Goal: Information Seeking & Learning: Find specific fact

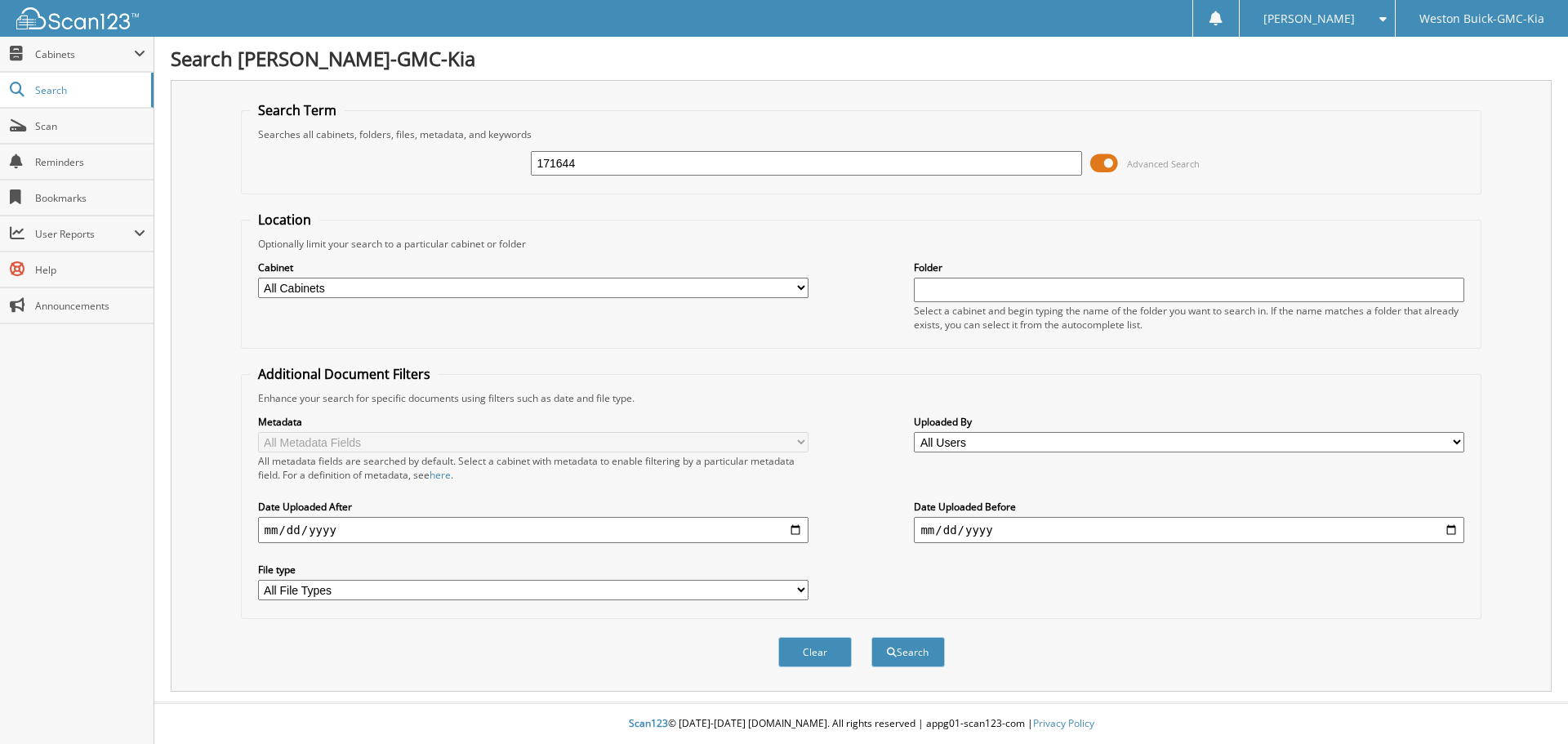
type input "171644"
click at [871, 637] on button "Search" at bounding box center [908, 652] width 74 height 30
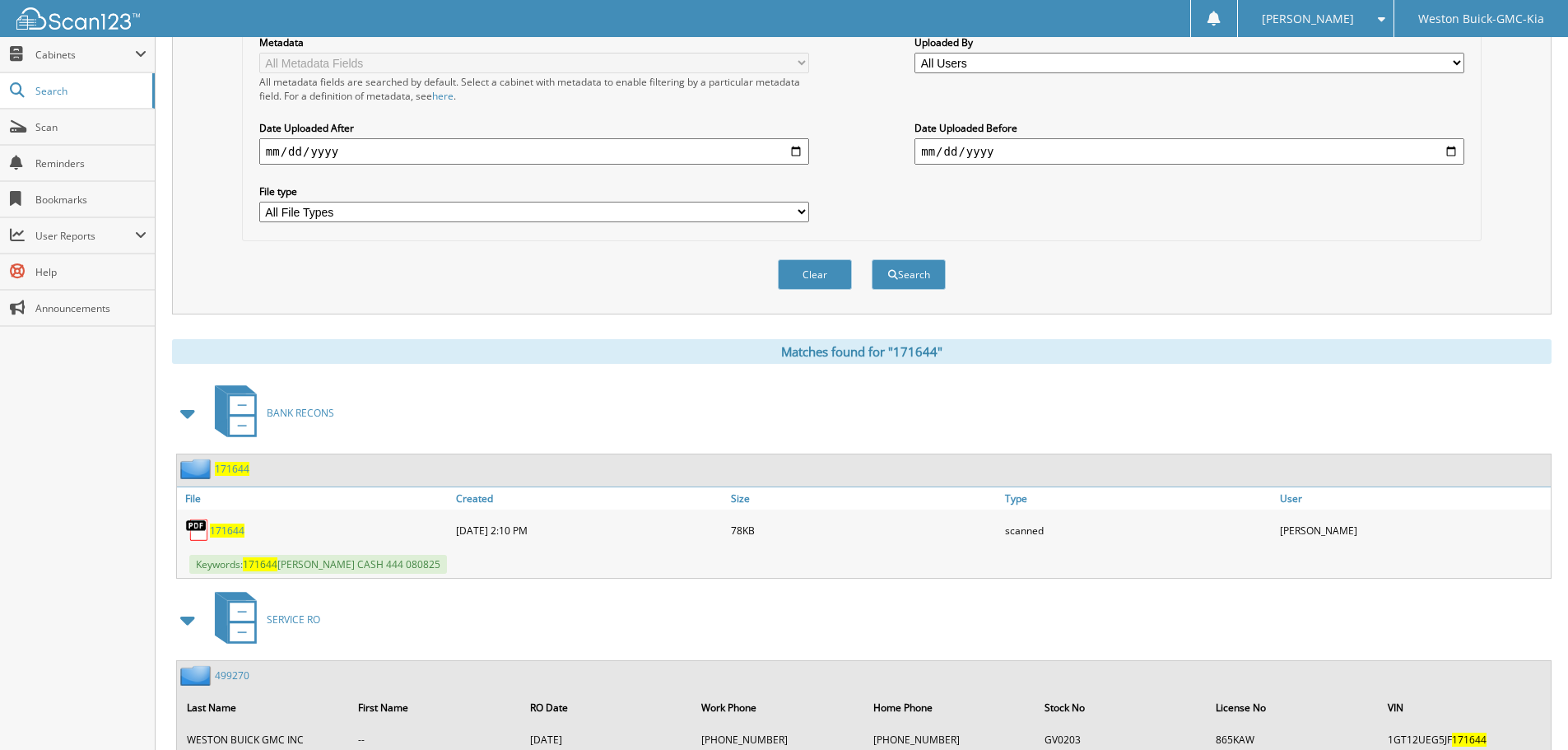
scroll to position [411, 0]
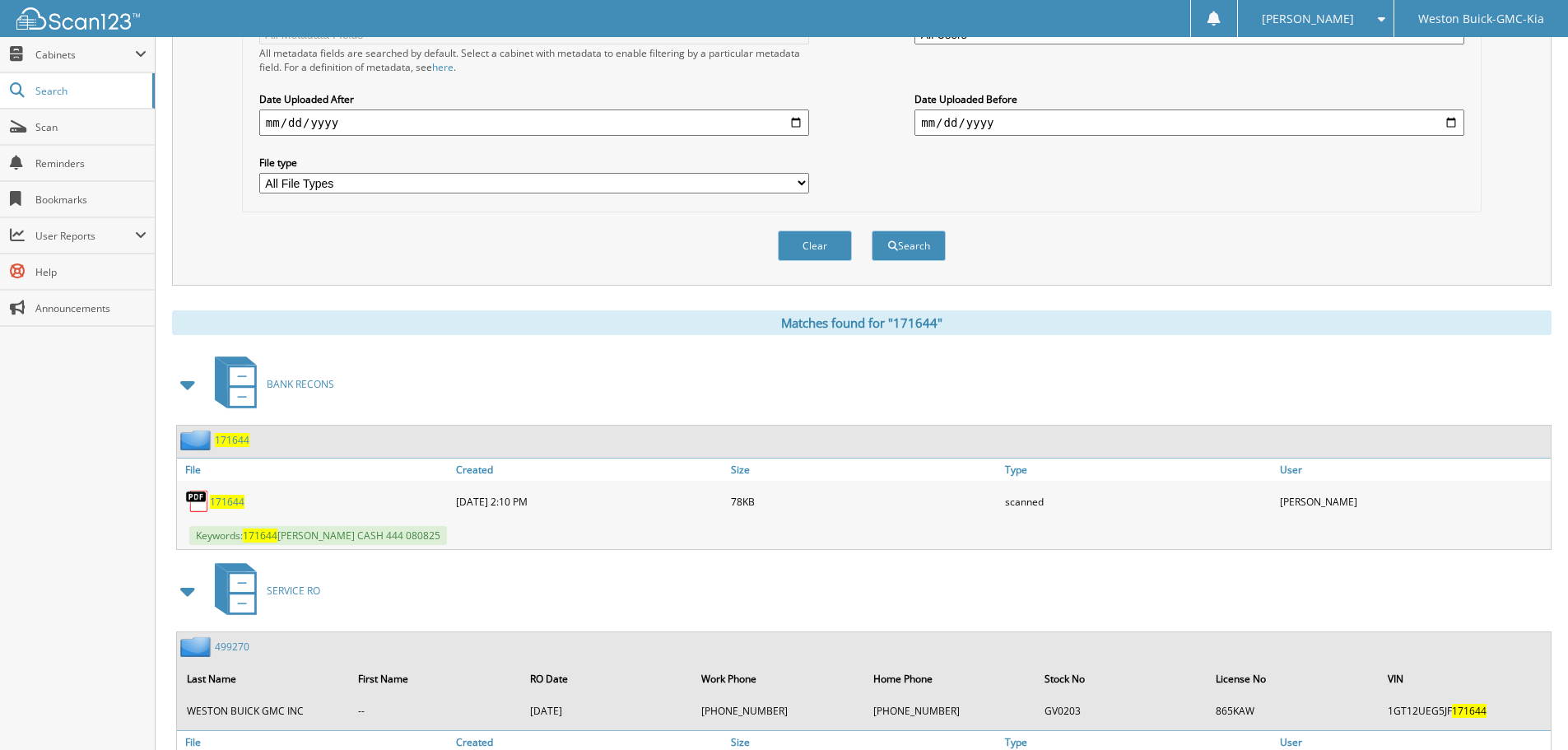
click at [229, 501] on span "171644" at bounding box center [227, 502] width 35 height 14
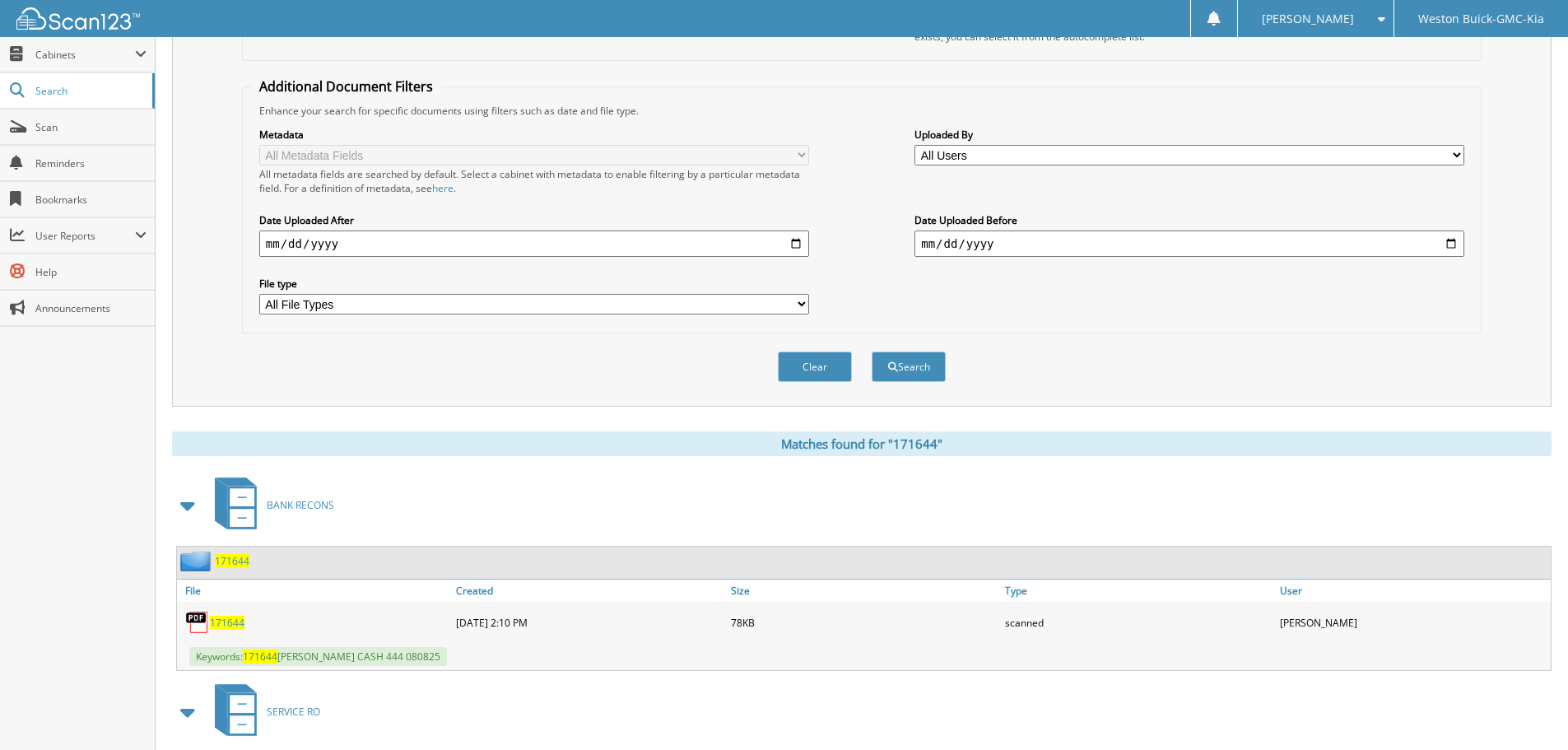
scroll to position [0, 0]
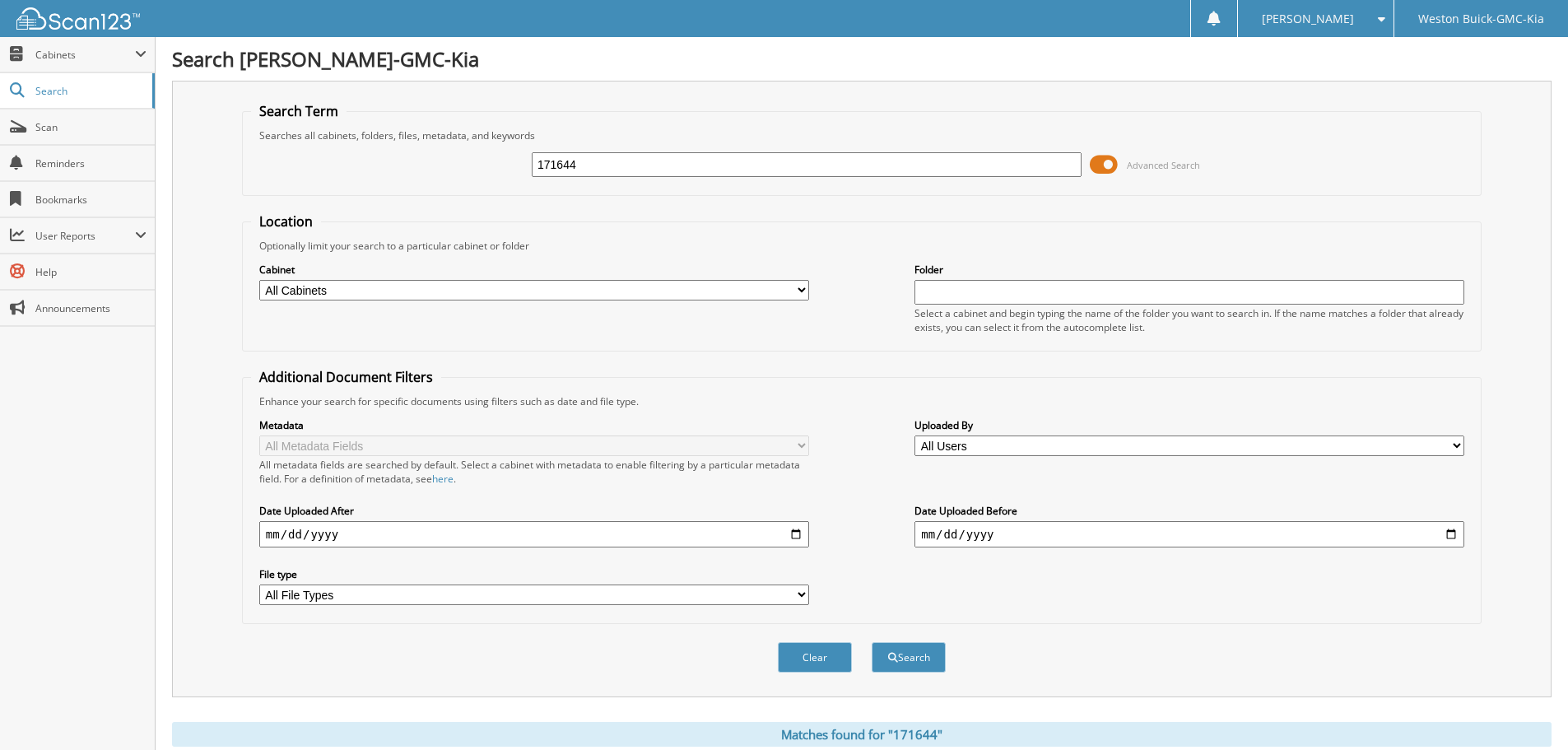
click at [518, 291] on select "All Cabinets ACCOUNTS PAYABLE AFTERMARKET ETCH AFTERMARKET GAP AFTERMARKET TOTA…" at bounding box center [534, 290] width 550 height 21
select select "4416"
click at [260, 280] on select "All Cabinets ACCOUNTS PAYABLE AFTERMARKET ETCH AFTERMARKET GAP AFTERMARKET TOTA…" at bounding box center [534, 290] width 550 height 21
click at [991, 304] on div "Folder Select a cabinet and begin typing the name of the folder you want to sea…" at bounding box center [1189, 298] width 550 height 74
click at [1000, 293] on input "text" at bounding box center [1189, 293] width 550 height 25
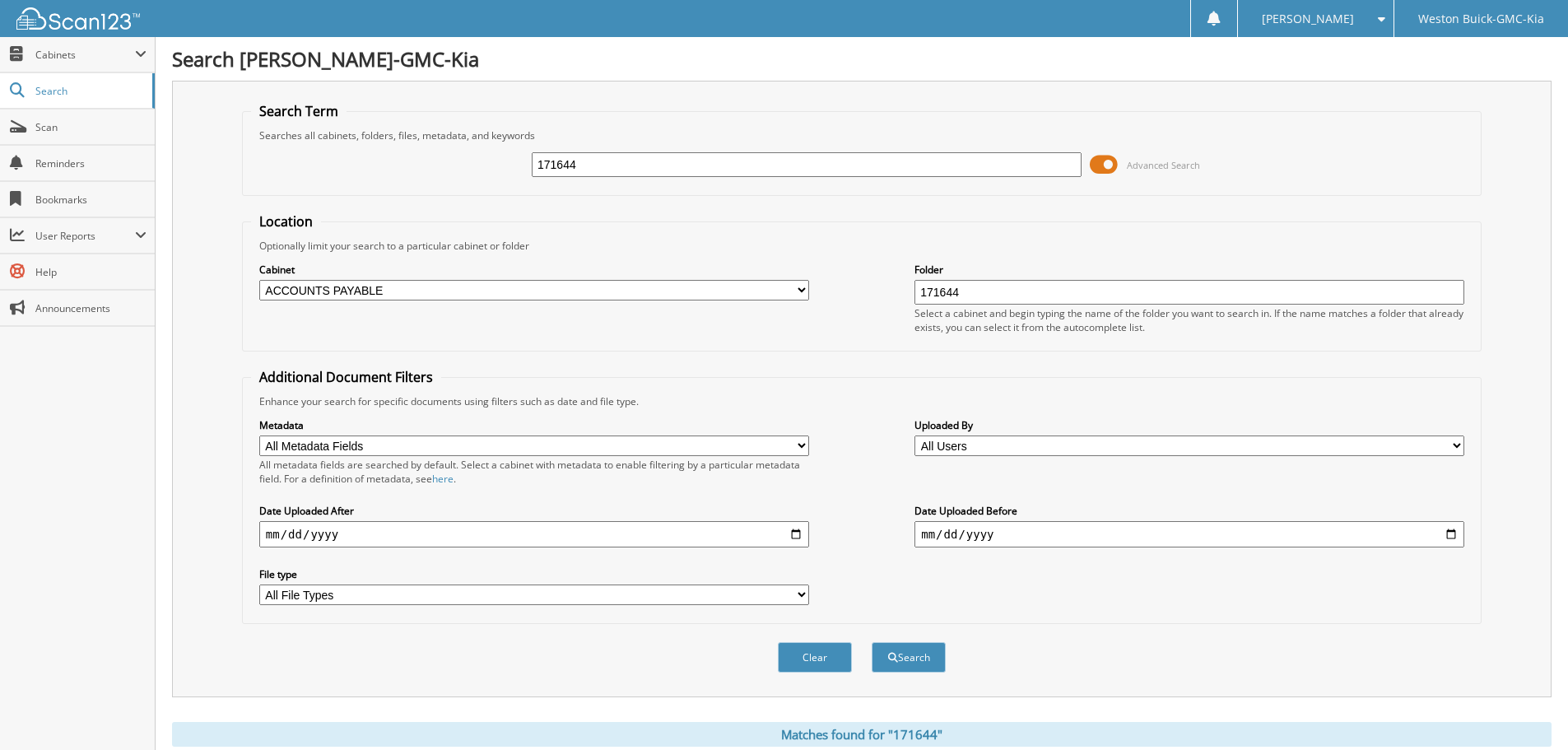
type input "171644"
click at [872, 642] on button "Search" at bounding box center [909, 657] width 75 height 31
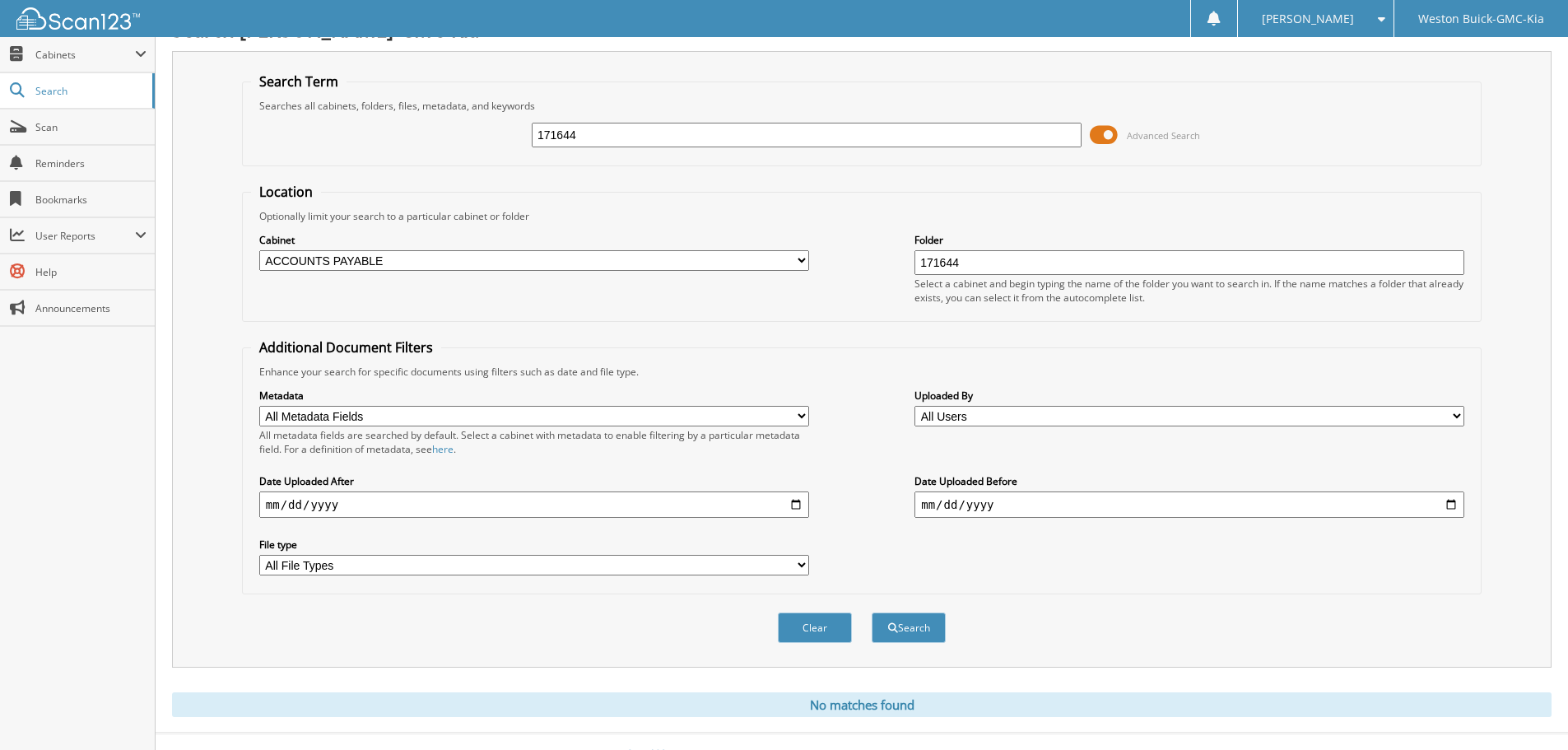
scroll to position [55, 0]
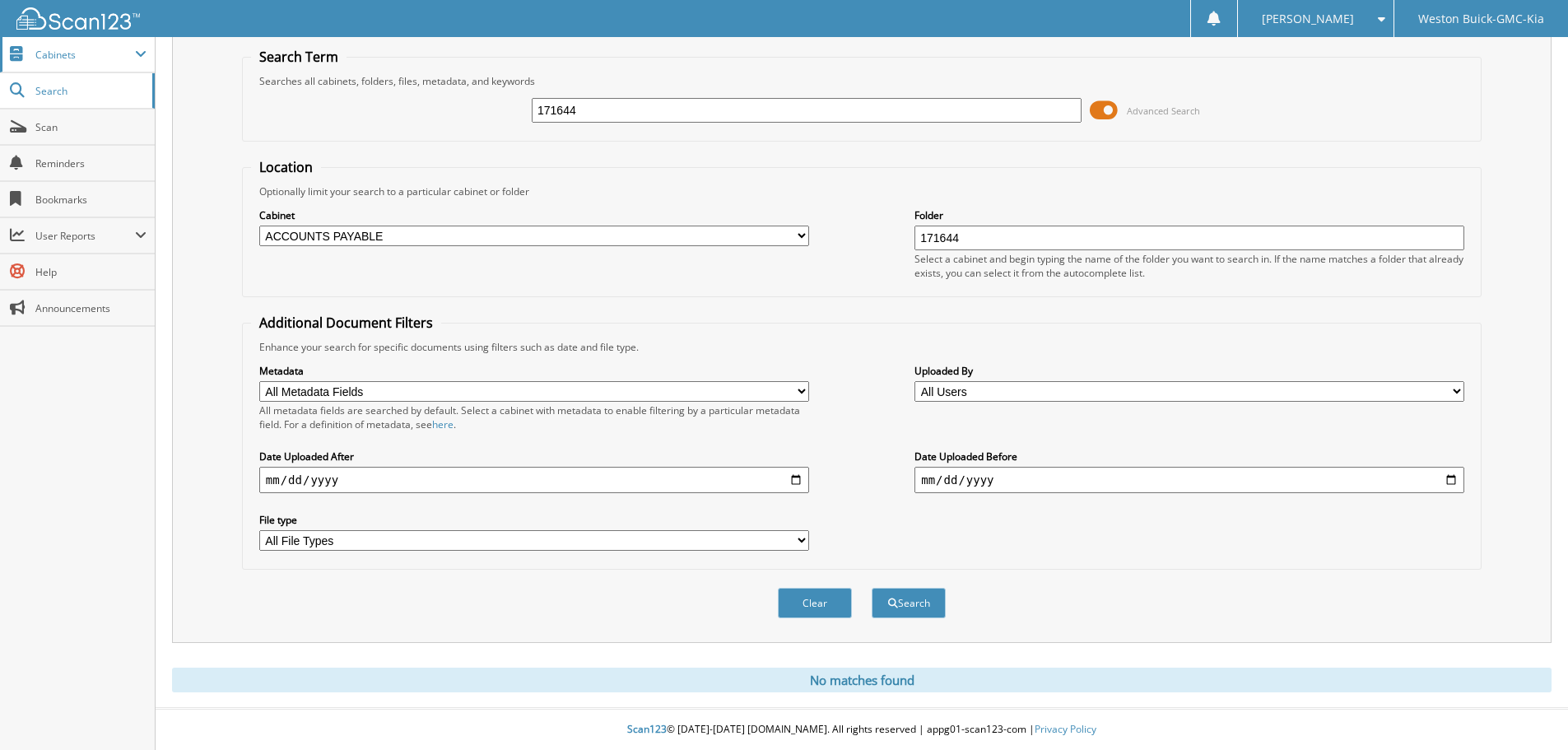
click at [113, 58] on span "Cabinets" at bounding box center [84, 55] width 100 height 14
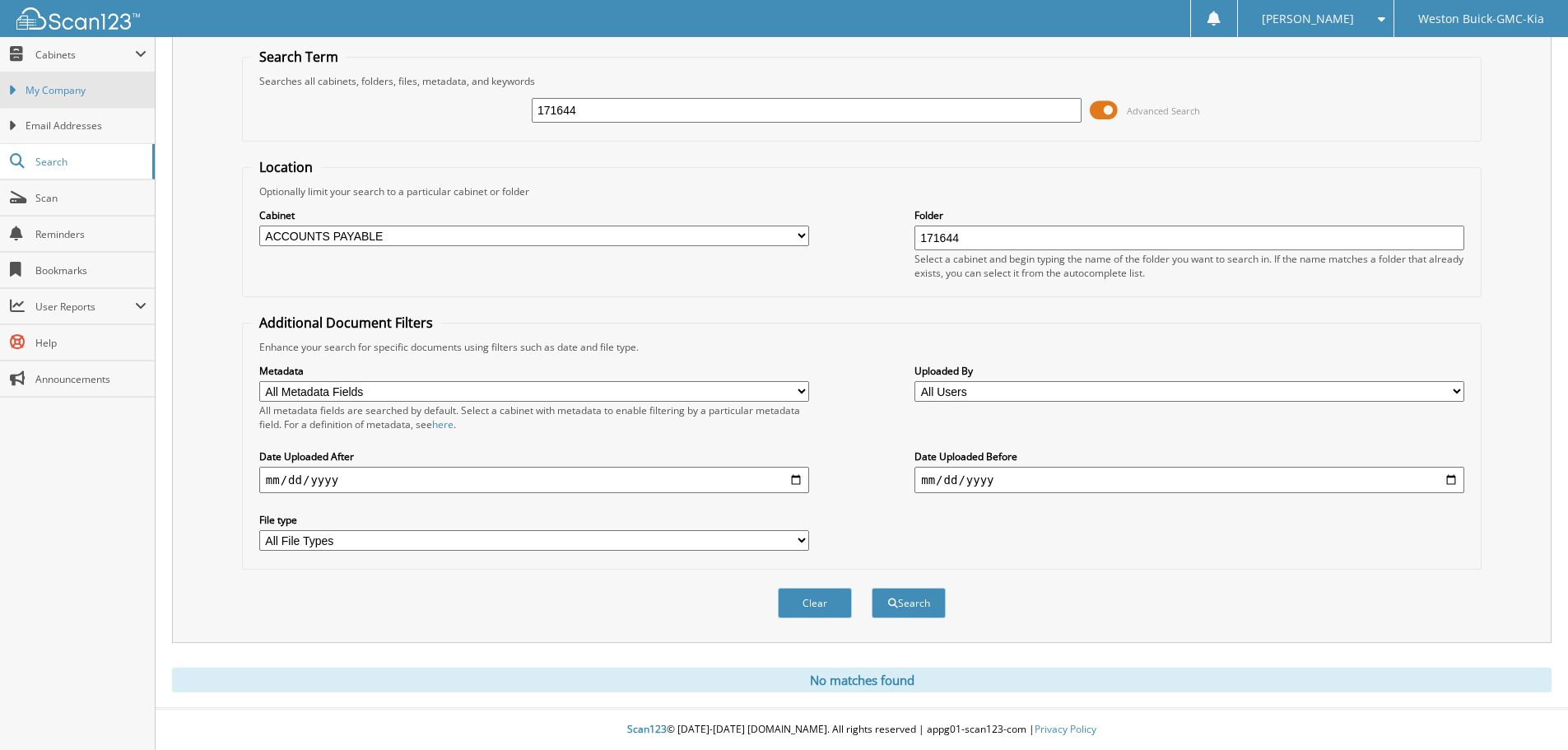
click at [85, 88] on span "My Company" at bounding box center [85, 91] width 121 height 15
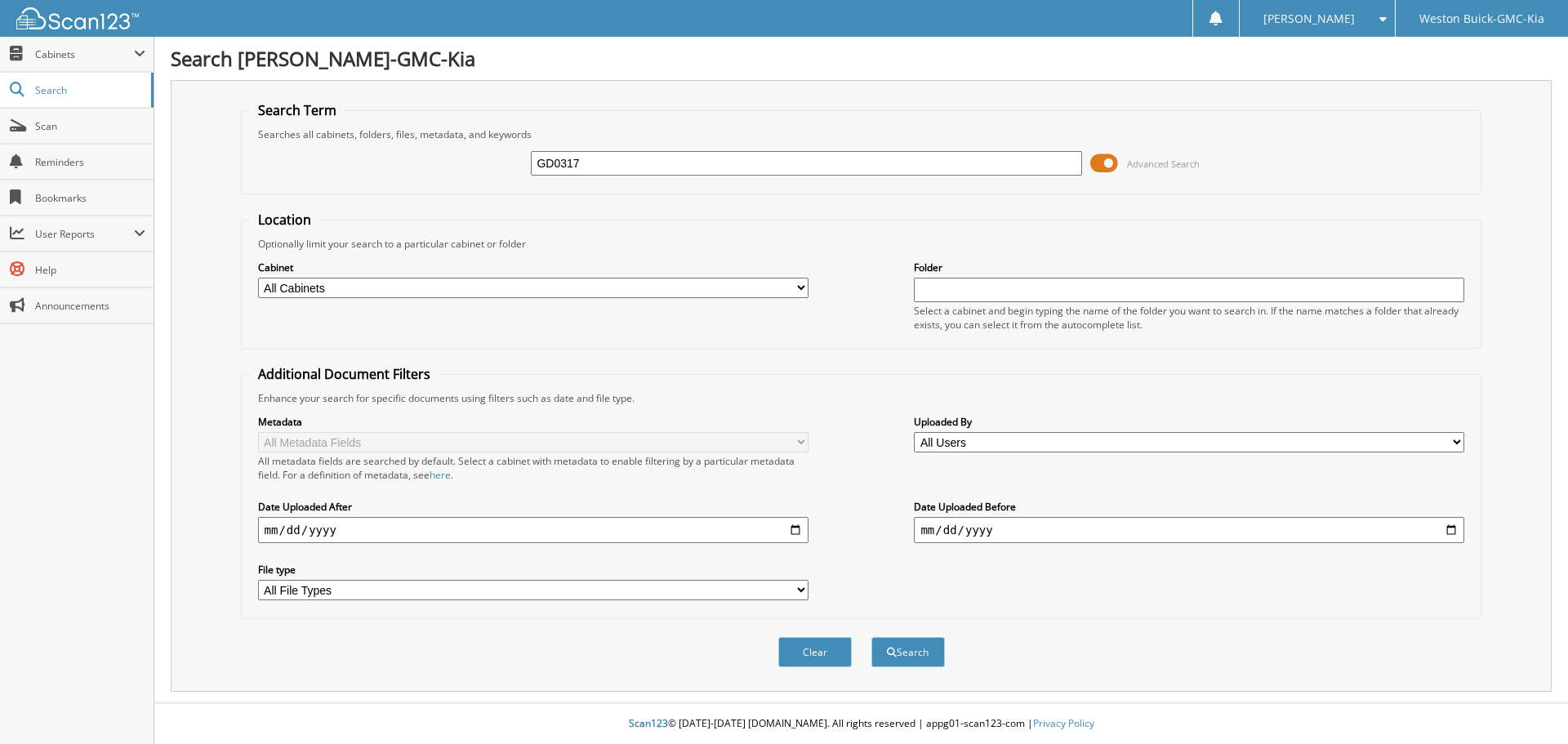
type input "GD0317"
click at [871, 637] on button "Search" at bounding box center [908, 652] width 74 height 30
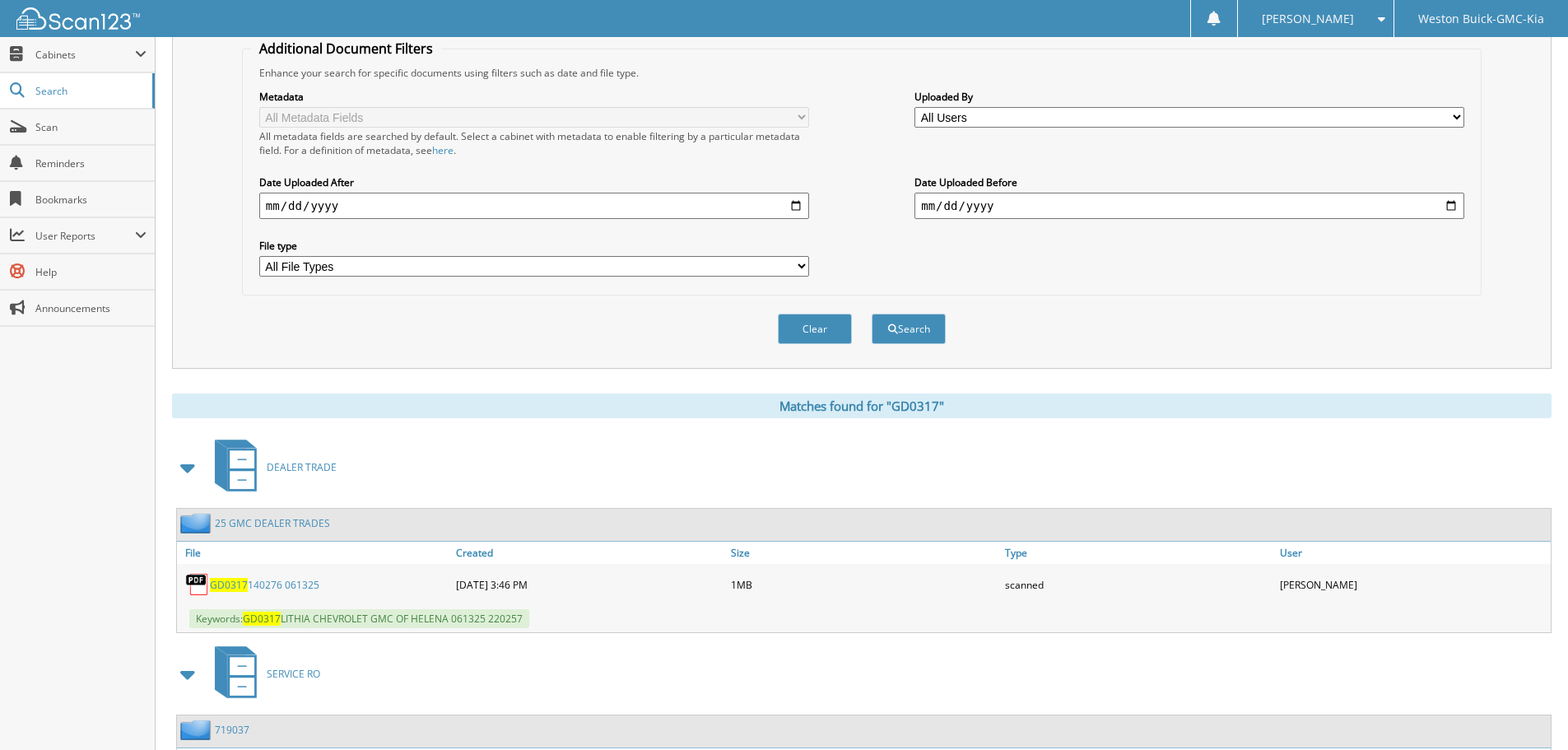
scroll to position [330, 0]
click at [292, 584] on link "GD0317 140276 061325" at bounding box center [265, 585] width 110 height 14
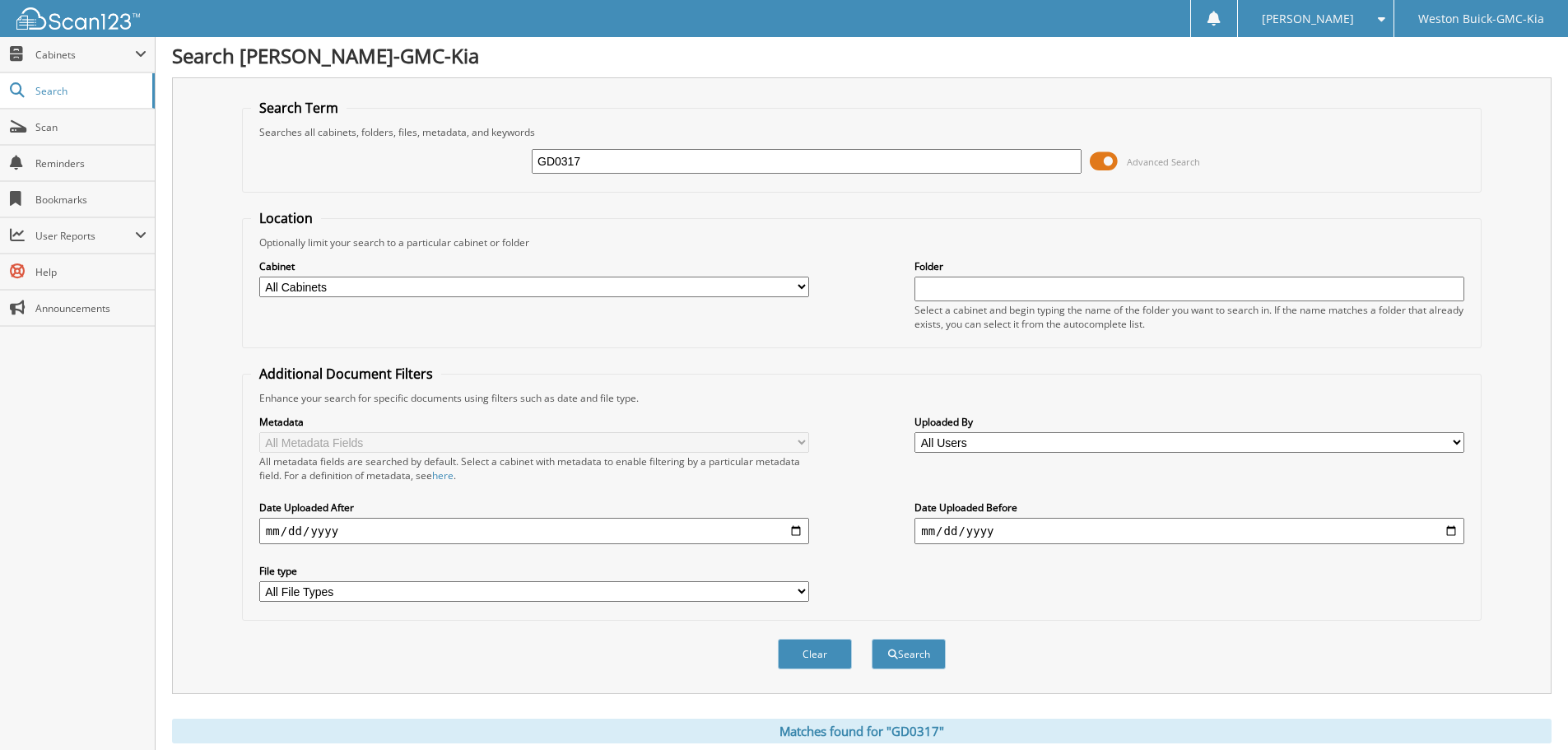
scroll to position [0, 0]
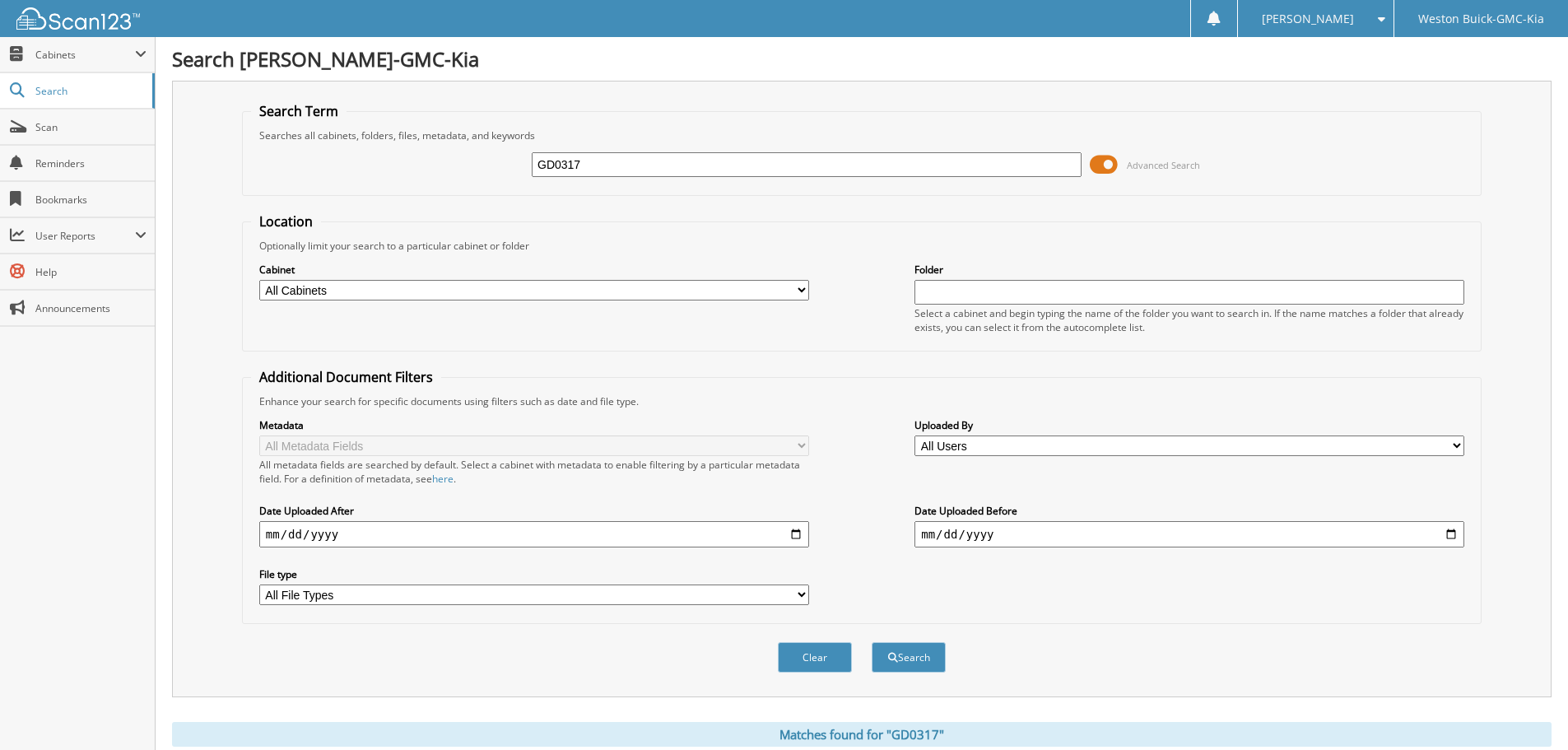
drag, startPoint x: 660, startPoint y: 168, endPoint x: 481, endPoint y: 173, distance: 179.1
click at [481, 173] on div "GD0317 Advanced Search" at bounding box center [862, 165] width 1221 height 45
type input "172727"
click at [872, 642] on button "Search" at bounding box center [909, 657] width 75 height 31
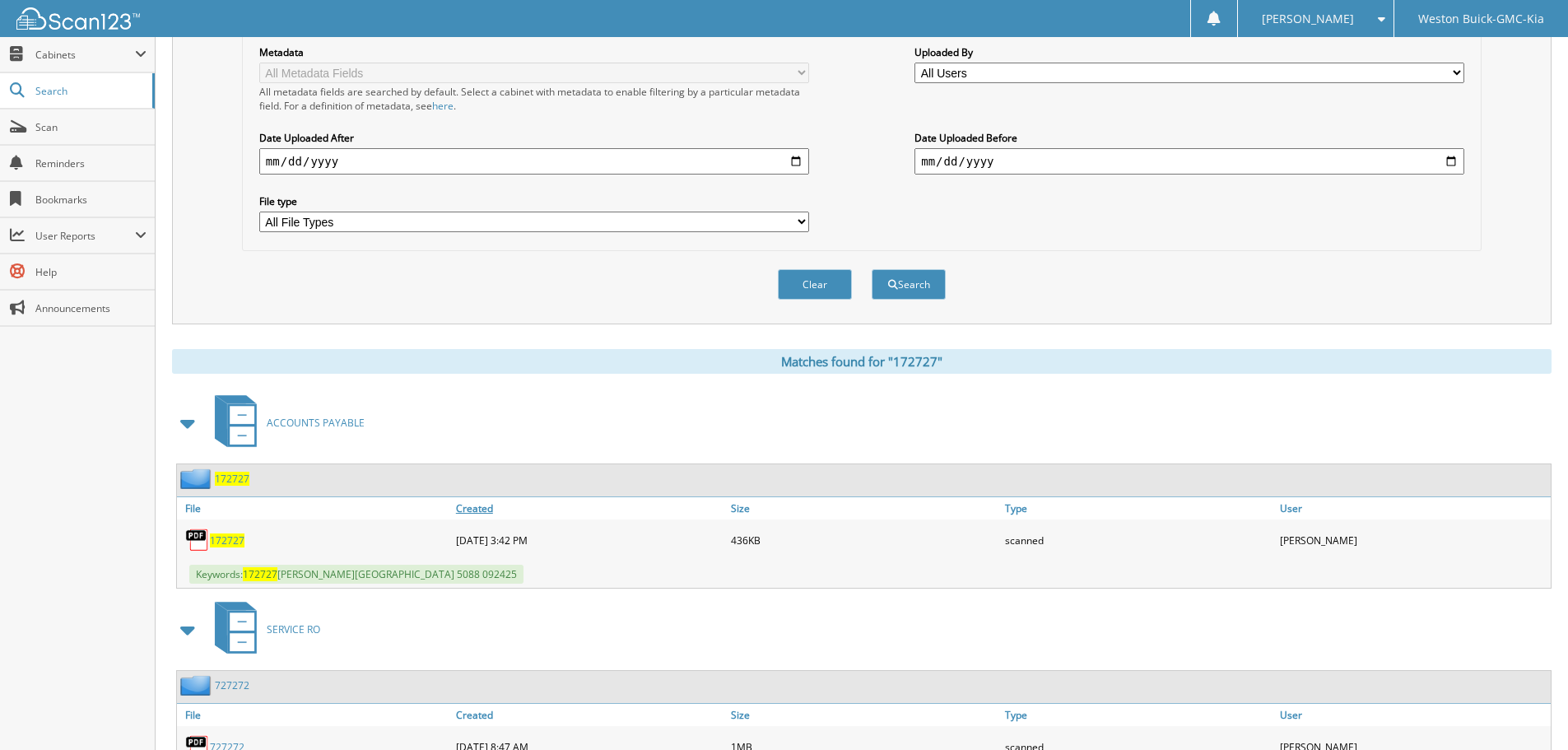
scroll to position [411, 0]
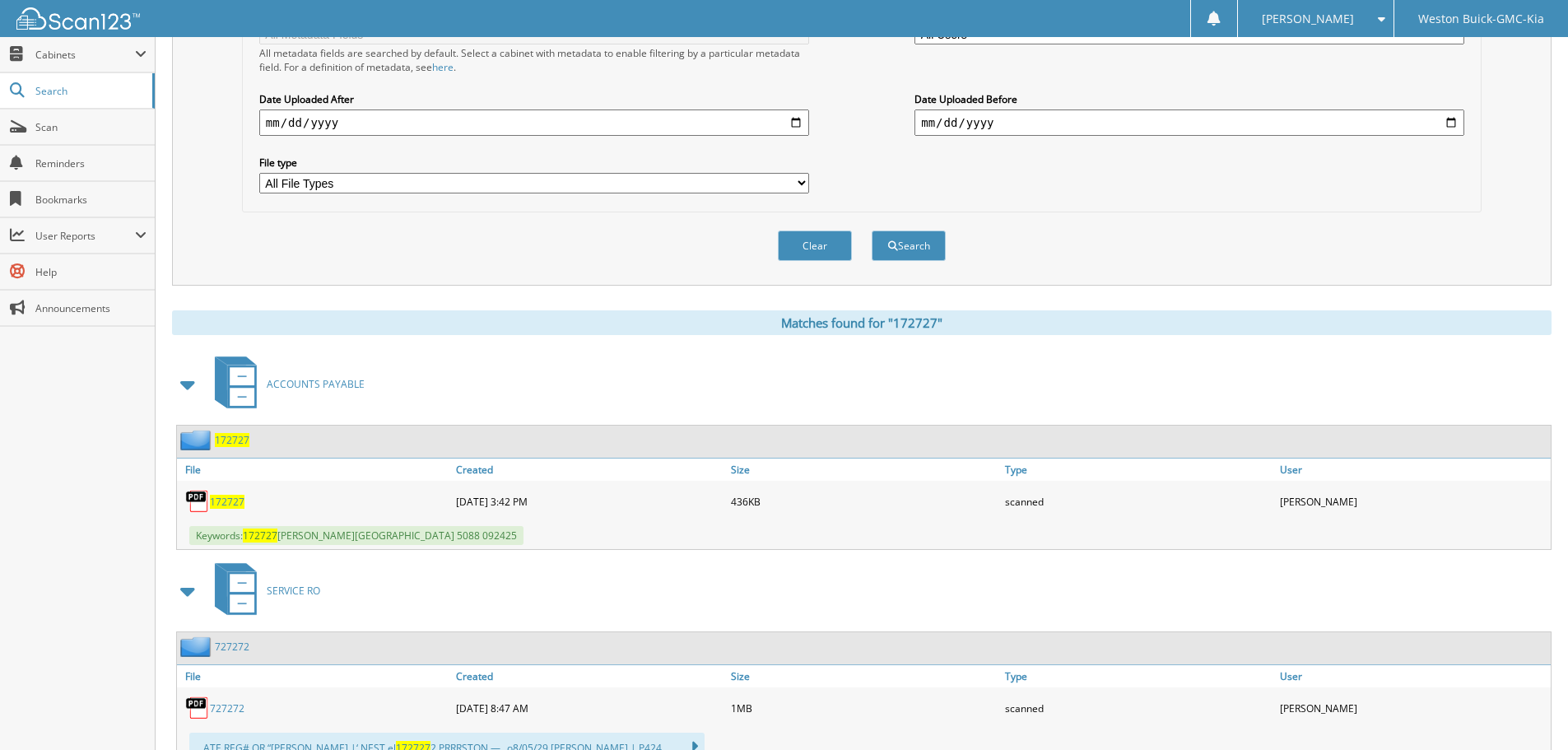
click at [233, 503] on span "172727" at bounding box center [227, 502] width 35 height 14
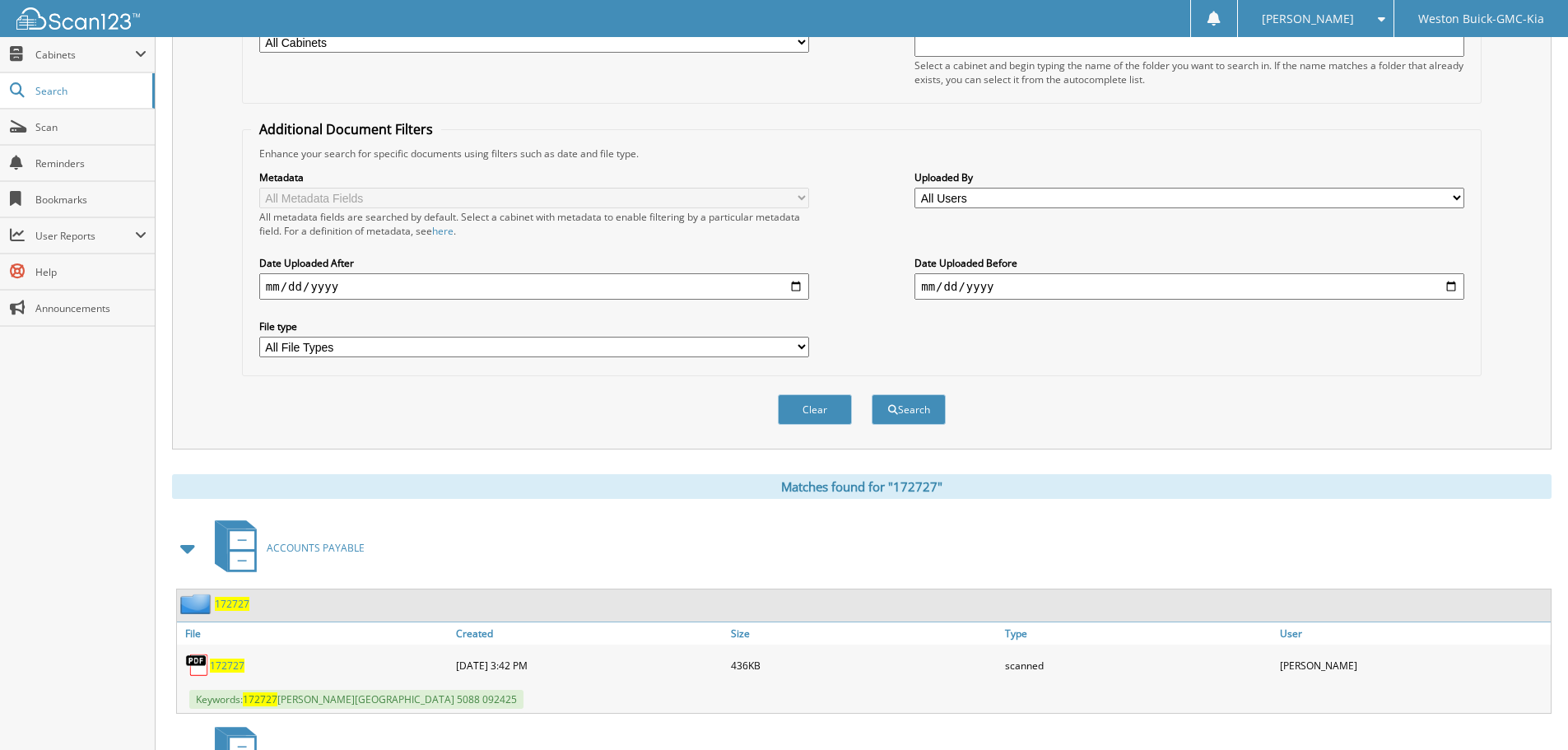
scroll to position [0, 0]
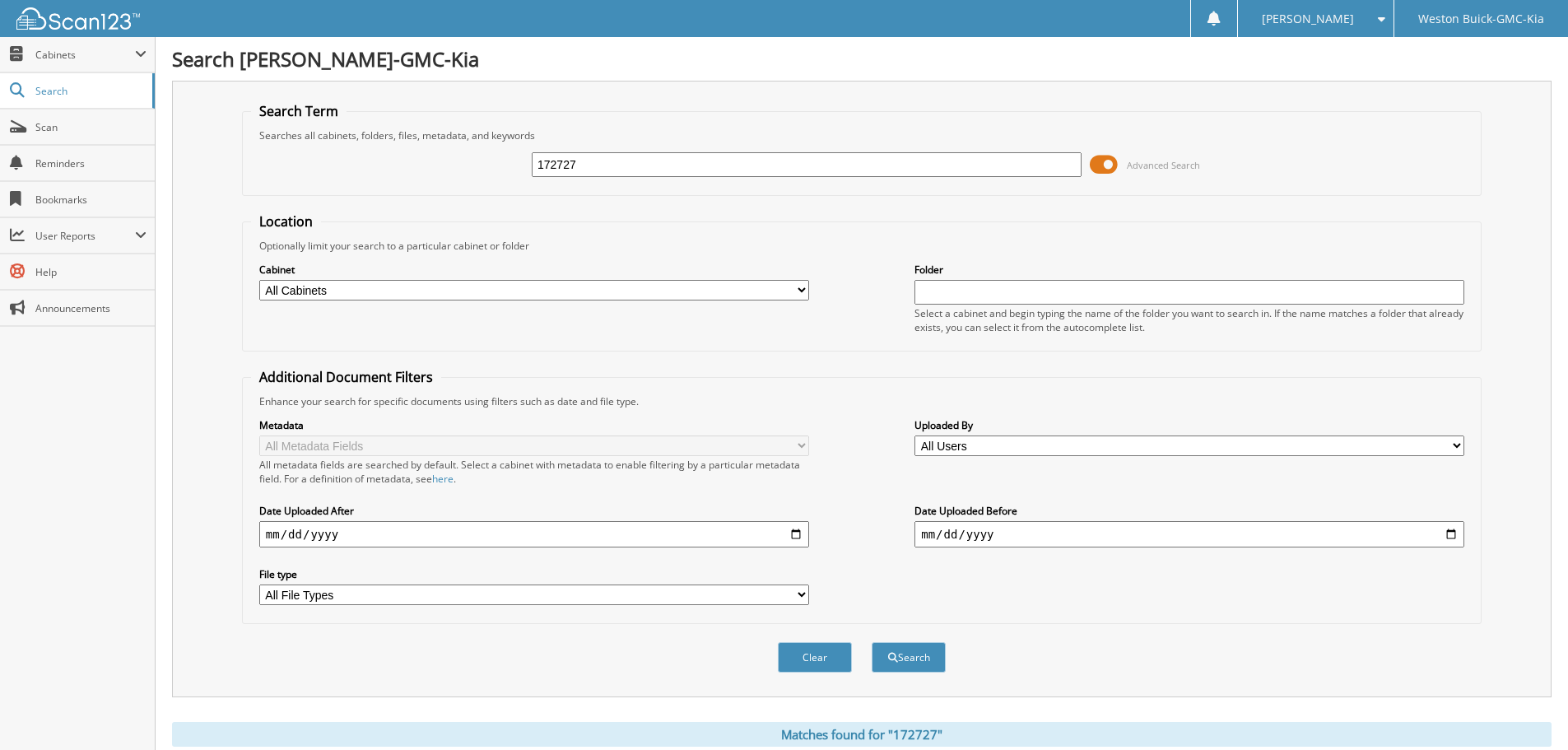
drag, startPoint x: 699, startPoint y: 173, endPoint x: 534, endPoint y: 171, distance: 165.0
click at [534, 171] on input "172727" at bounding box center [806, 165] width 550 height 25
type input "172731"
click at [872, 642] on button "Search" at bounding box center [909, 657] width 75 height 31
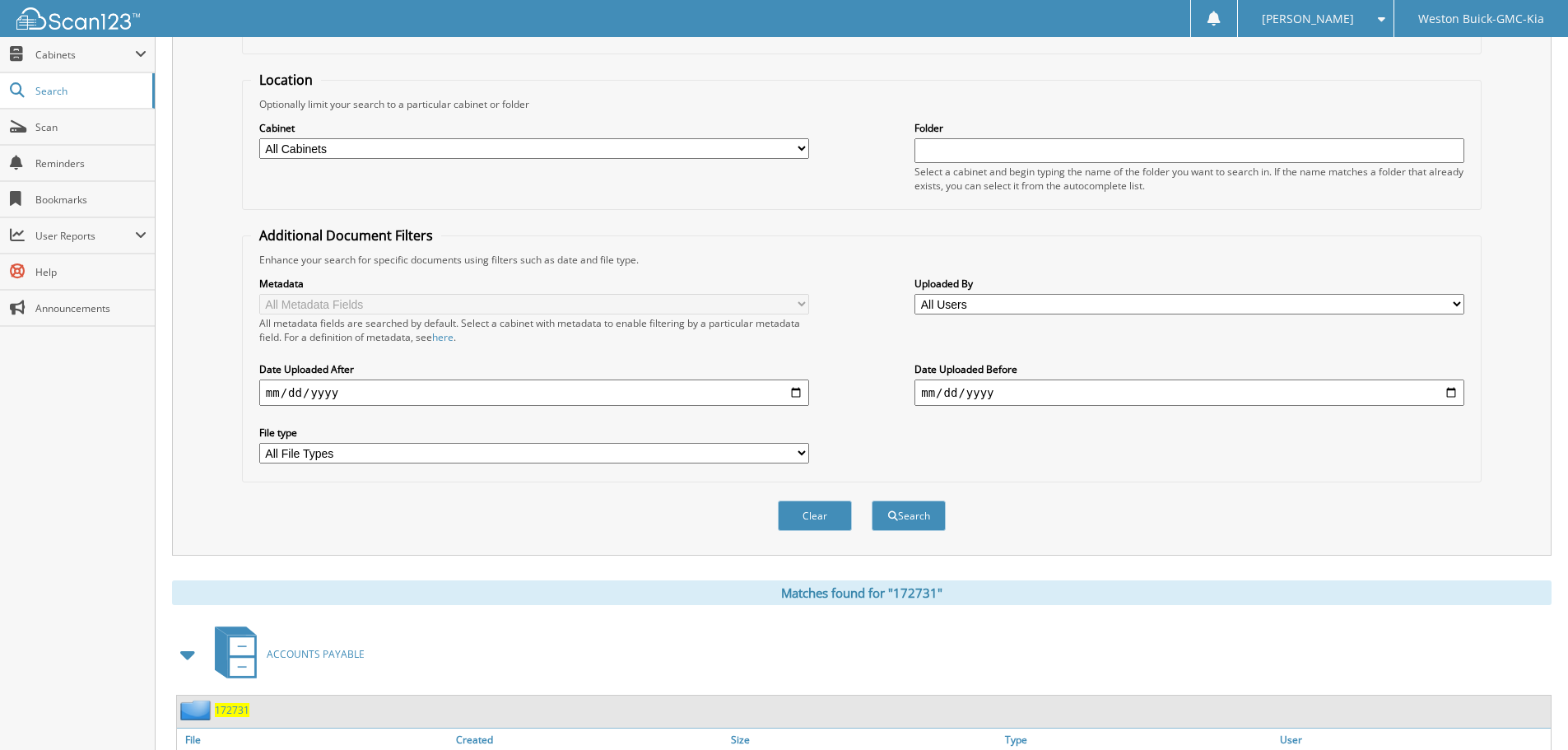
scroll to position [411, 0]
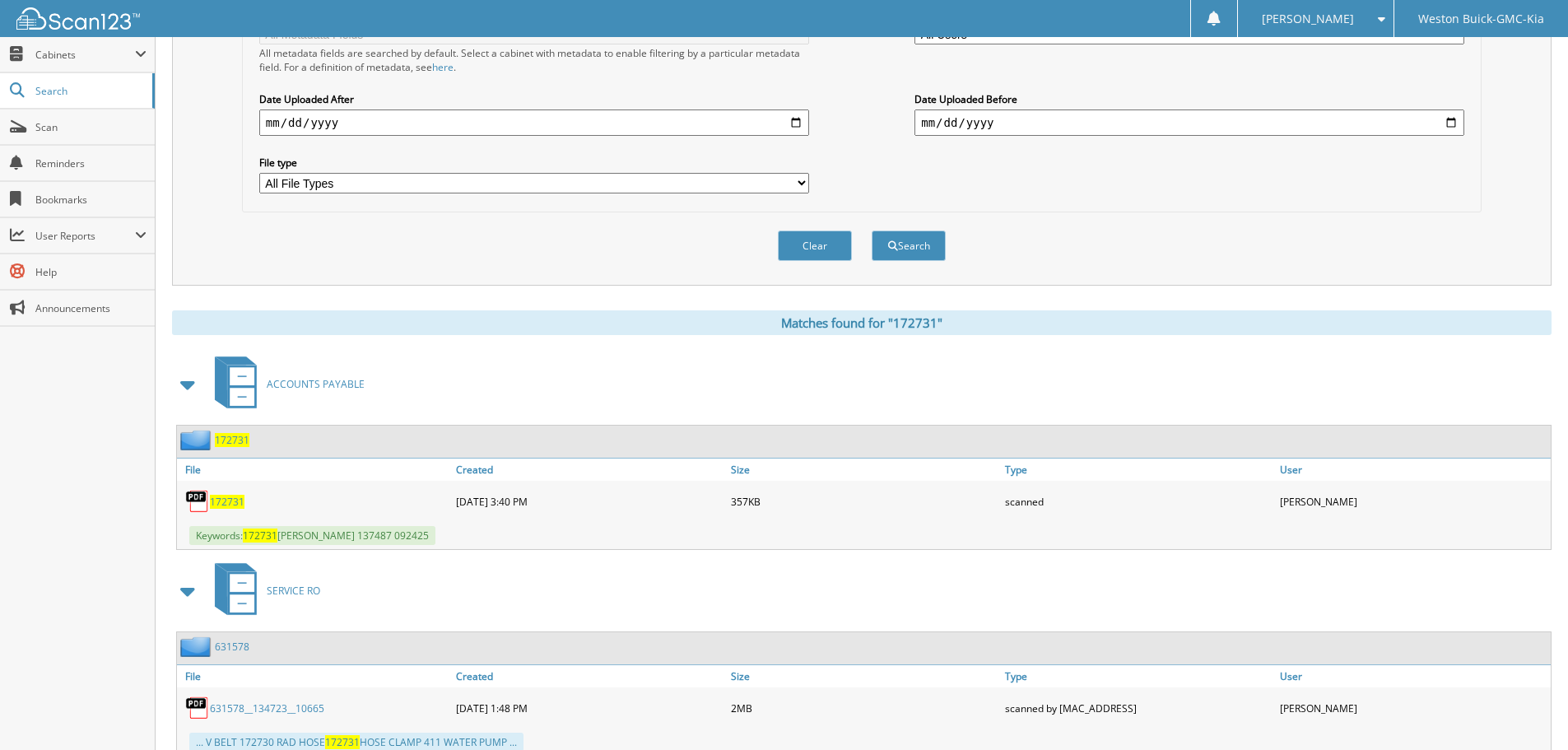
click at [231, 507] on span "172731" at bounding box center [227, 502] width 35 height 14
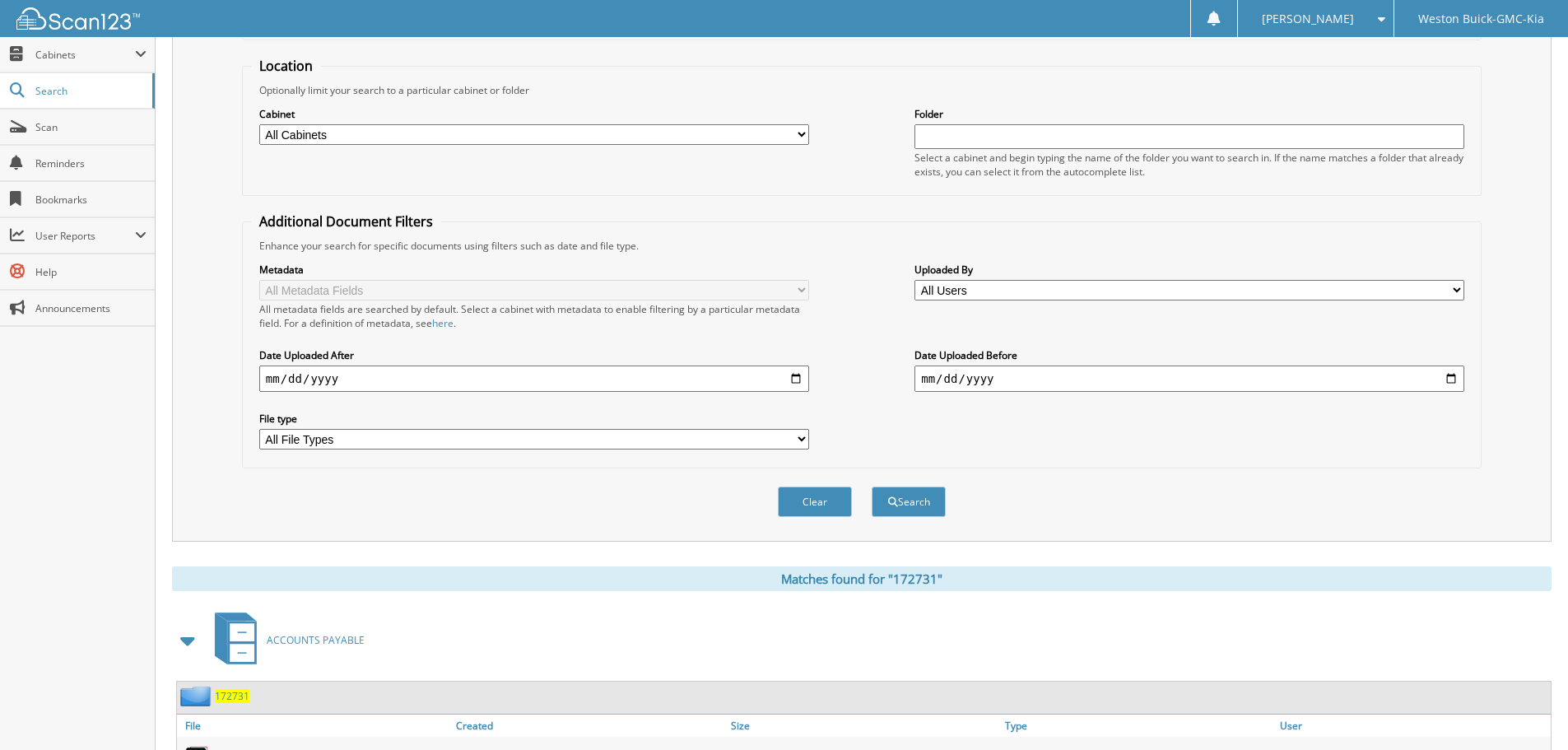
scroll to position [0, 0]
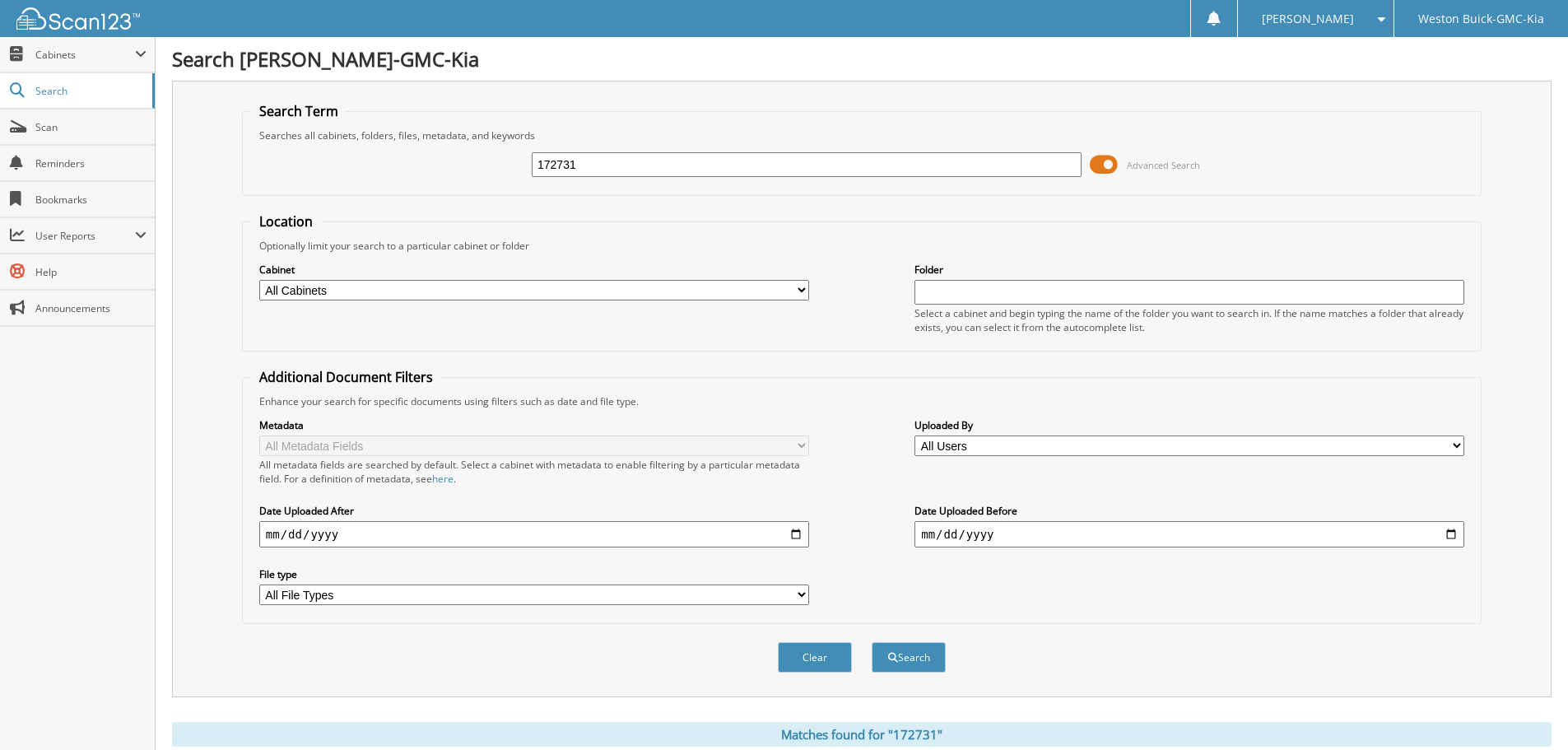
drag, startPoint x: 598, startPoint y: 171, endPoint x: 411, endPoint y: 213, distance: 191.7
click at [379, 166] on div "172731 Advanced Search" at bounding box center [862, 165] width 1221 height 45
type input "172270"
click at [872, 642] on button "Search" at bounding box center [909, 657] width 75 height 31
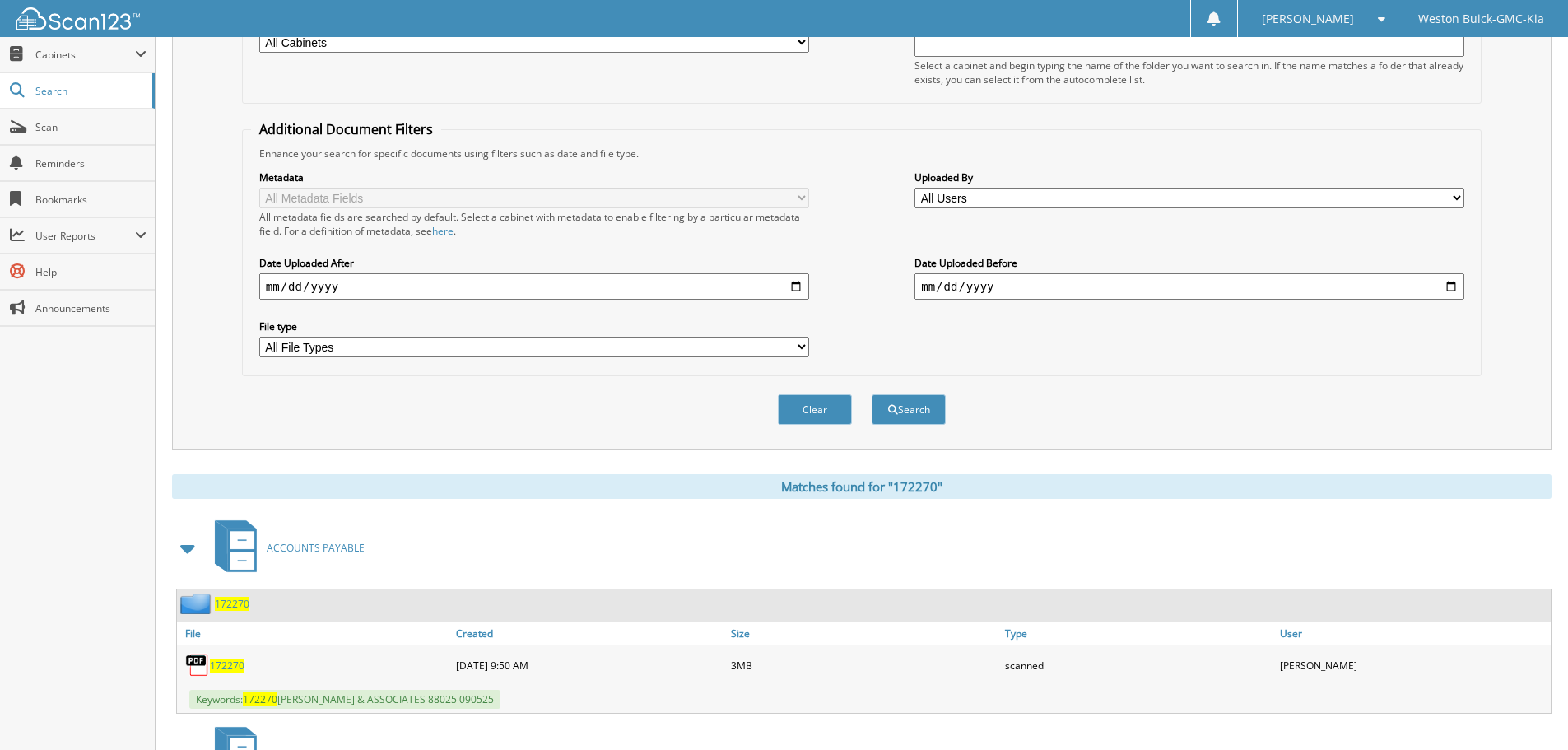
scroll to position [247, 0]
click at [230, 666] on span "172270" at bounding box center [227, 666] width 35 height 14
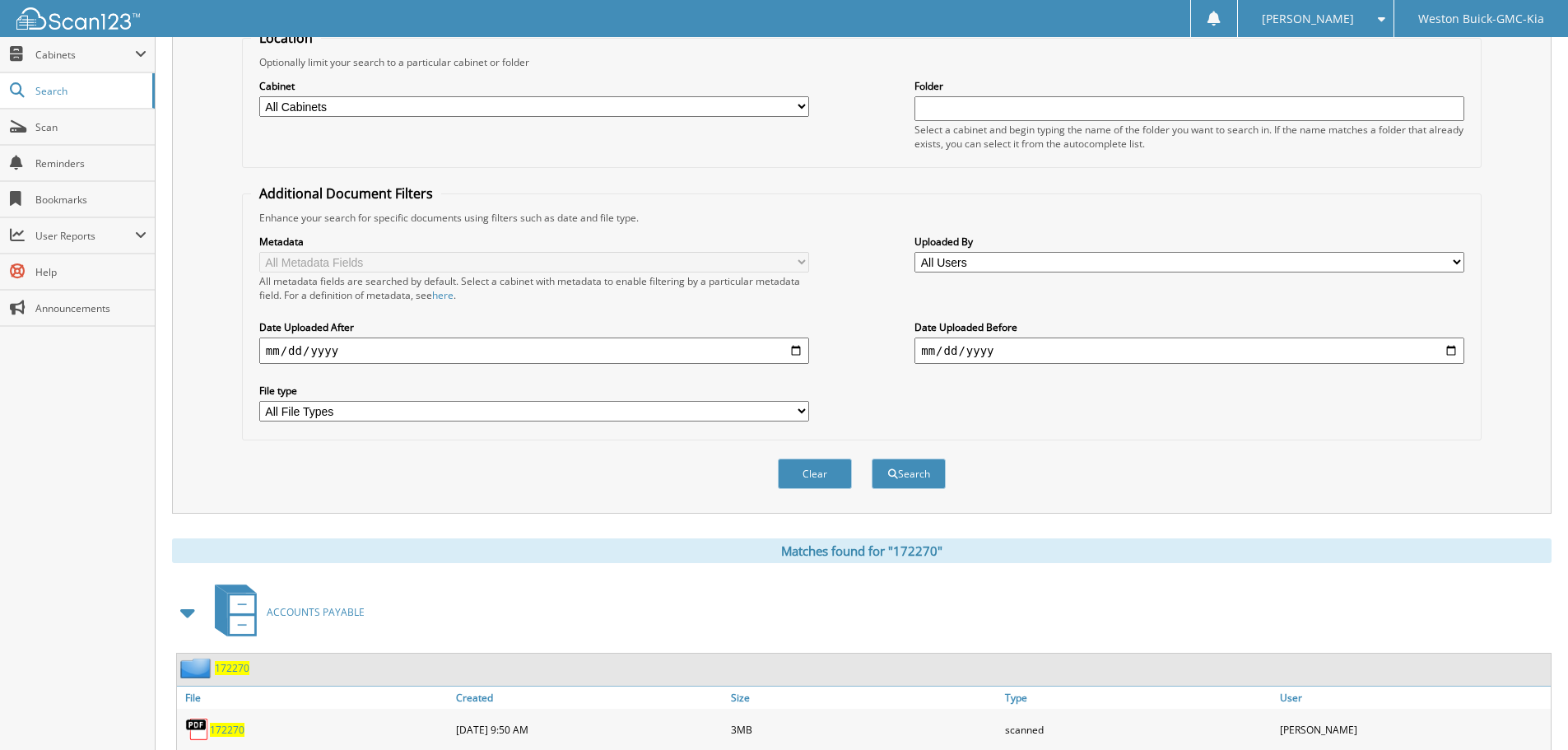
scroll to position [0, 0]
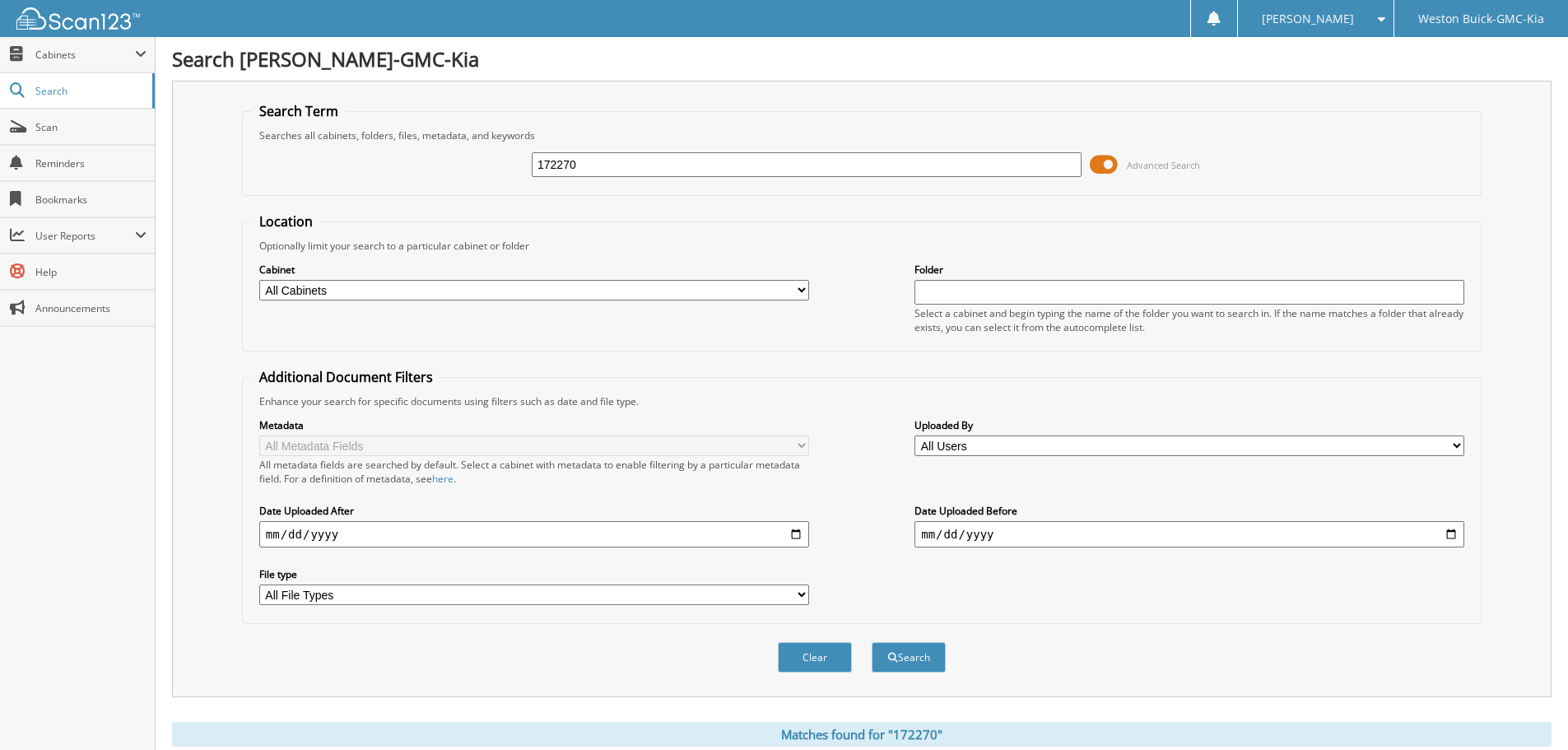
drag, startPoint x: 625, startPoint y: 170, endPoint x: 460, endPoint y: 187, distance: 165.9
click at [438, 180] on div "172270 Advanced Search" at bounding box center [862, 165] width 1221 height 45
type input "172284"
click at [872, 642] on button "Search" at bounding box center [909, 657] width 75 height 31
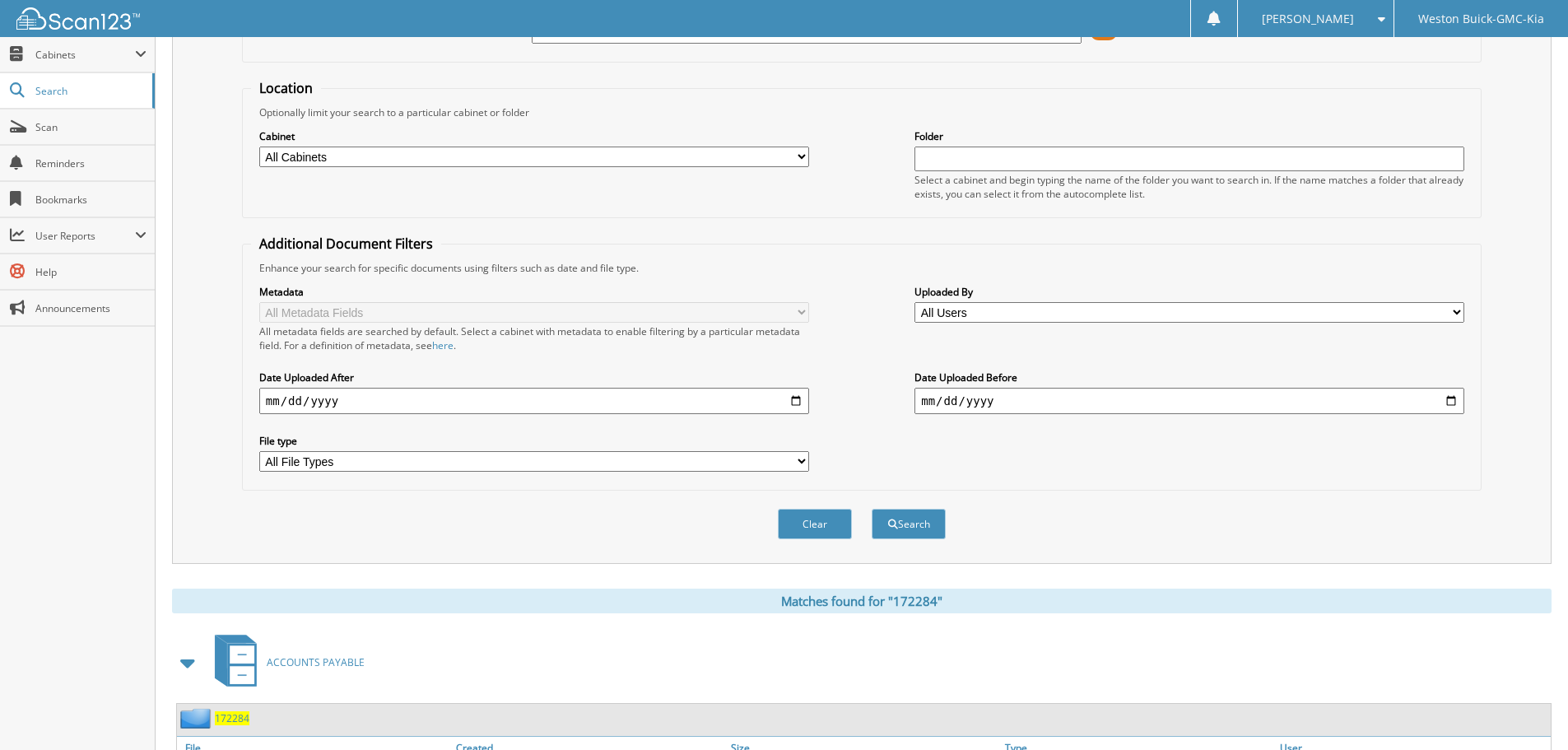
scroll to position [494, 0]
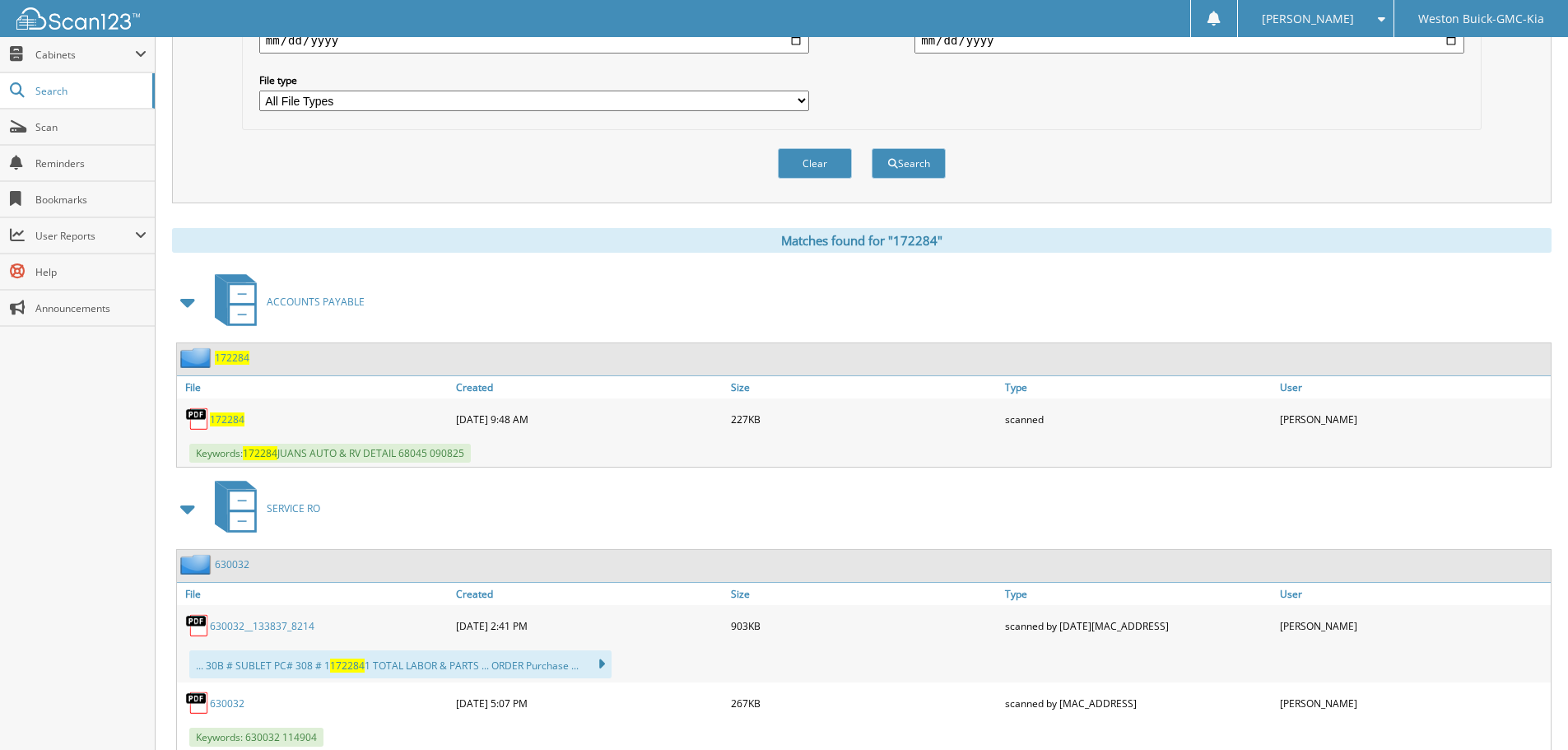
click at [224, 416] on span "172284" at bounding box center [227, 419] width 35 height 14
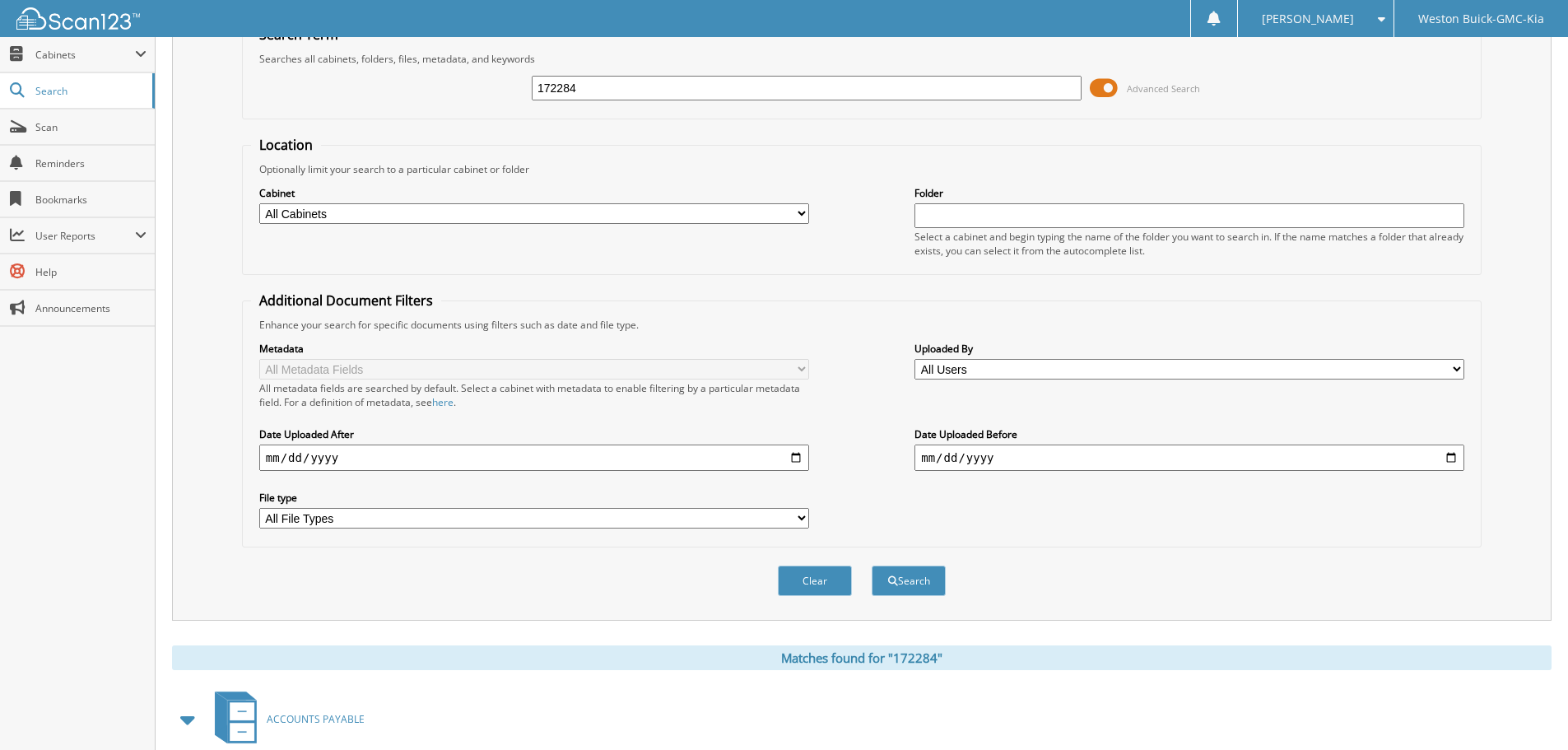
scroll to position [0, 0]
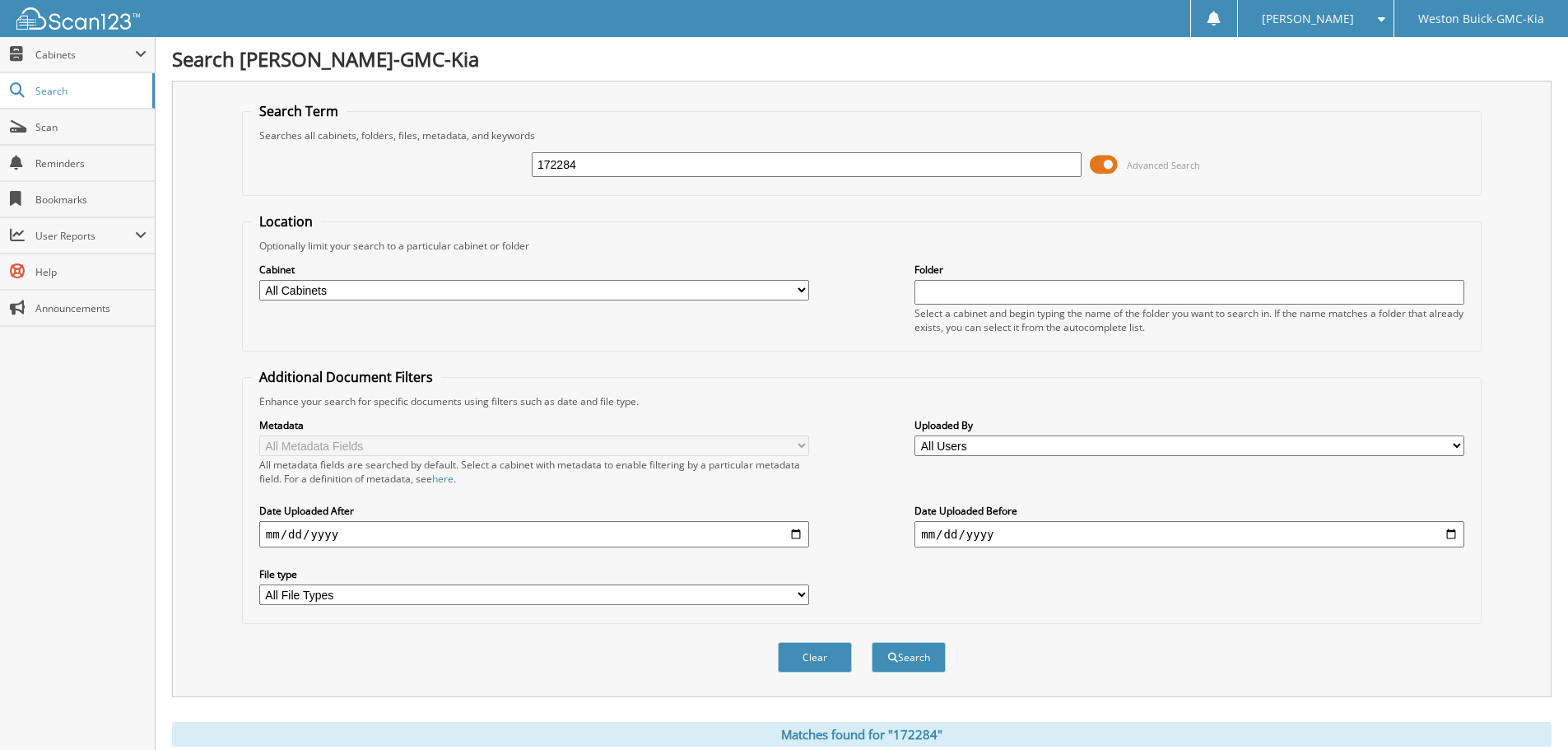
drag, startPoint x: 626, startPoint y: 156, endPoint x: 473, endPoint y: 181, distance: 155.0
click at [473, 181] on div "172284 Advanced Search" at bounding box center [862, 165] width 1221 height 45
type input "172285"
click at [872, 642] on button "Search" at bounding box center [909, 657] width 75 height 31
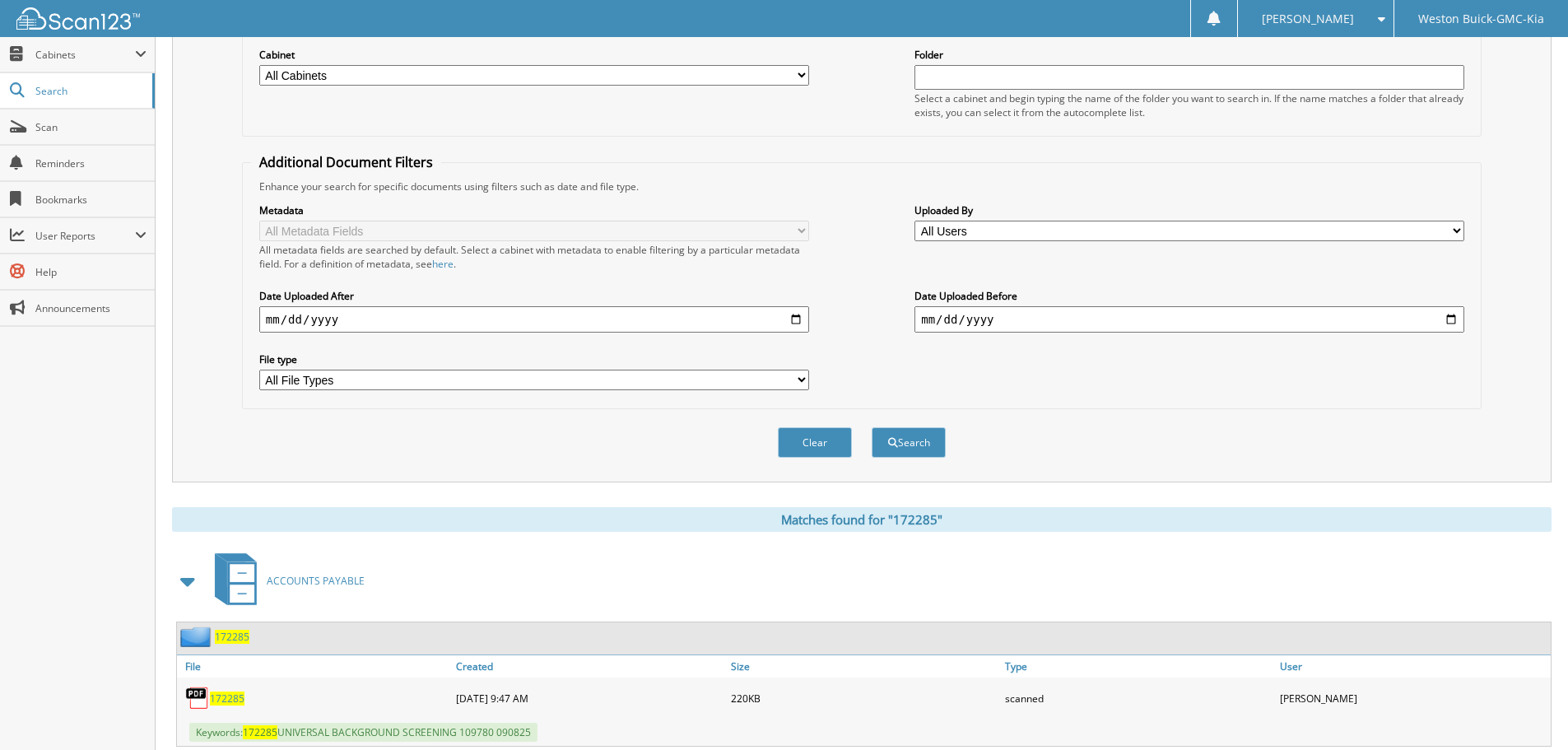
scroll to position [247, 0]
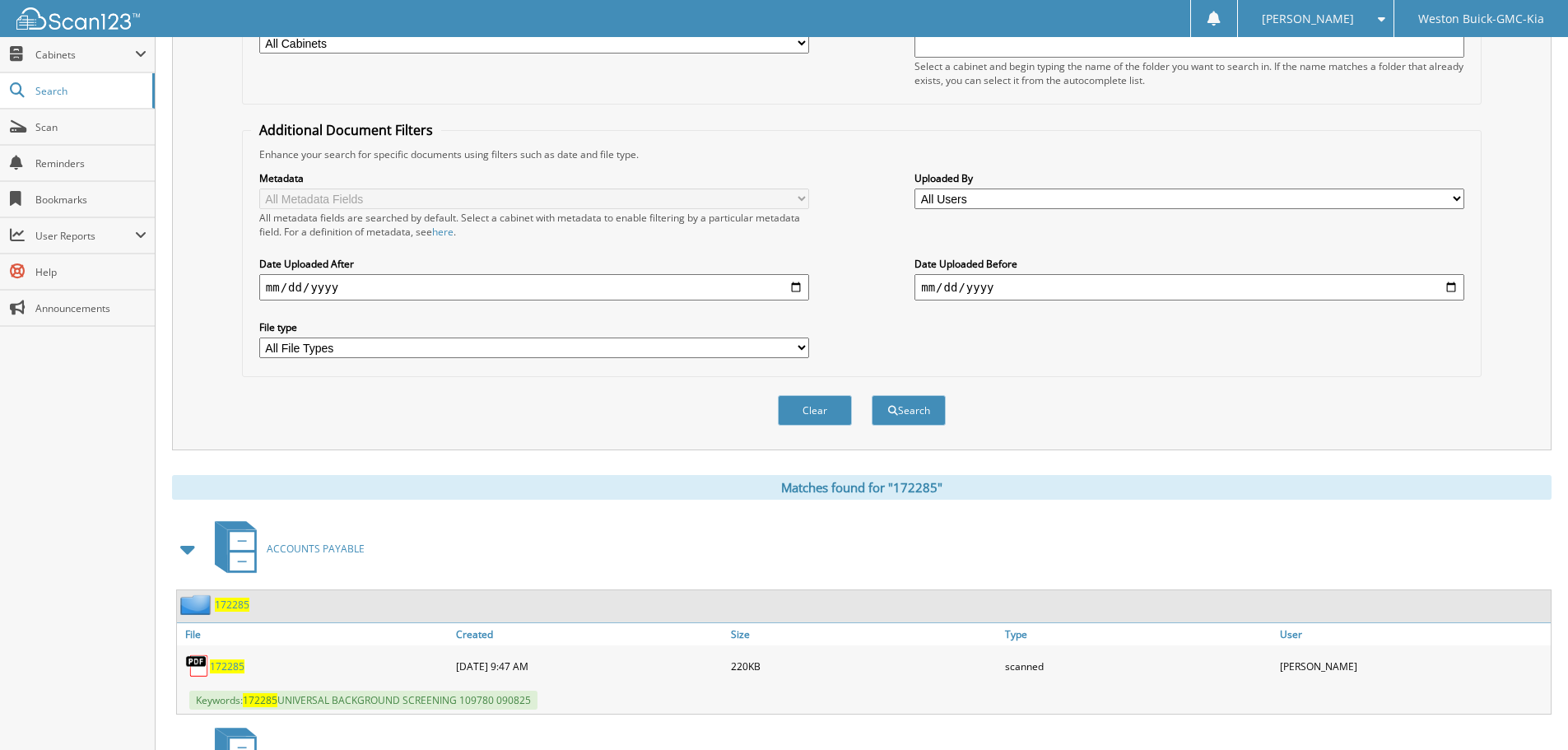
click at [227, 667] on span "172285" at bounding box center [227, 666] width 35 height 14
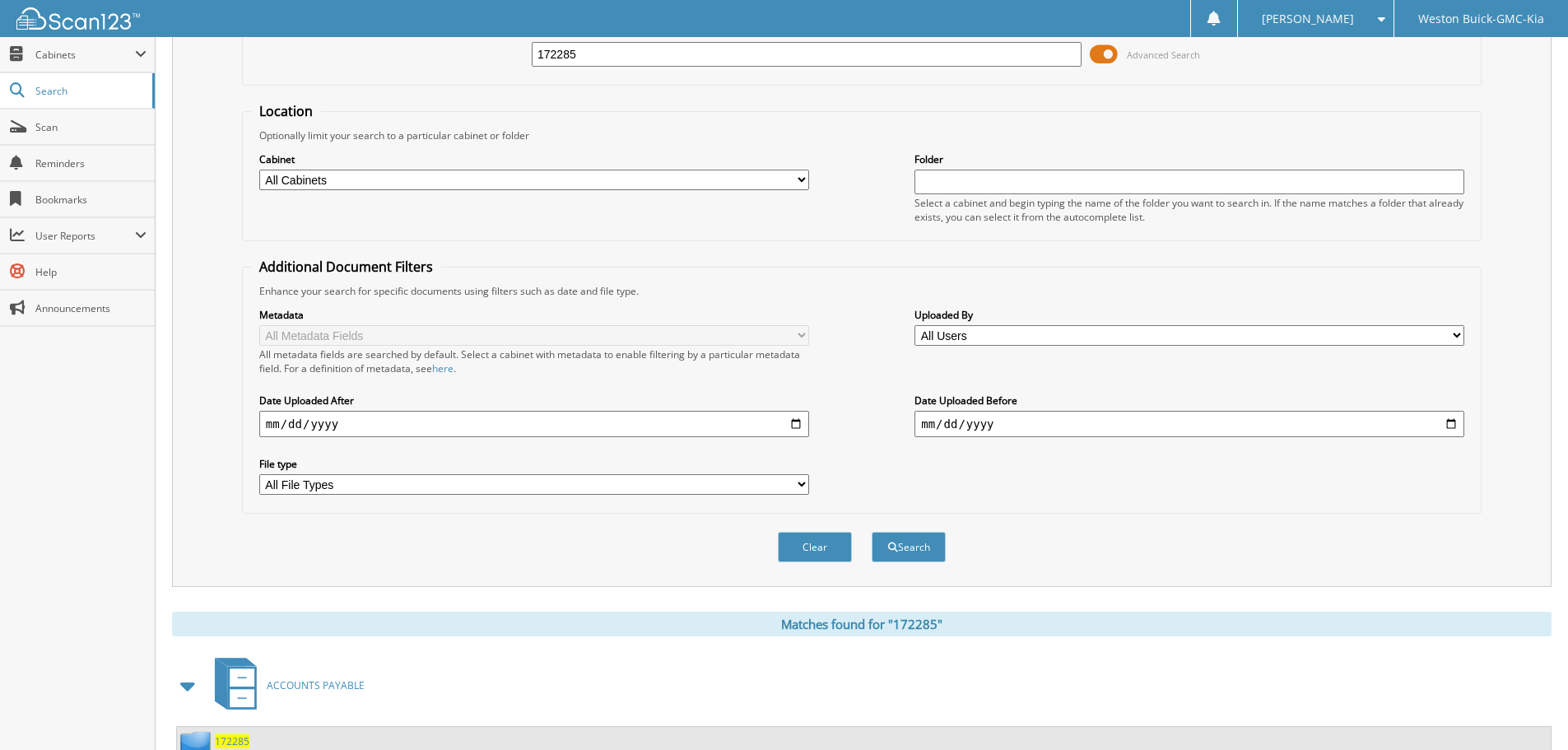
scroll to position [0, 0]
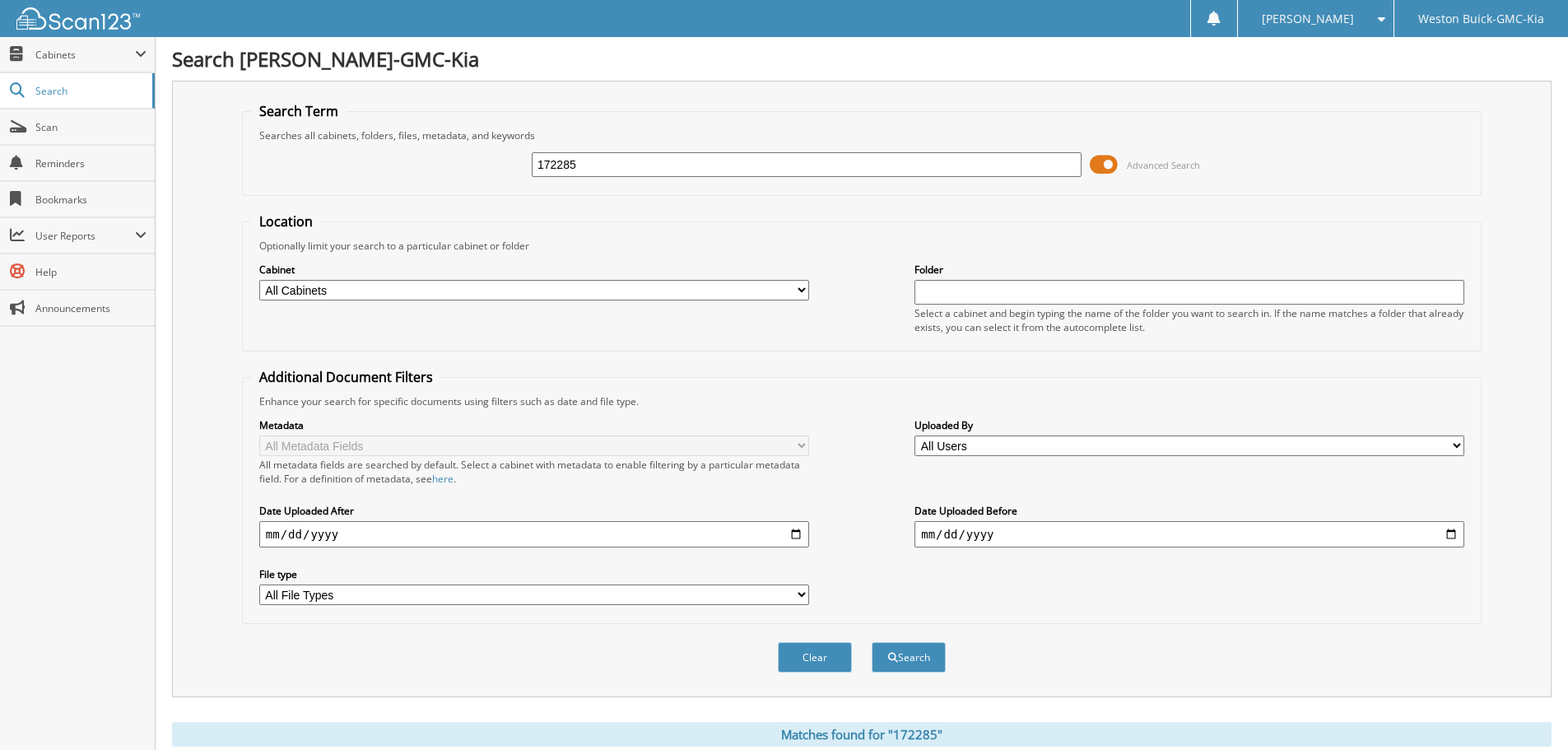
drag, startPoint x: 500, startPoint y: 179, endPoint x: 661, endPoint y: 185, distance: 161.1
click at [483, 181] on div "172285 Advanced Search" at bounding box center [862, 165] width 1221 height 45
type input "172280"
click at [872, 642] on button "Search" at bounding box center [909, 657] width 75 height 31
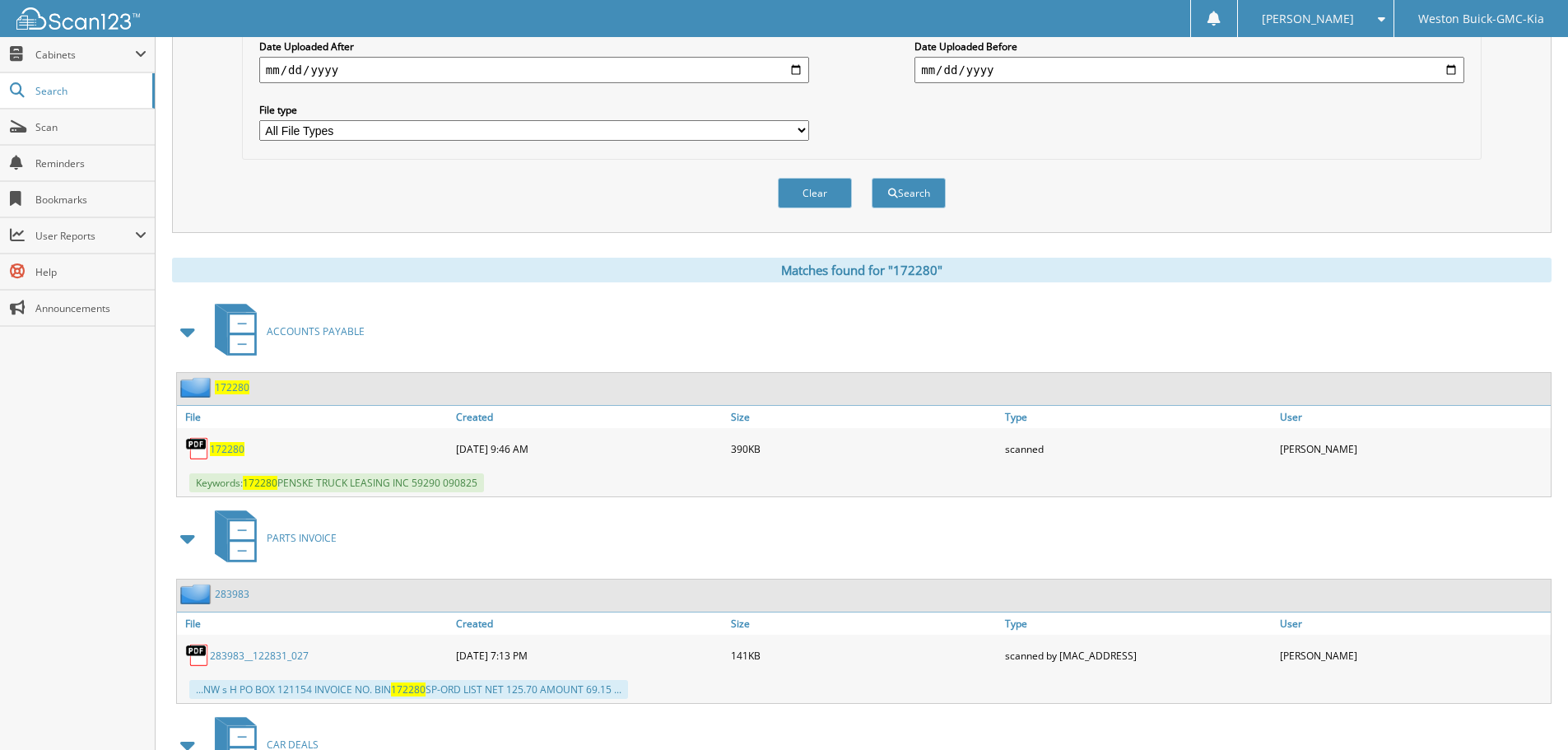
scroll to position [494, 0]
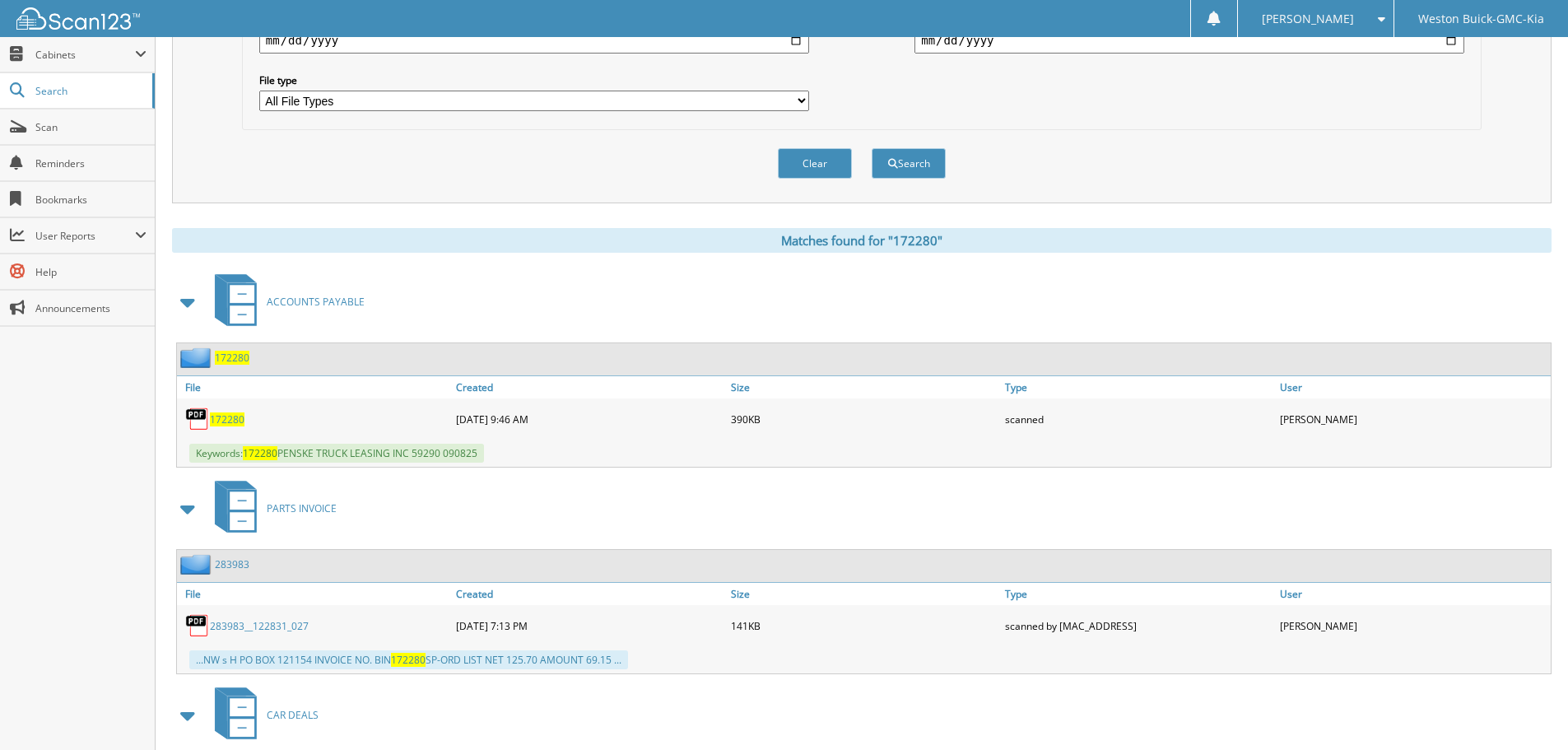
click at [227, 420] on span "172280" at bounding box center [227, 419] width 35 height 14
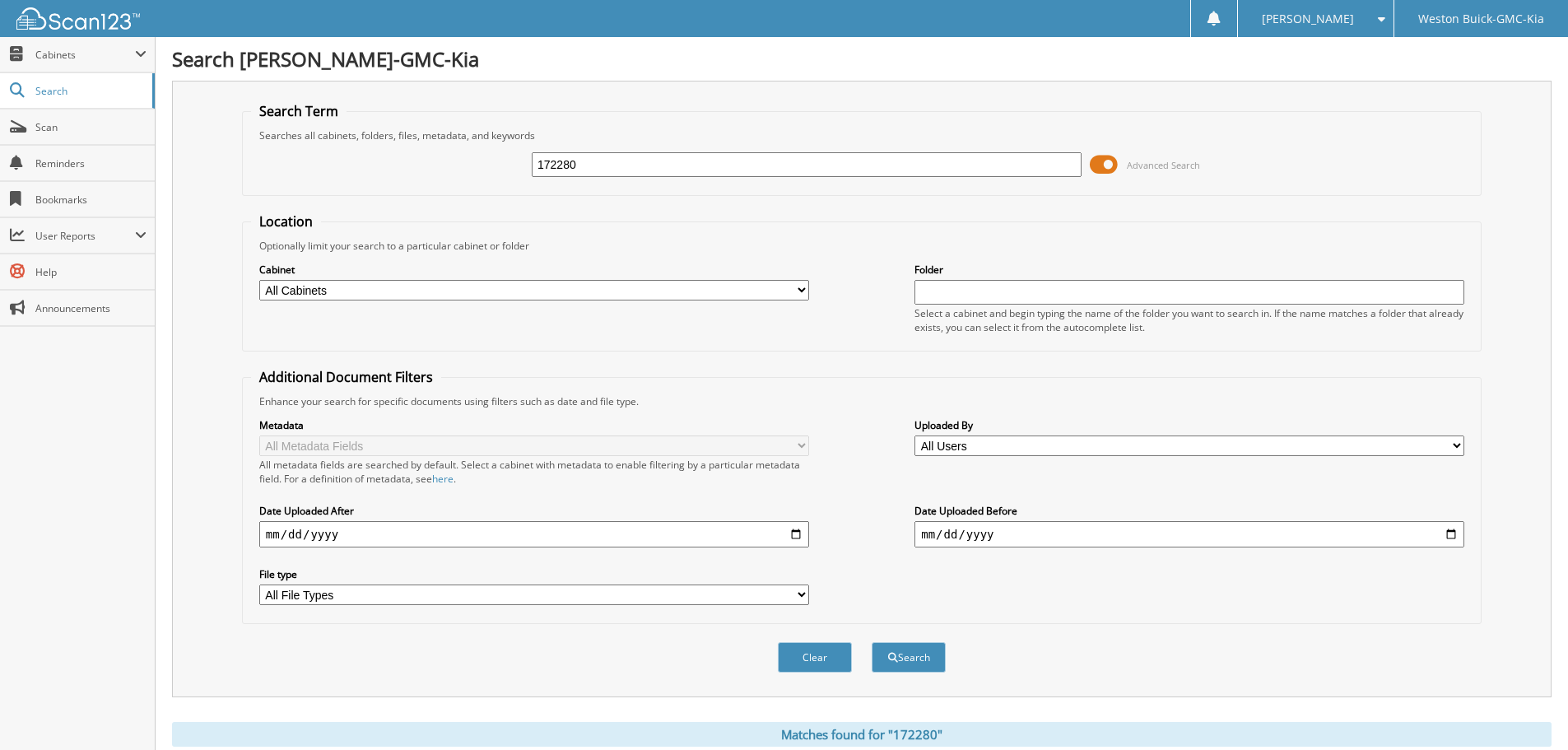
drag, startPoint x: 647, startPoint y: 157, endPoint x: 469, endPoint y: 164, distance: 178.1
click at [469, 164] on div "172280 Advanced Search" at bounding box center [862, 165] width 1221 height 45
type input "172301"
click at [872, 642] on button "Search" at bounding box center [909, 657] width 75 height 31
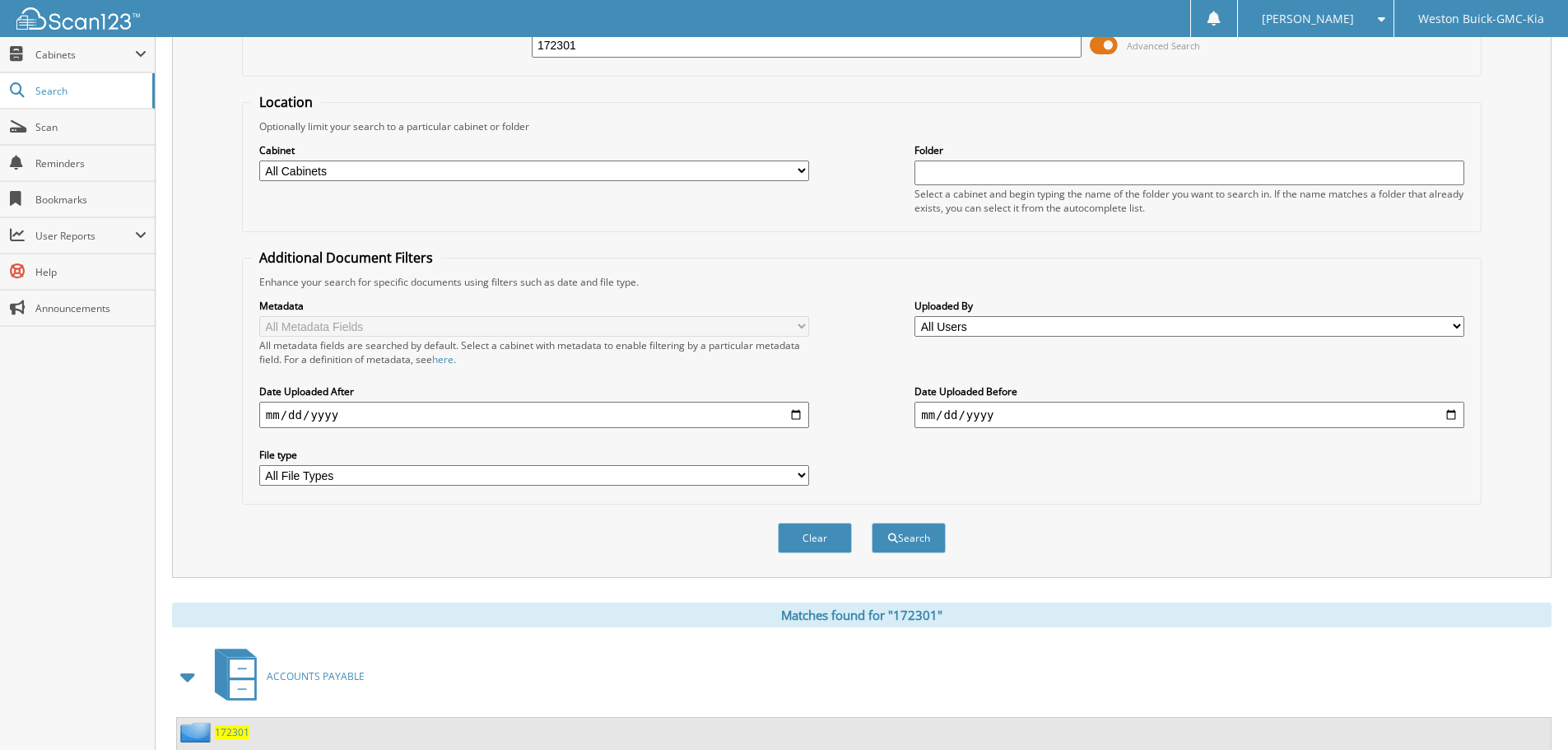
scroll to position [330, 0]
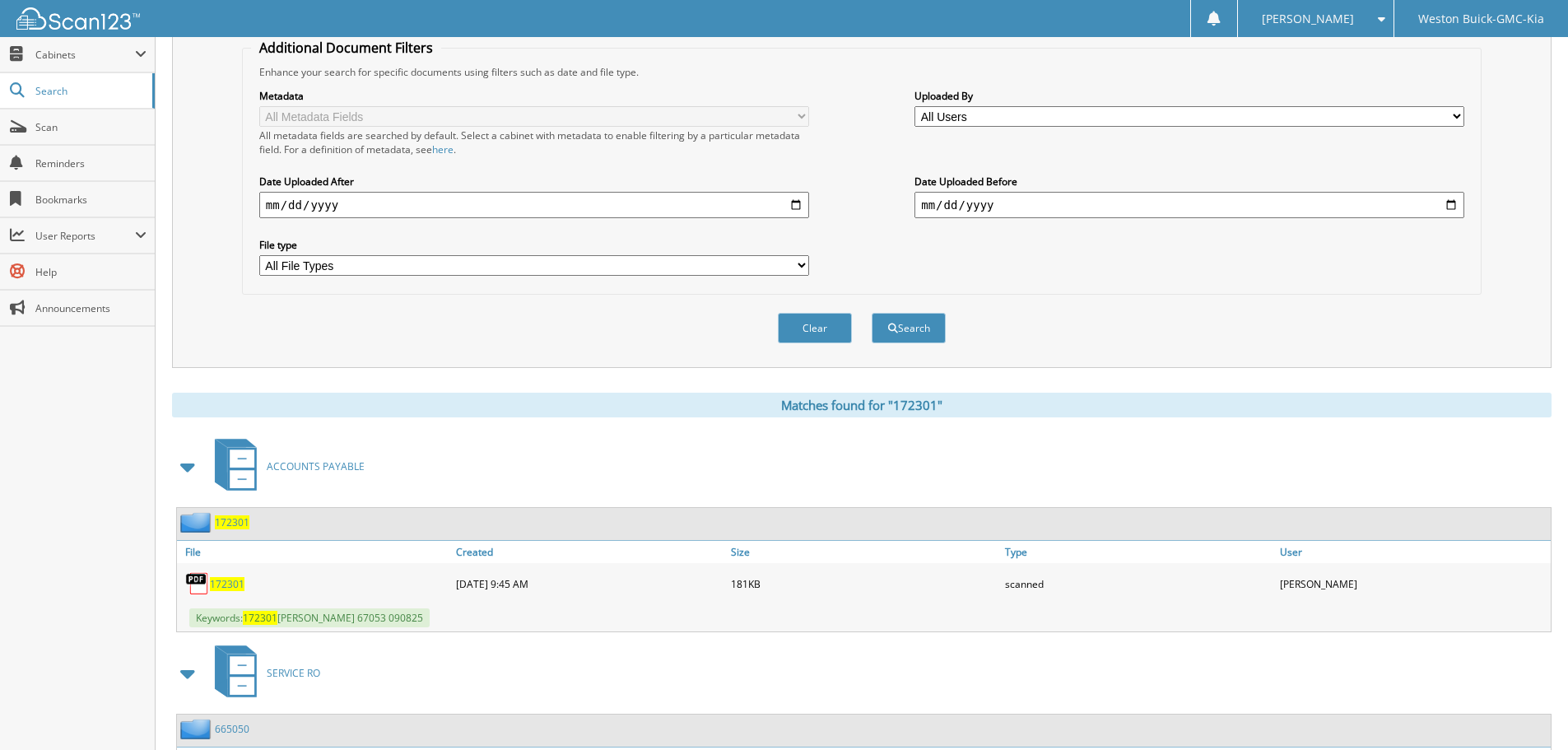
click at [225, 587] on span "172301" at bounding box center [227, 585] width 35 height 14
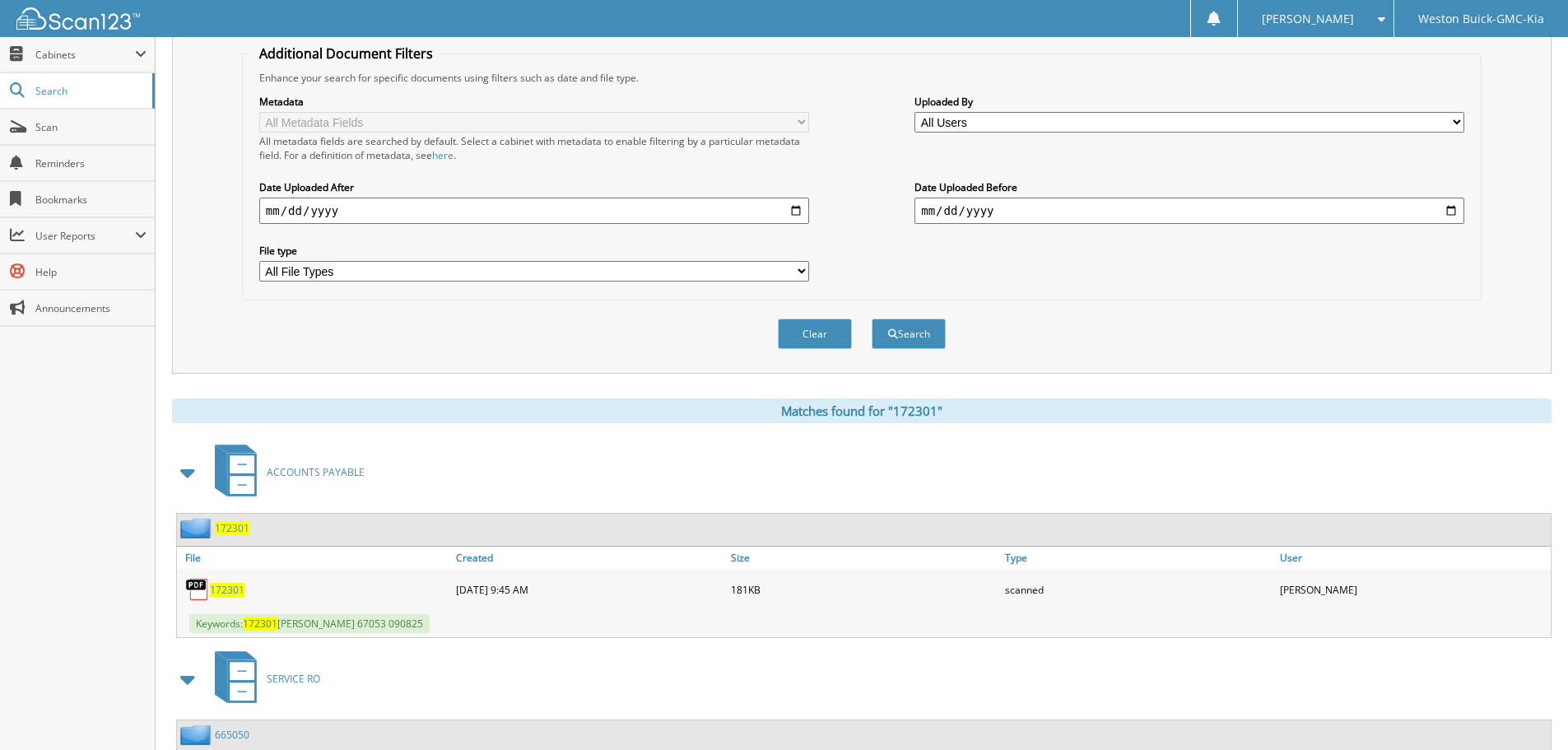
scroll to position [0, 0]
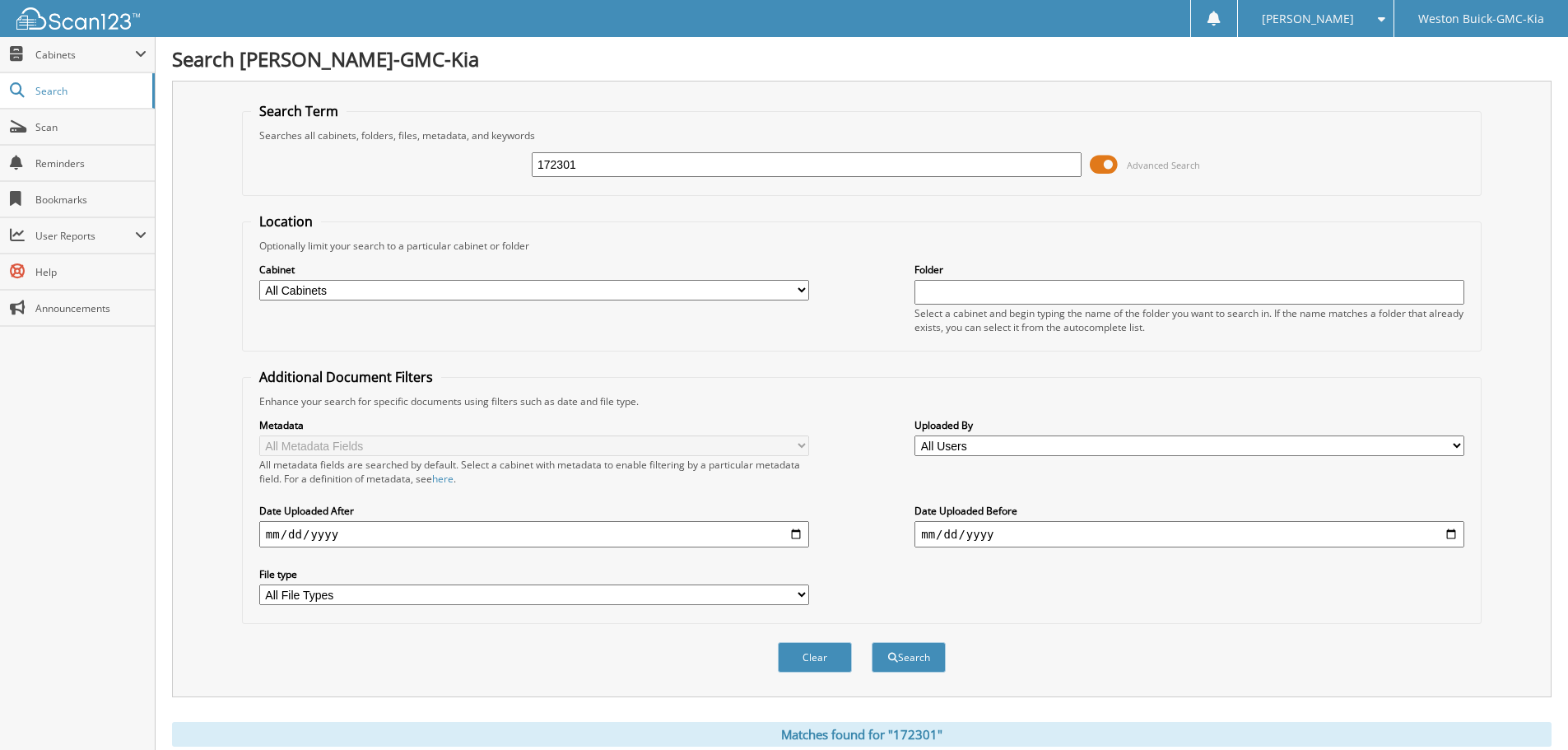
drag, startPoint x: 636, startPoint y: 161, endPoint x: 506, endPoint y: 178, distance: 131.1
click at [480, 190] on fieldset "Search Term Searches all cabinets, folders, files, metadata, and keywords 17230…" at bounding box center [862, 149] width 1240 height 94
type input "171562"
click at [872, 642] on button "Search" at bounding box center [909, 657] width 75 height 31
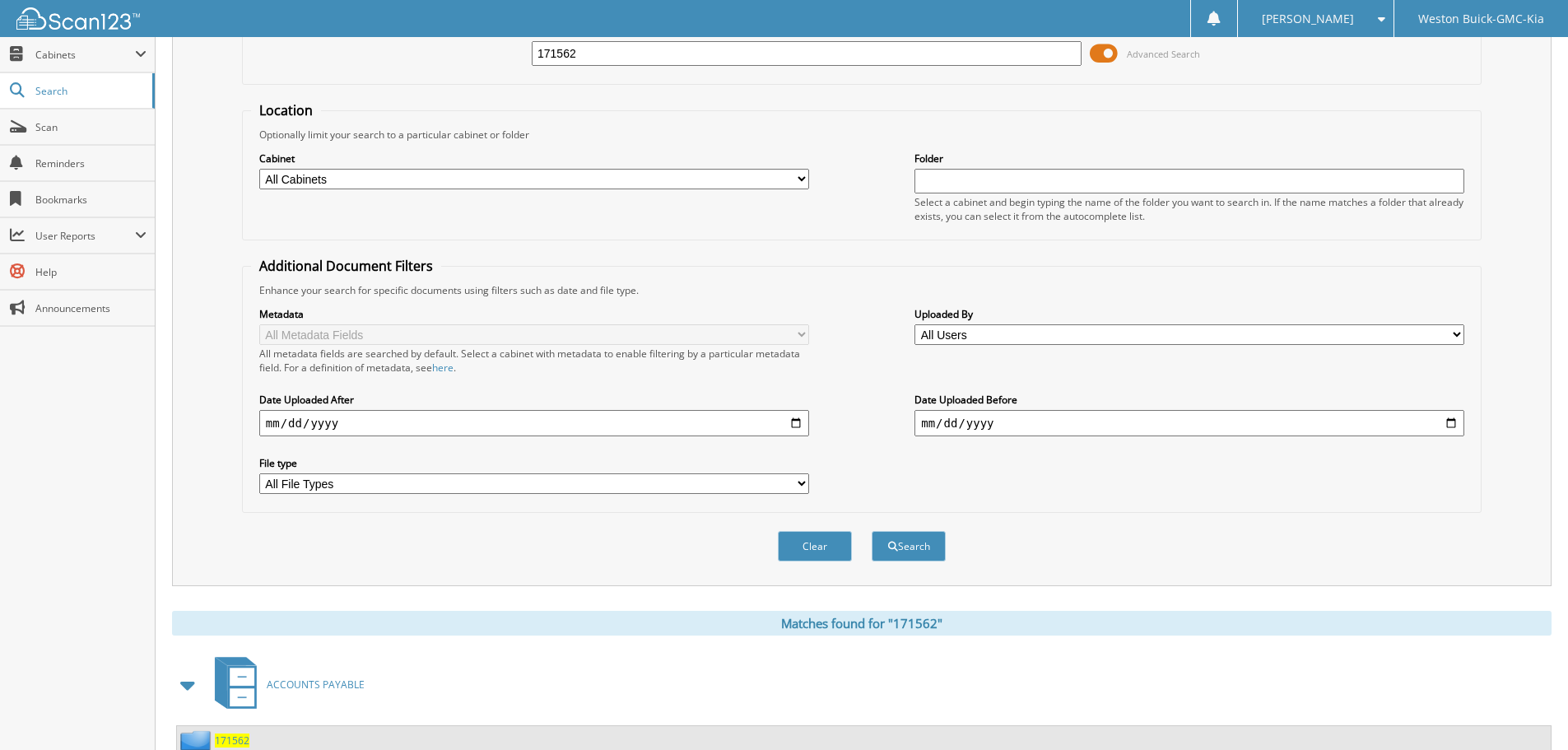
scroll to position [411, 0]
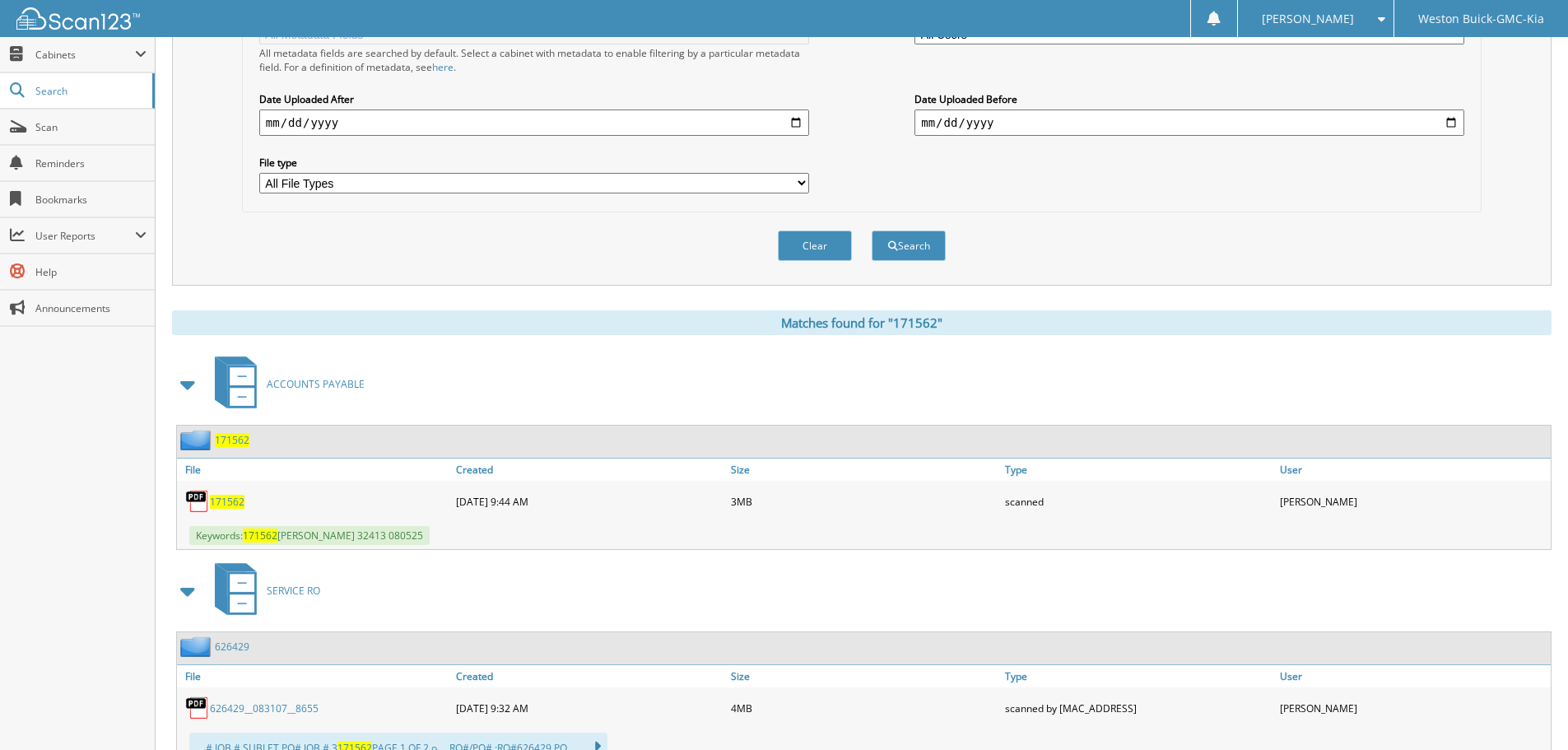
click at [240, 499] on span "171562" at bounding box center [227, 502] width 35 height 14
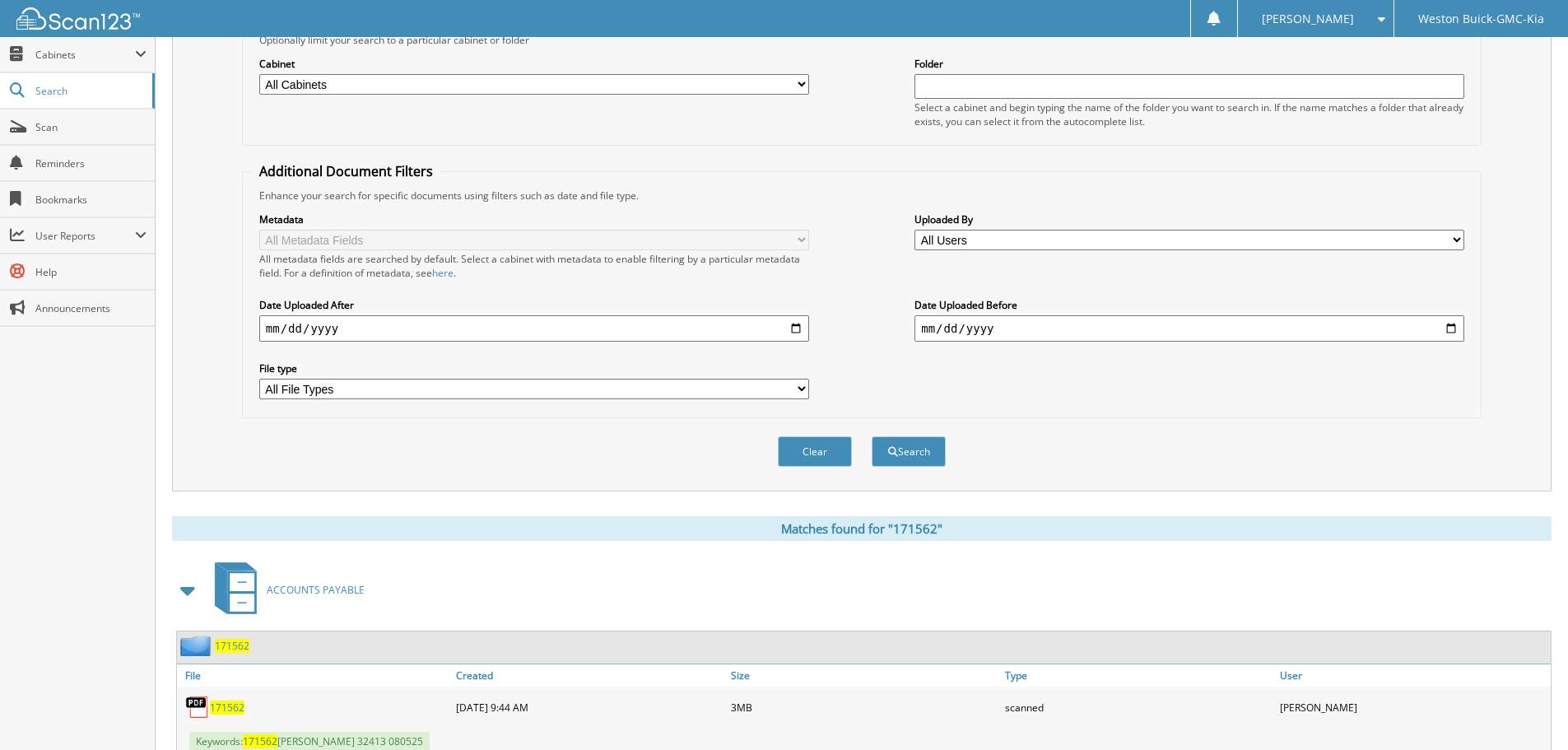
scroll to position [0, 0]
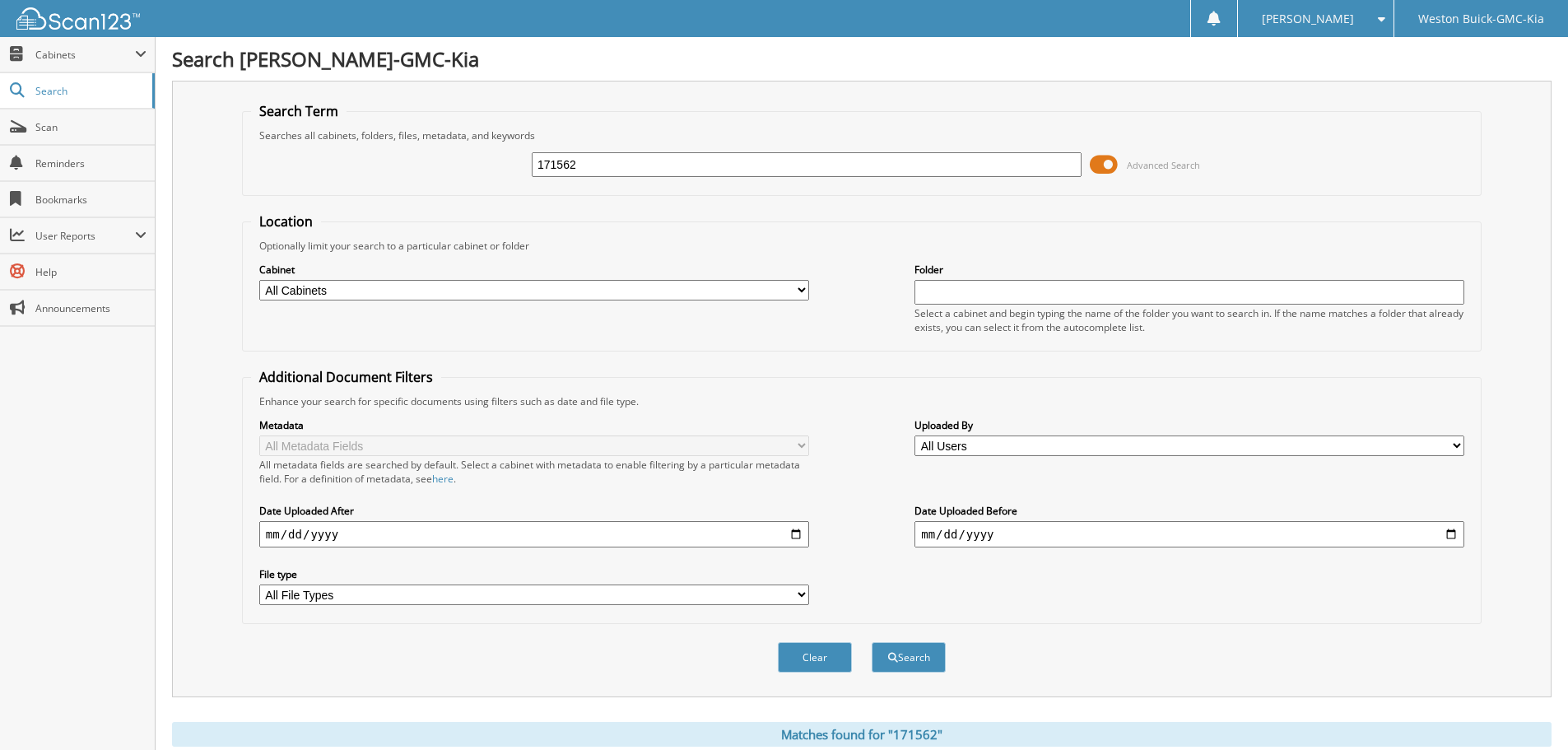
drag, startPoint x: 647, startPoint y: 171, endPoint x: 456, endPoint y: 181, distance: 191.3
click at [450, 181] on div "171562 Advanced Search" at bounding box center [862, 165] width 1221 height 45
type input "171554"
click at [872, 642] on button "Search" at bounding box center [909, 657] width 75 height 31
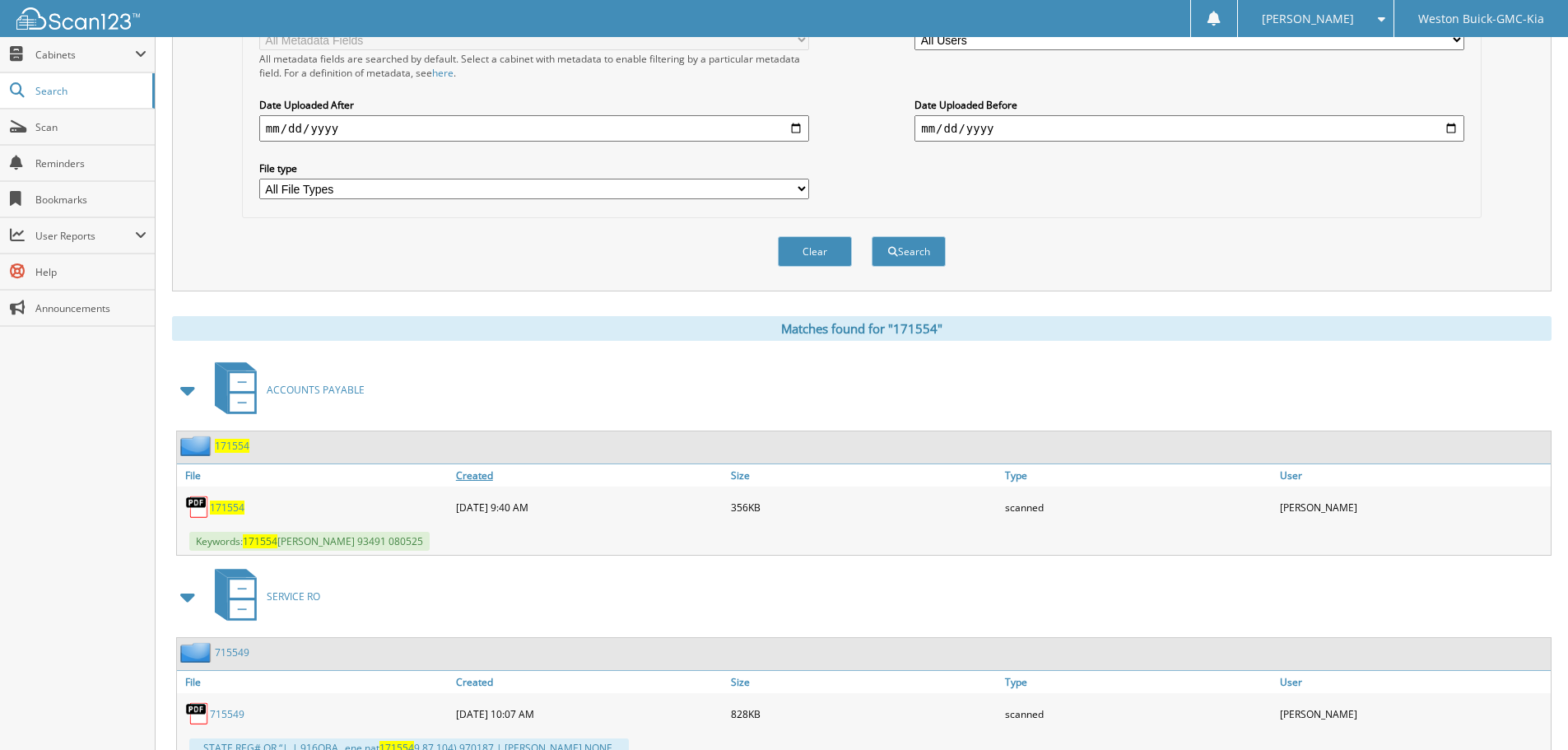
scroll to position [411, 0]
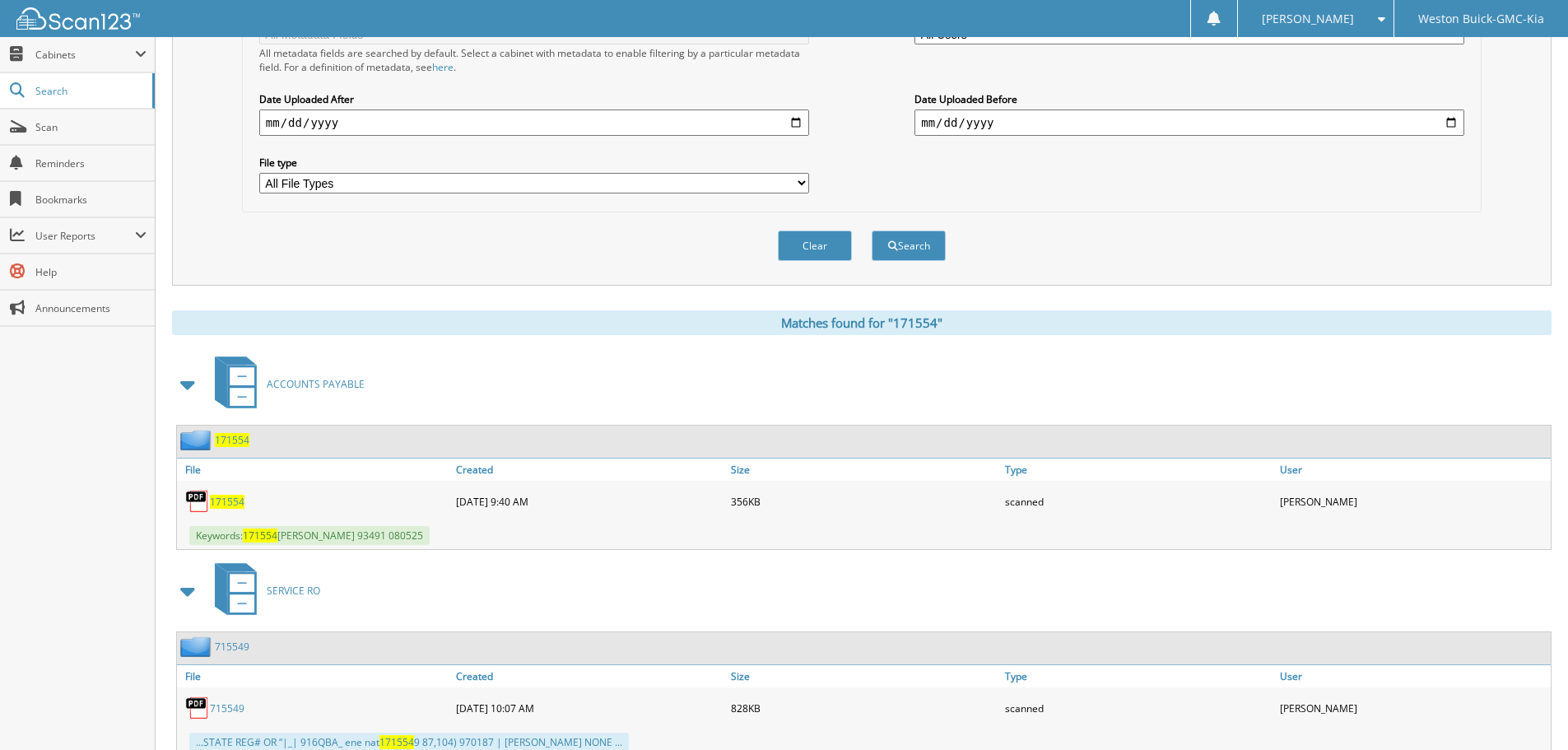
click at [226, 502] on span "171554" at bounding box center [227, 502] width 35 height 14
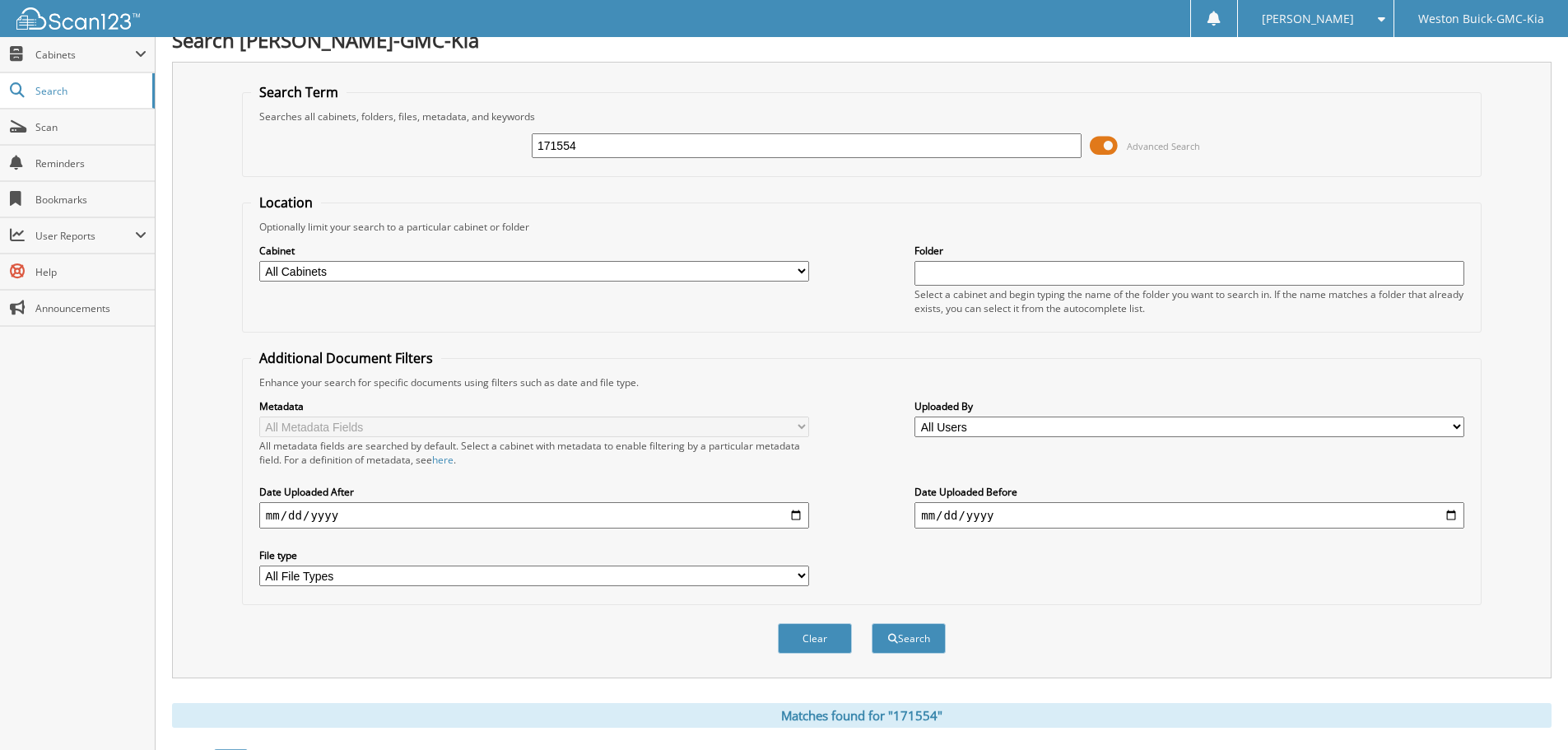
scroll to position [0, 0]
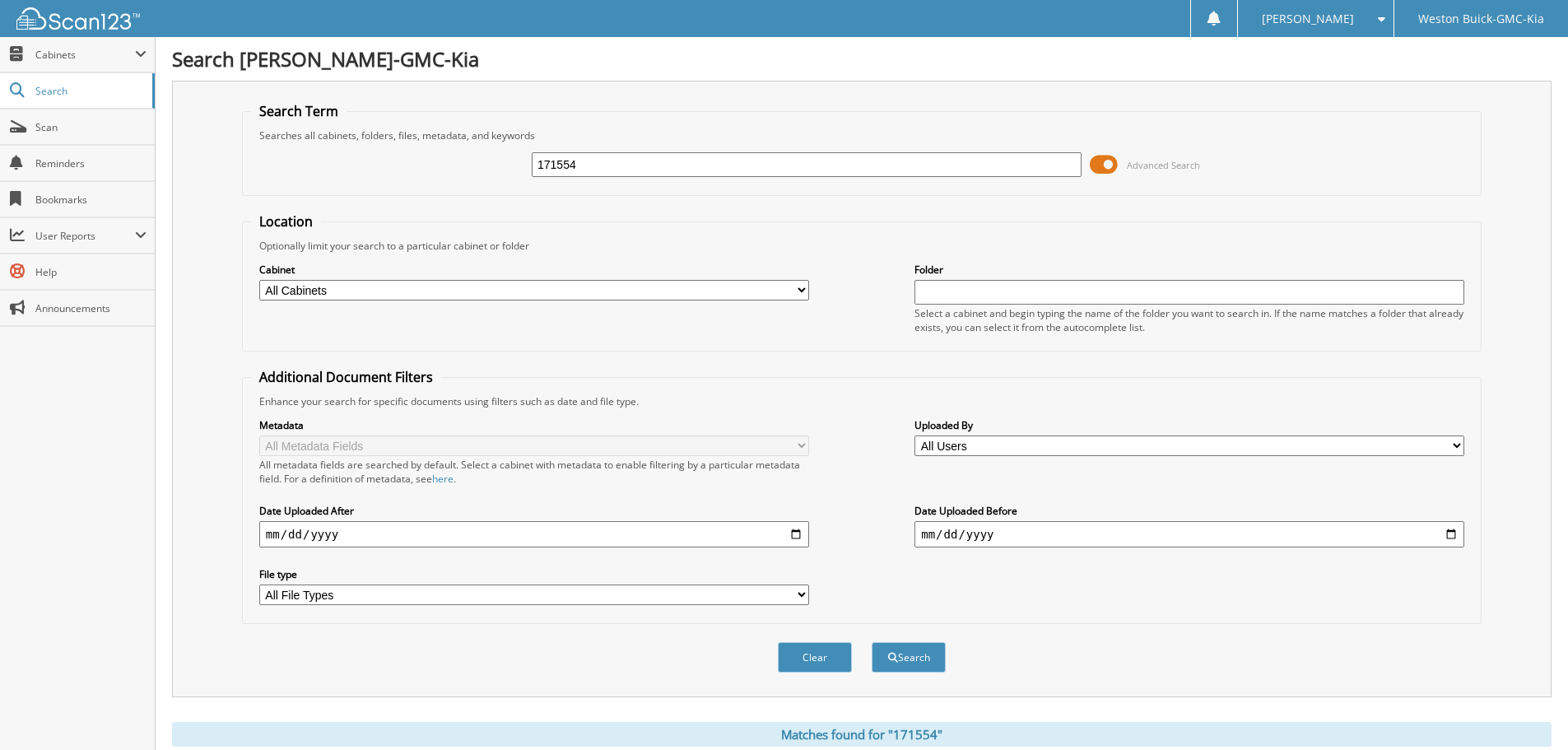
drag, startPoint x: 604, startPoint y: 165, endPoint x: 440, endPoint y: 154, distance: 164.4
click at [440, 154] on div "171554 Advanced Search" at bounding box center [862, 165] width 1221 height 45
type input "171558"
click at [872, 642] on button "Search" at bounding box center [909, 657] width 75 height 31
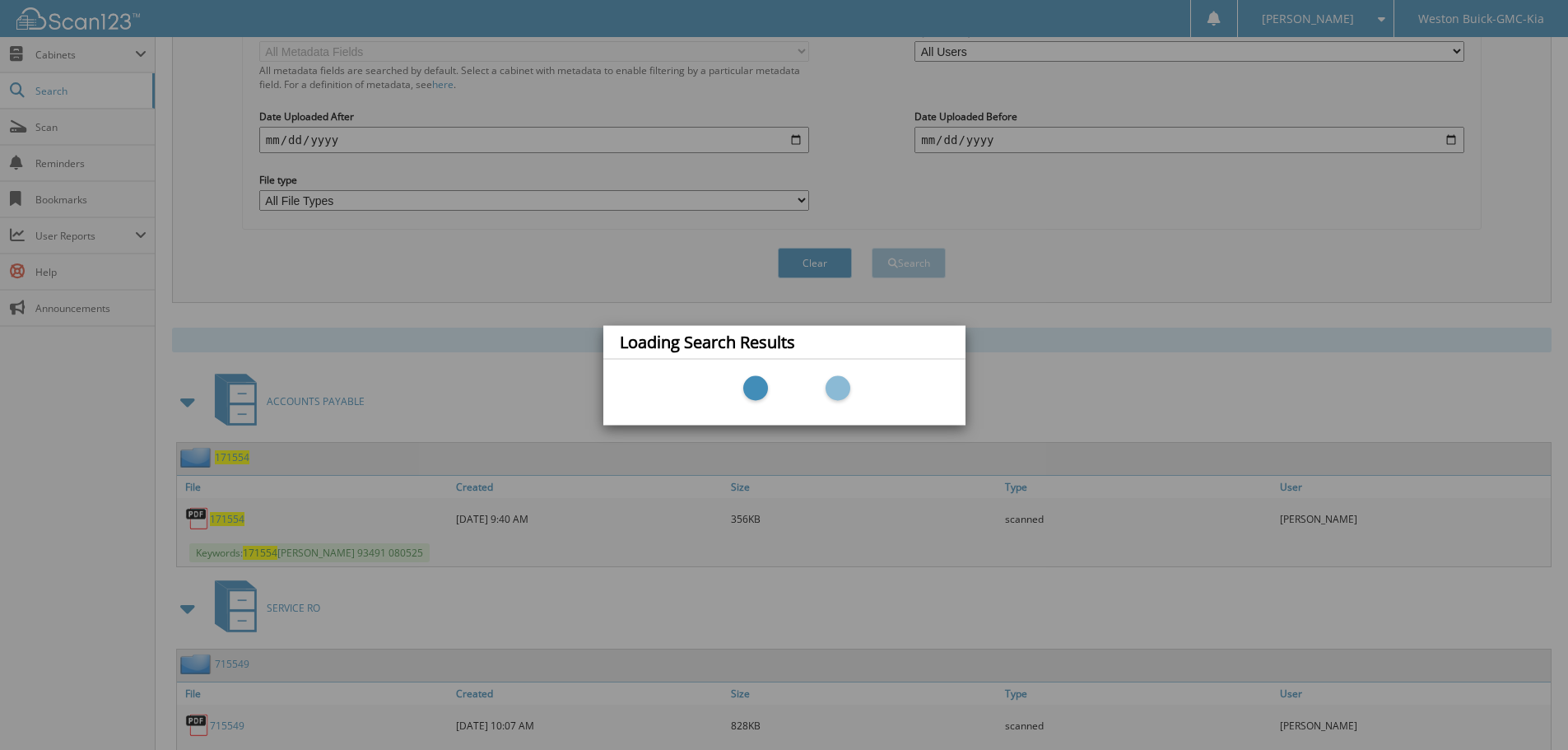
scroll to position [411, 0]
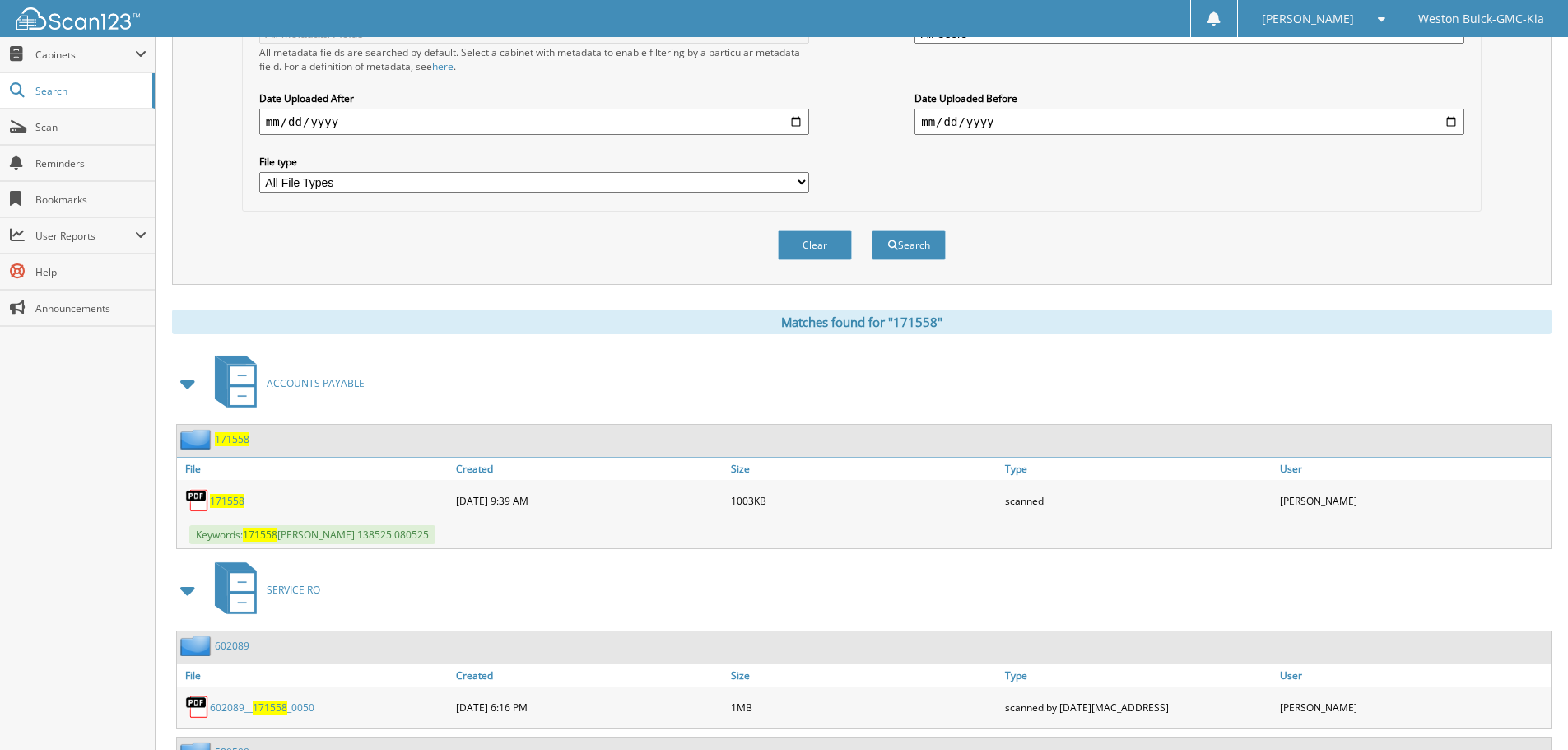
scroll to position [548, 0]
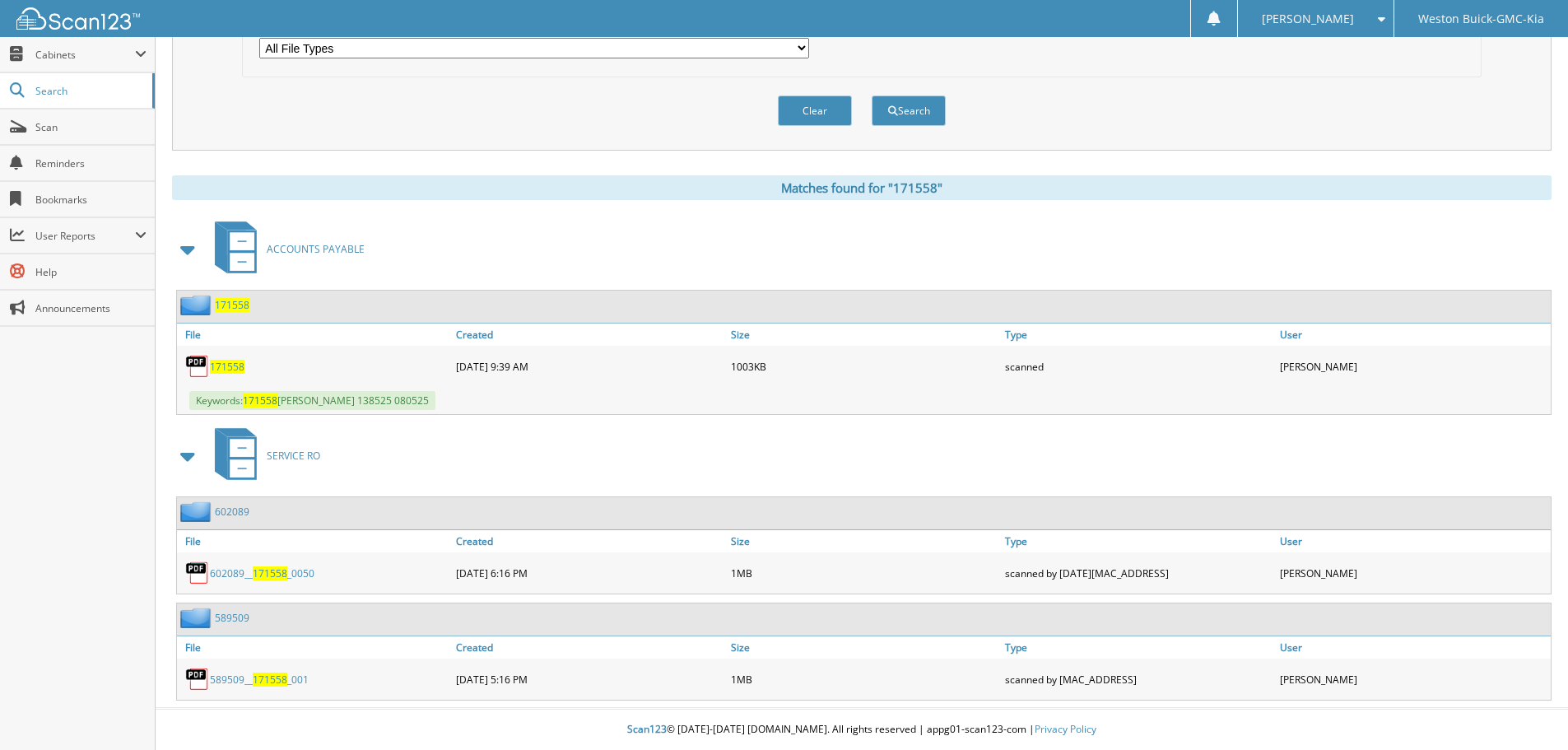
click at [239, 368] on span "171558" at bounding box center [227, 367] width 35 height 14
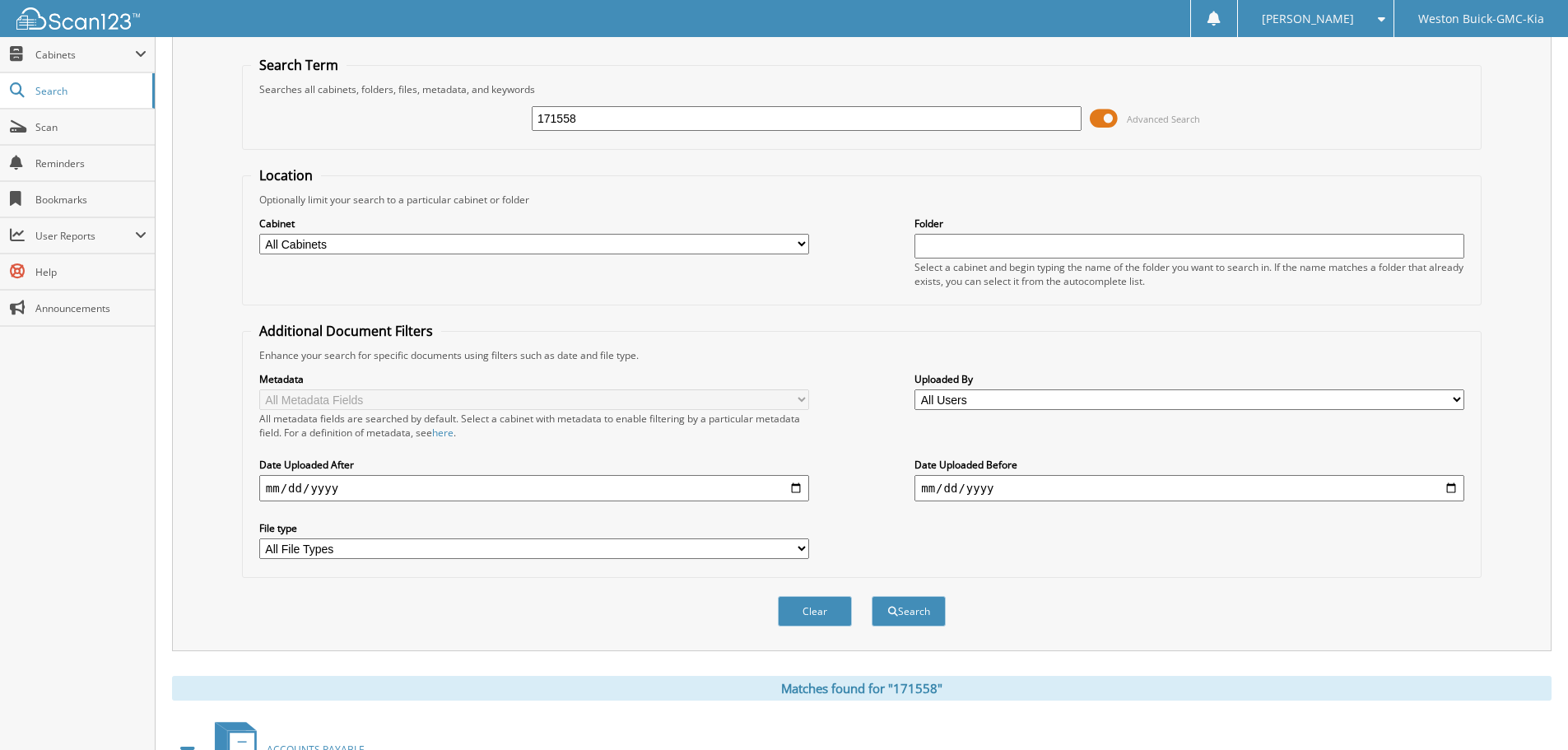
scroll to position [0, 0]
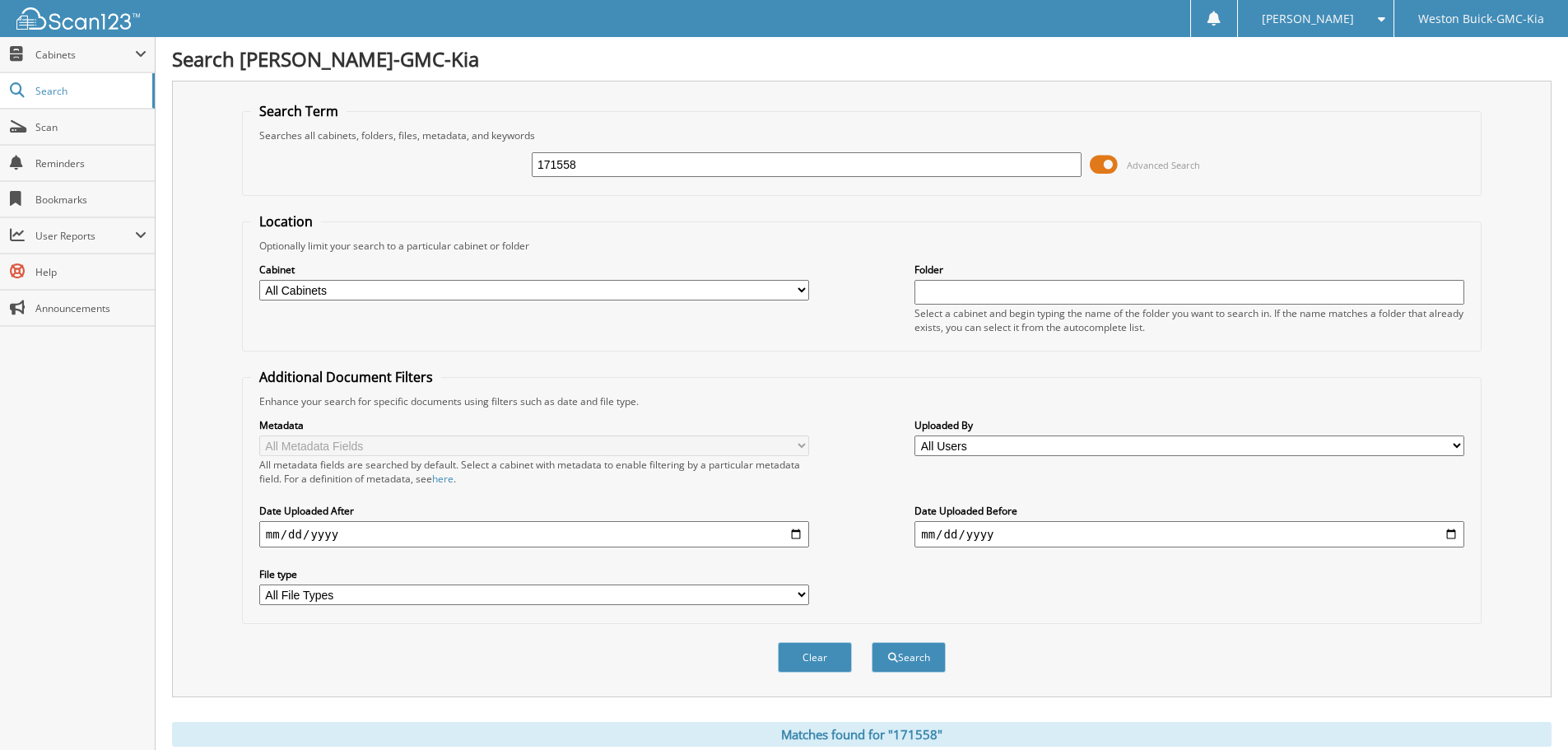
drag, startPoint x: 588, startPoint y: 162, endPoint x: 446, endPoint y: 153, distance: 142.3
click at [446, 153] on div "171558 Advanced Search" at bounding box center [862, 165] width 1221 height 45
type input "171556"
click at [872, 642] on button "Search" at bounding box center [909, 657] width 75 height 31
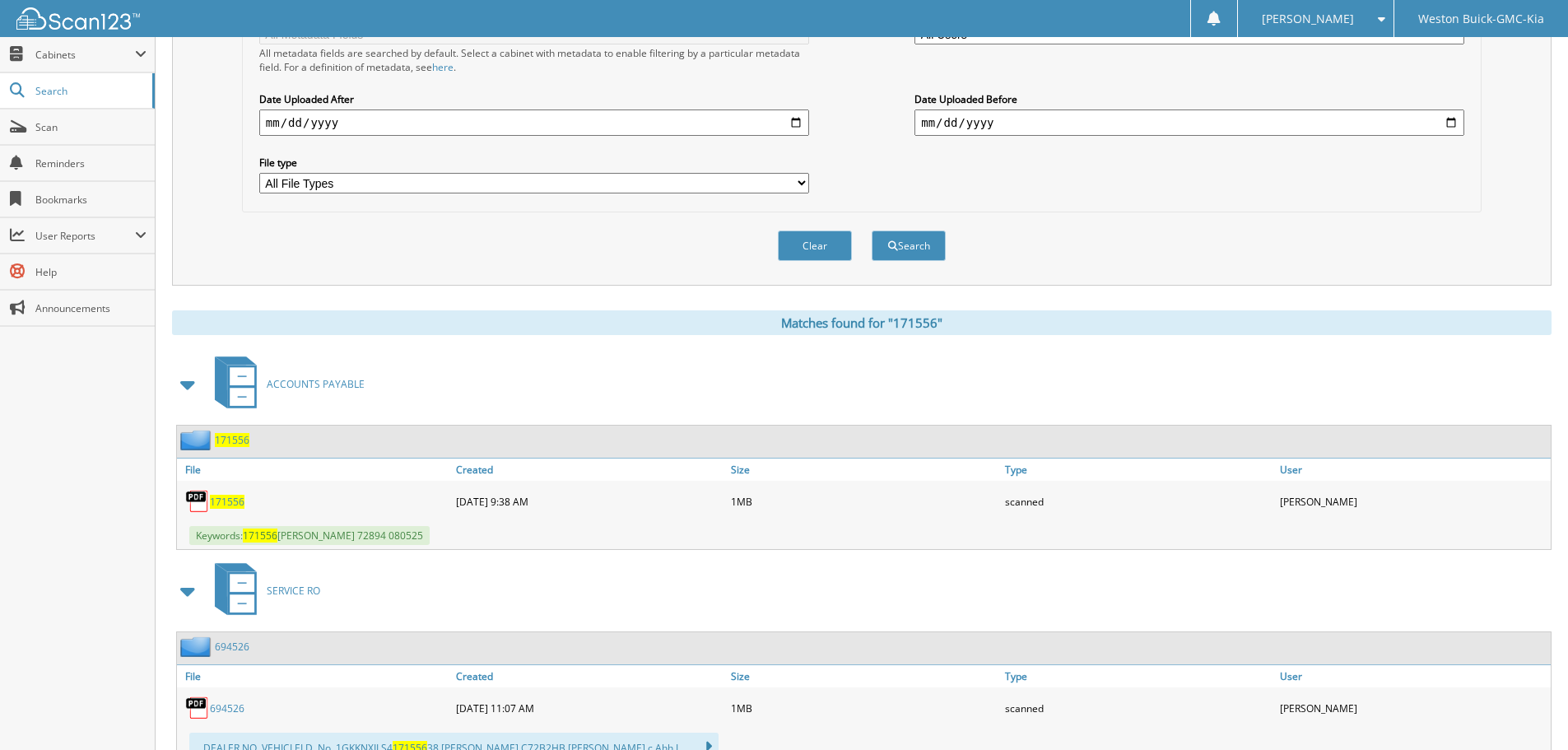
click at [232, 506] on span "171556" at bounding box center [227, 502] width 35 height 14
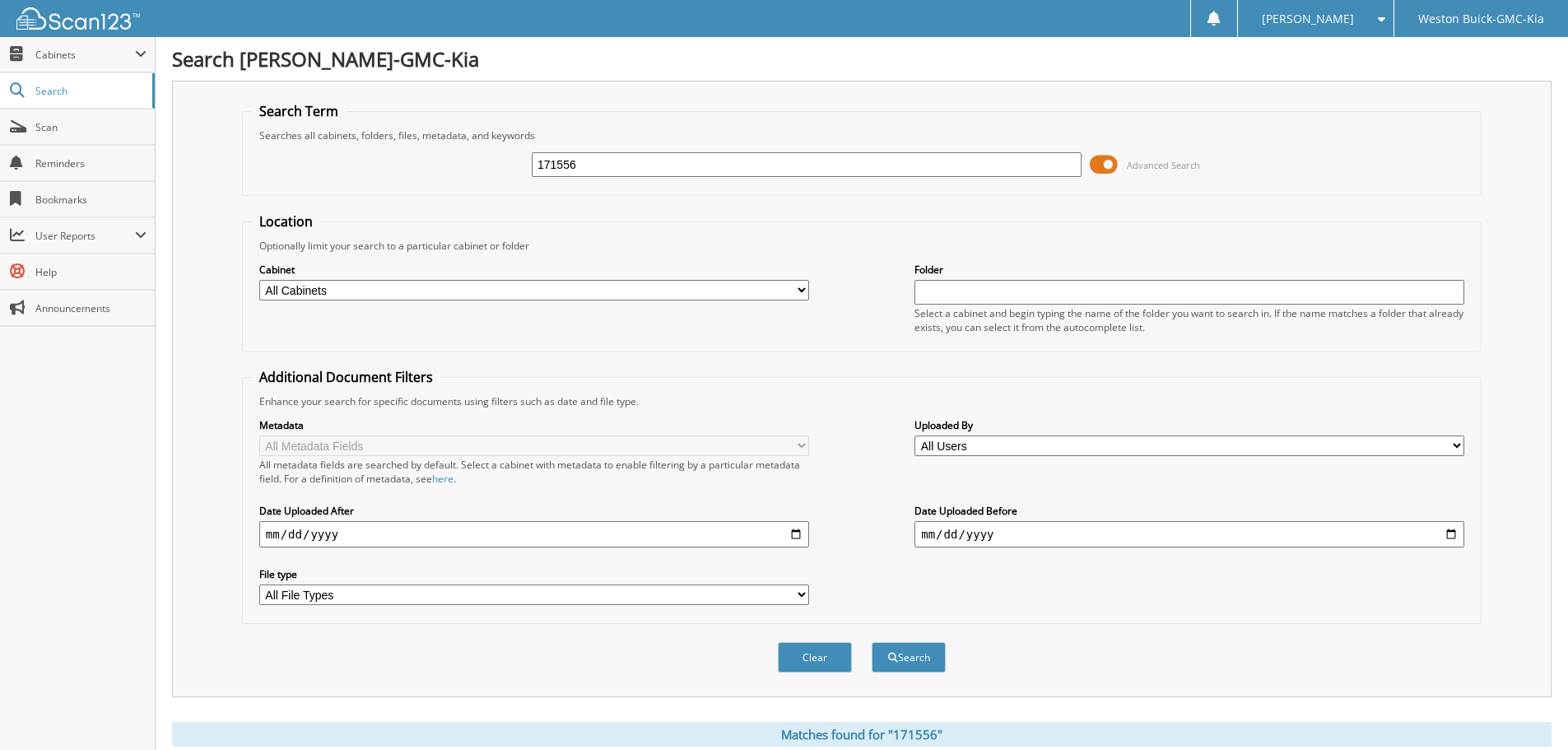
drag, startPoint x: 582, startPoint y: 163, endPoint x: 368, endPoint y: 178, distance: 214.5
click at [368, 178] on div "171556 Advanced Search" at bounding box center [862, 165] width 1221 height 45
type input "172259"
click at [872, 642] on button "Search" at bounding box center [909, 657] width 75 height 31
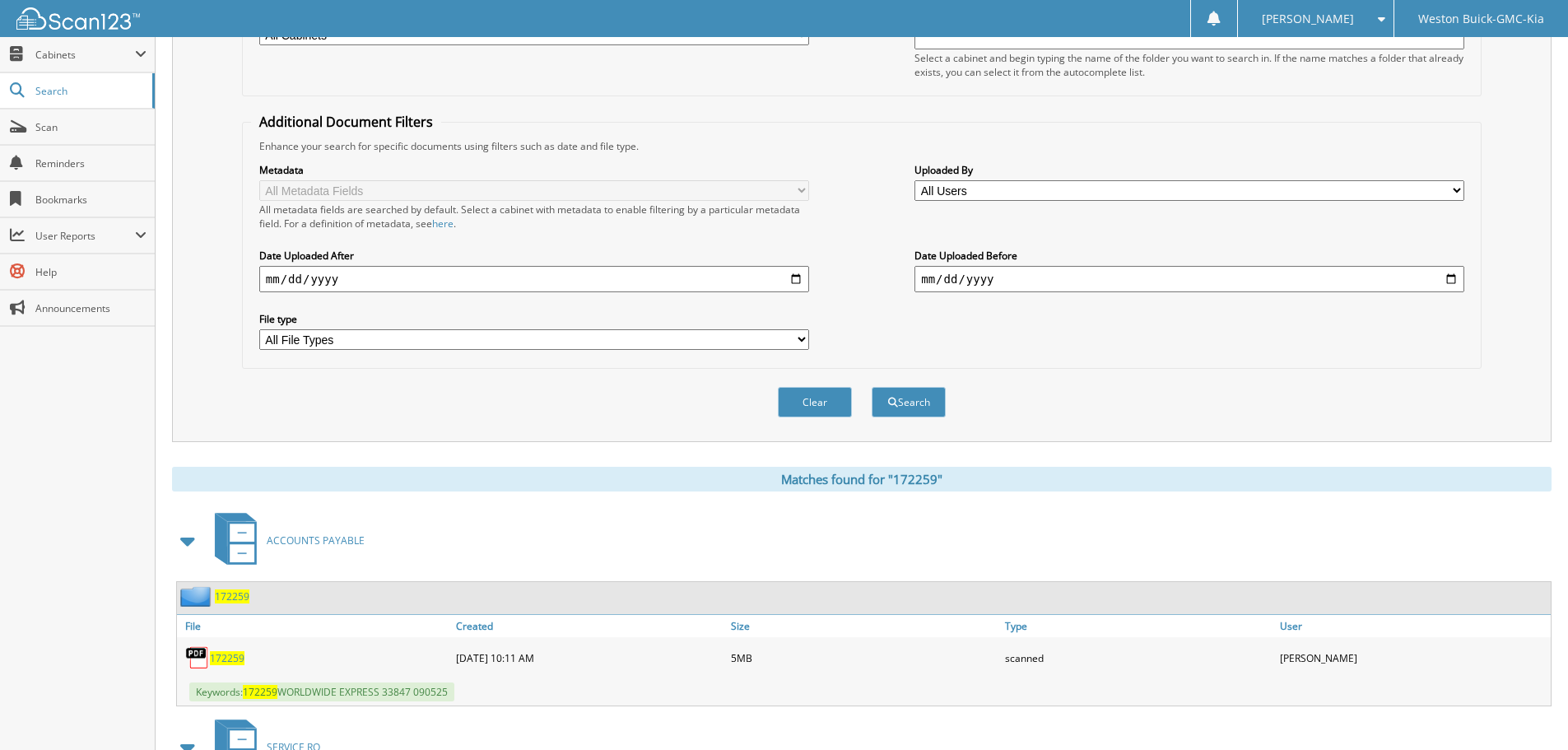
scroll to position [411, 0]
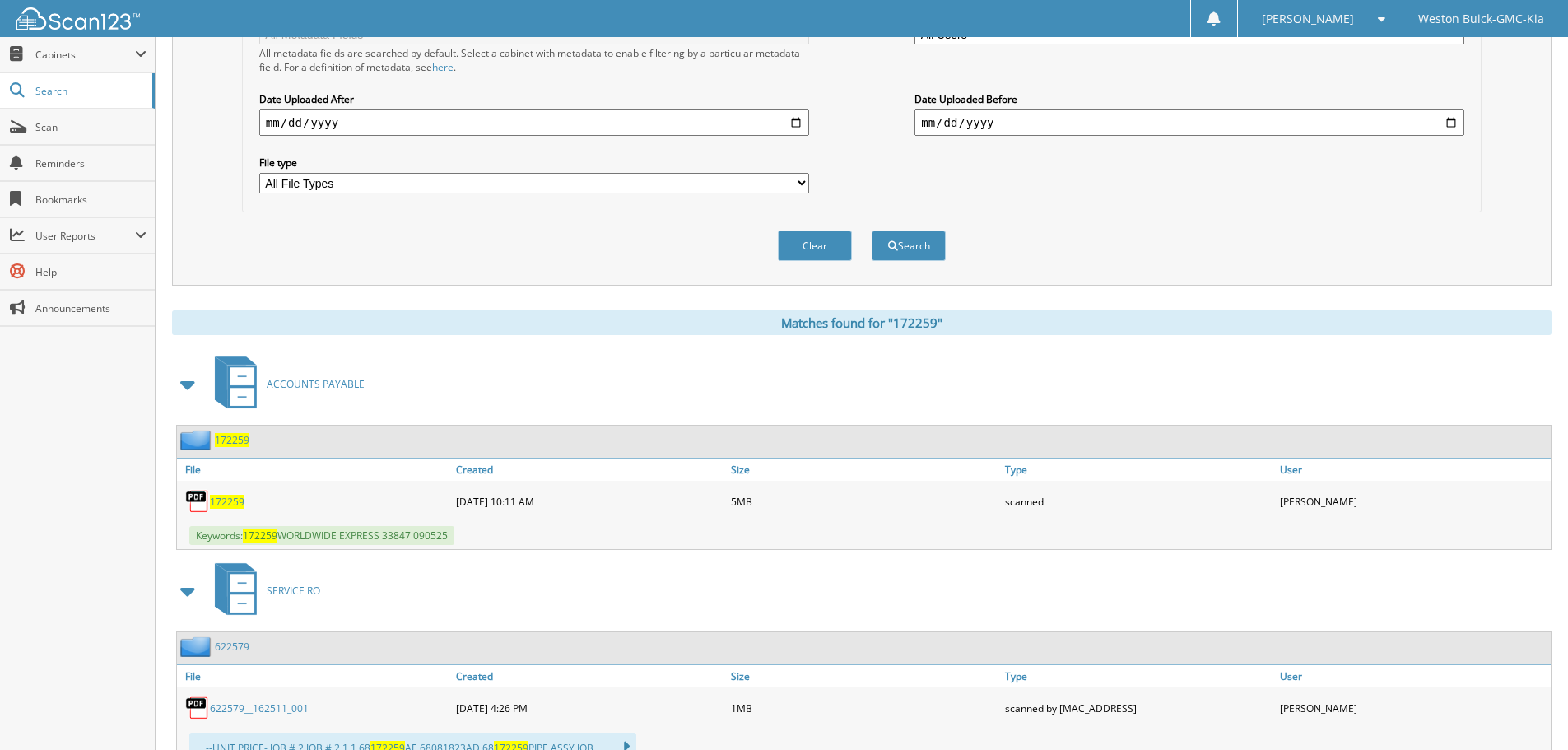
click at [231, 502] on span "172259" at bounding box center [227, 502] width 35 height 14
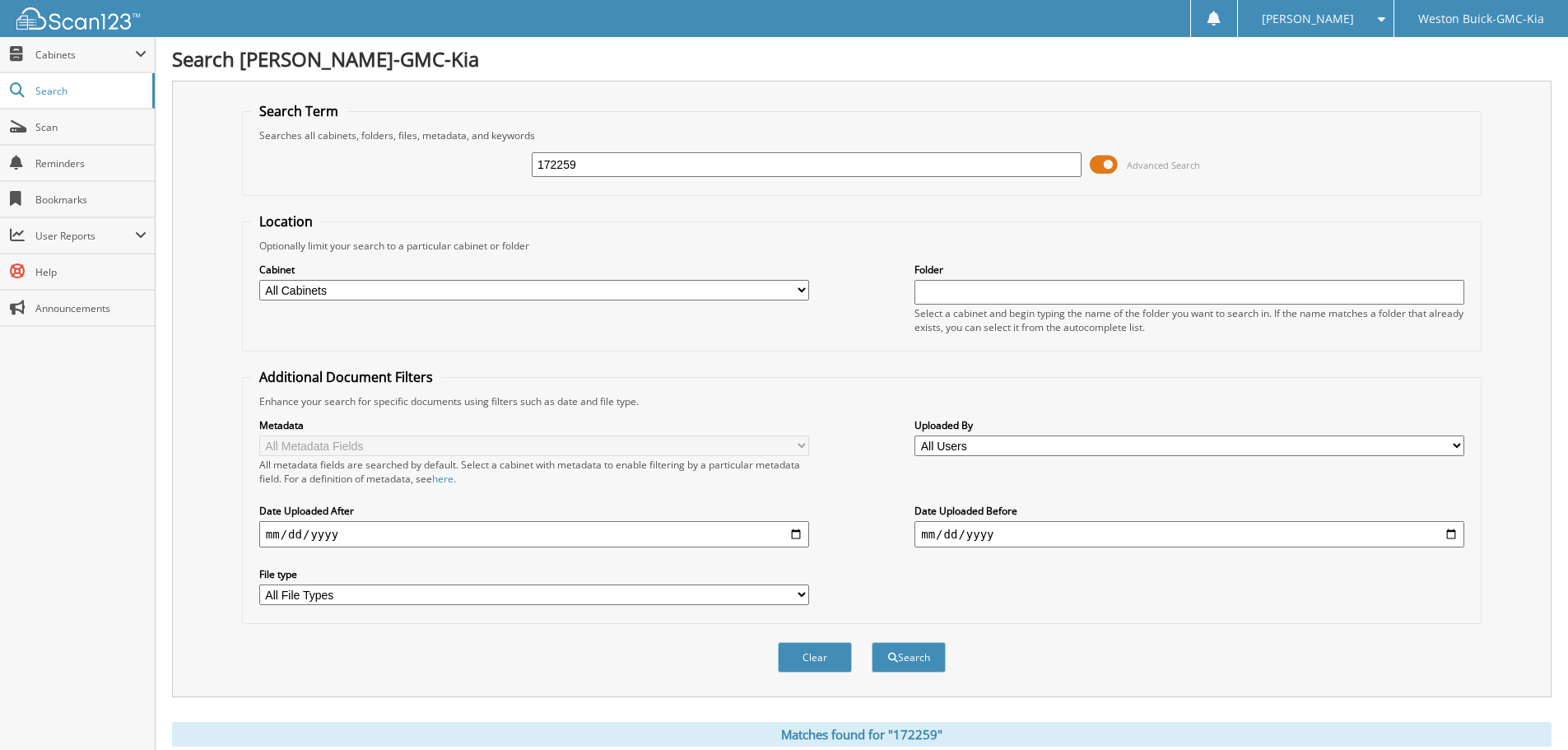
drag, startPoint x: 608, startPoint y: 153, endPoint x: 573, endPoint y: 160, distance: 35.7
click at [573, 160] on input "172259" at bounding box center [806, 165] width 550 height 25
click at [647, 163] on input "172259" at bounding box center [806, 165] width 550 height 25
type input "172264"
click at [872, 642] on button "Search" at bounding box center [909, 657] width 75 height 31
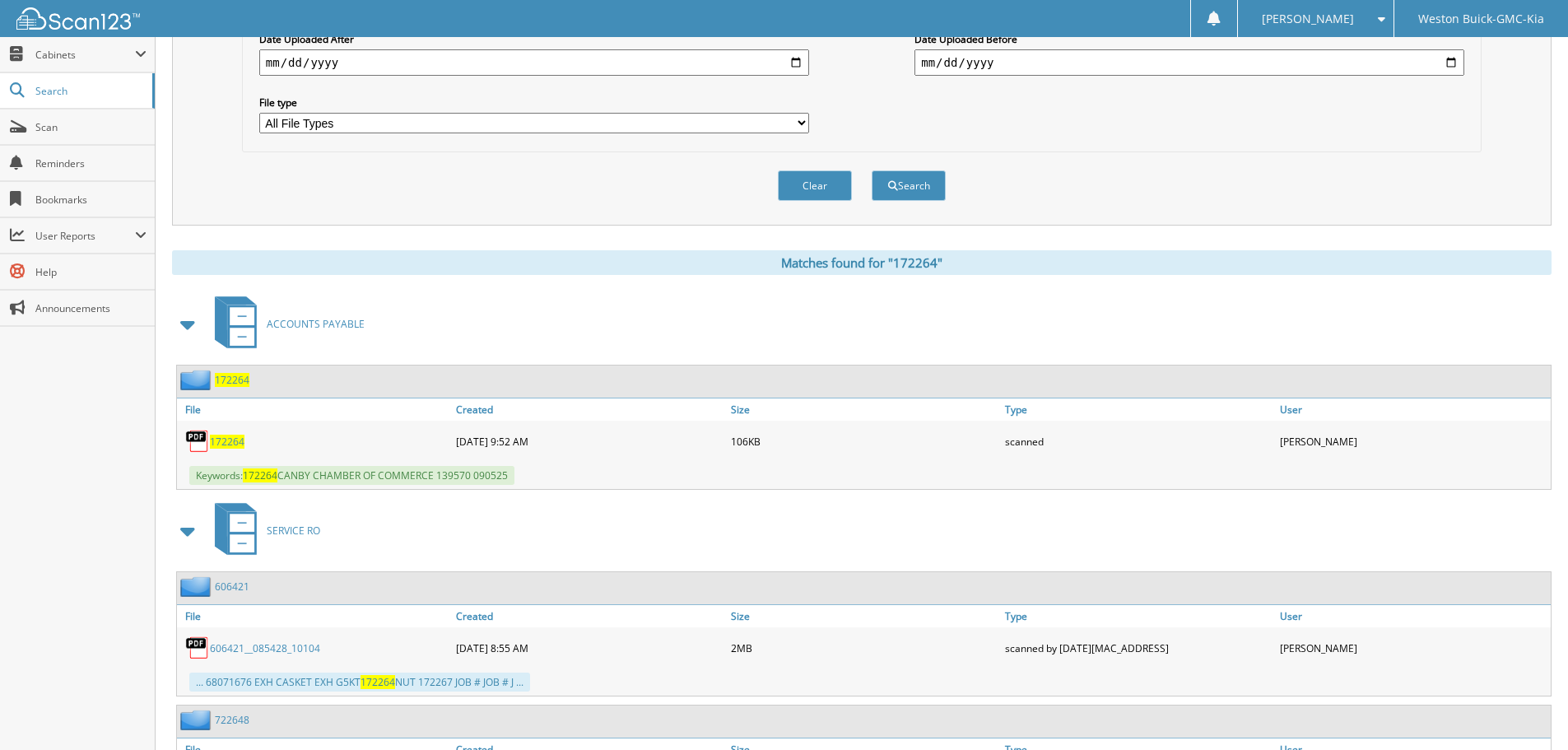
scroll to position [494, 0]
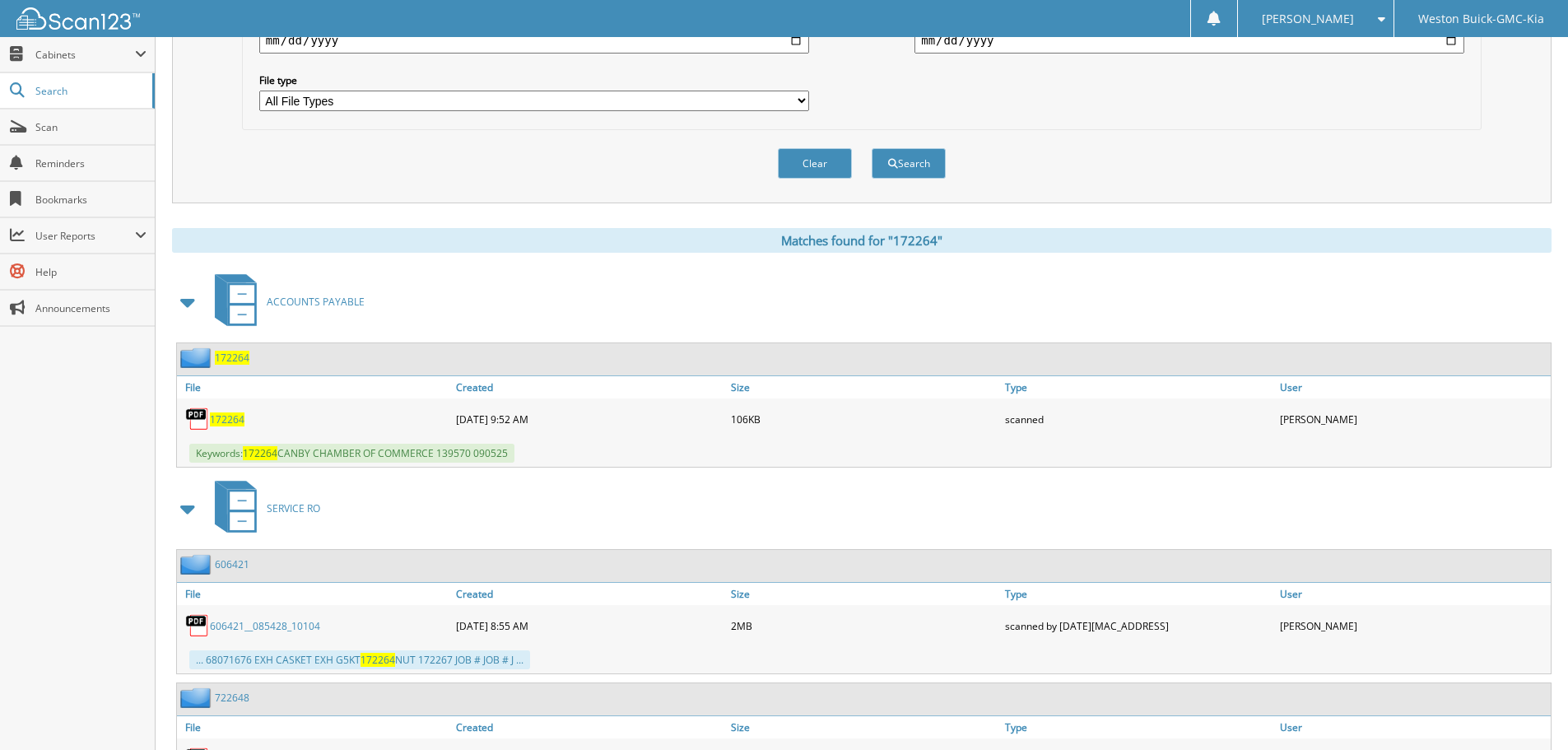
click at [225, 420] on span "172264" at bounding box center [227, 419] width 35 height 14
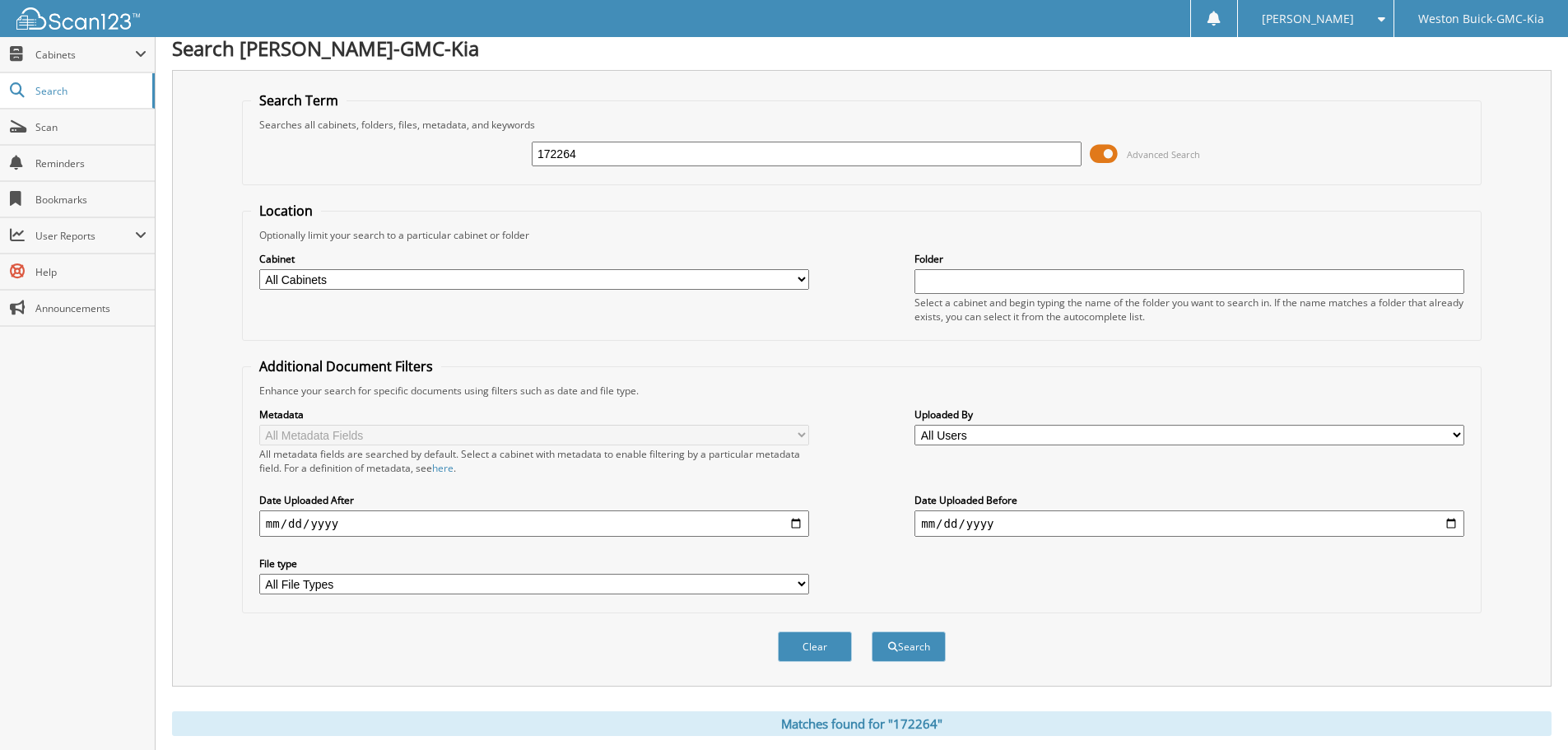
scroll to position [0, 0]
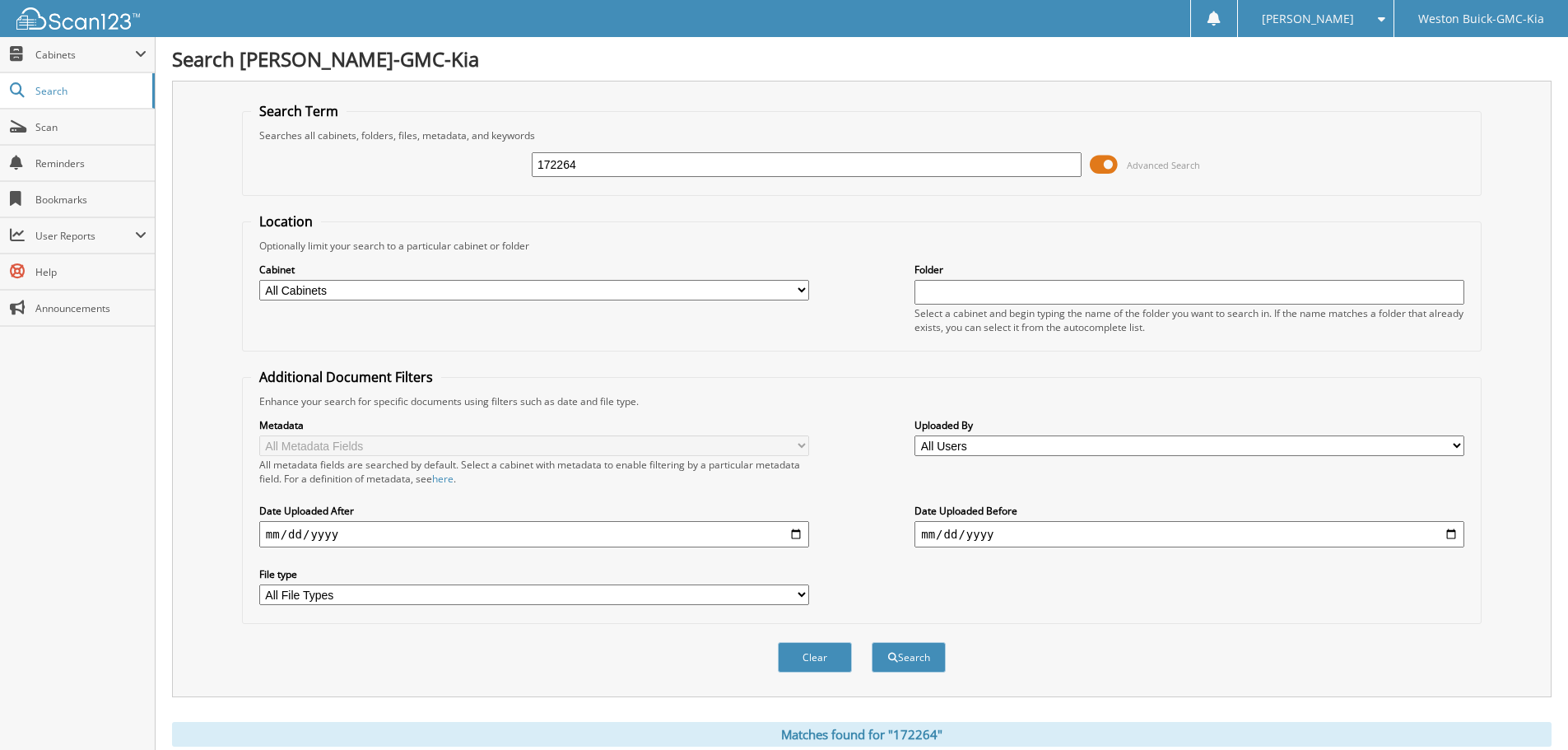
drag, startPoint x: 628, startPoint y: 171, endPoint x: 445, endPoint y: 172, distance: 183.0
click at [445, 172] on div "172264 Advanced Search" at bounding box center [862, 165] width 1221 height 45
type input "172265"
click at [872, 642] on button "Search" at bounding box center [909, 657] width 75 height 31
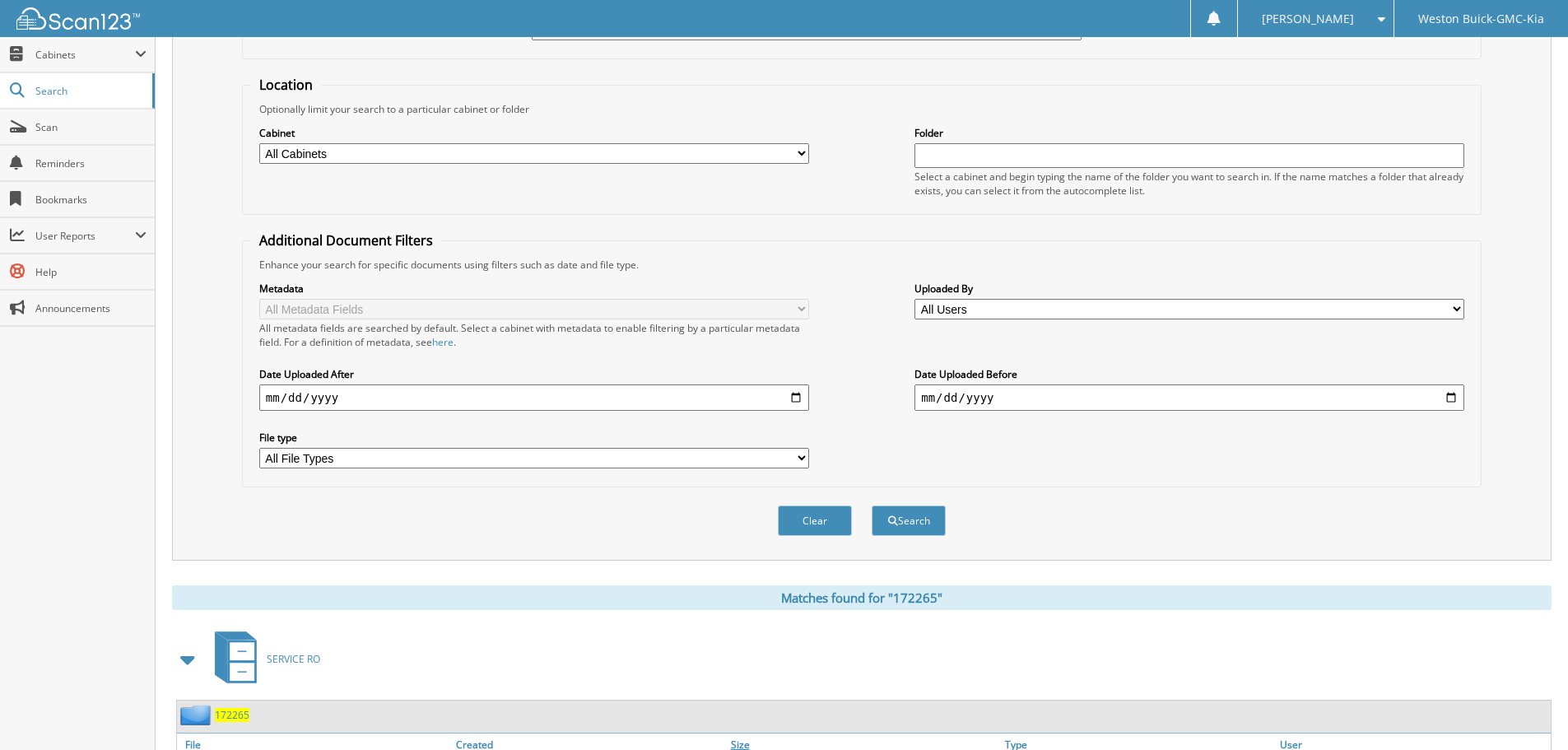
scroll to position [494, 0]
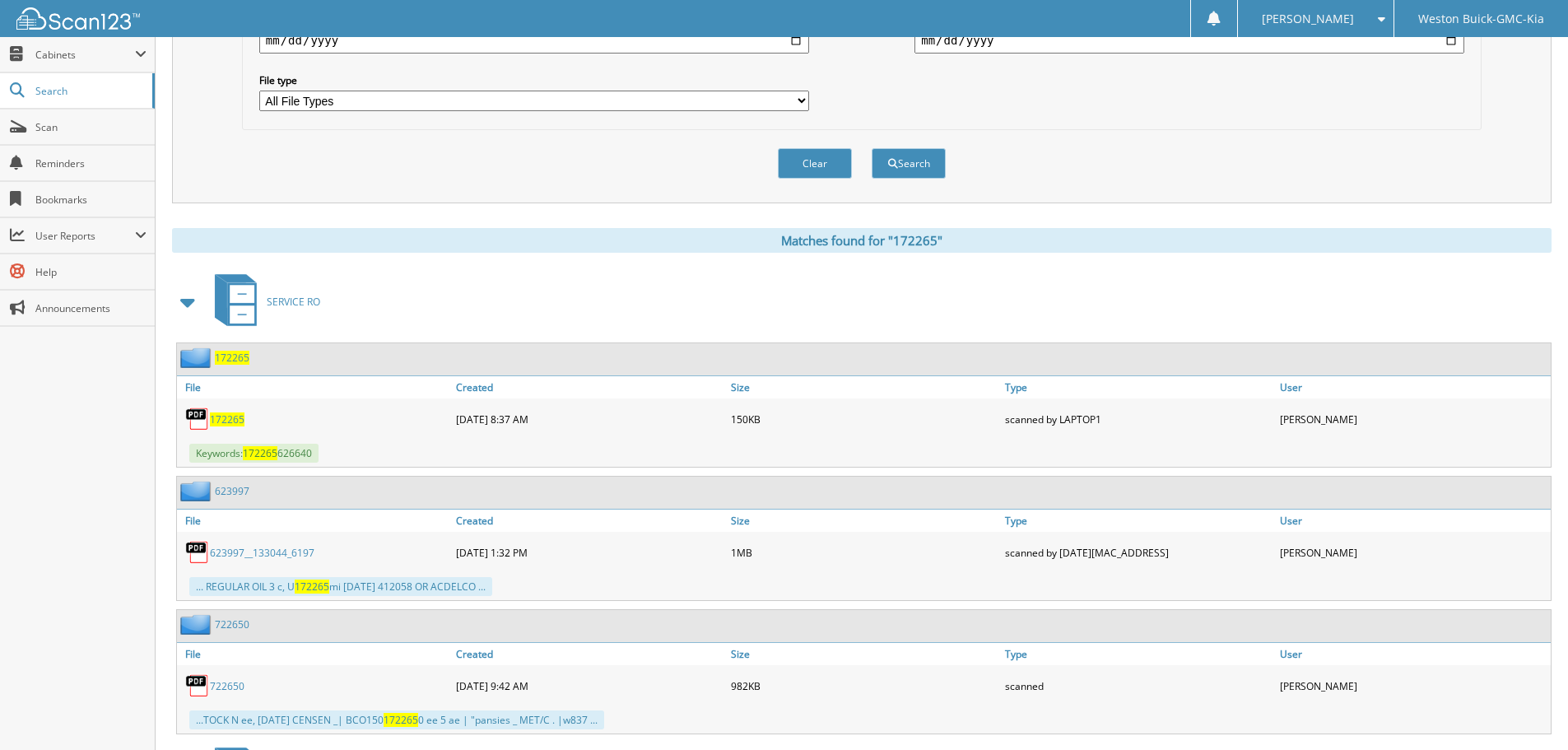
click at [233, 420] on span "172265" at bounding box center [227, 419] width 35 height 14
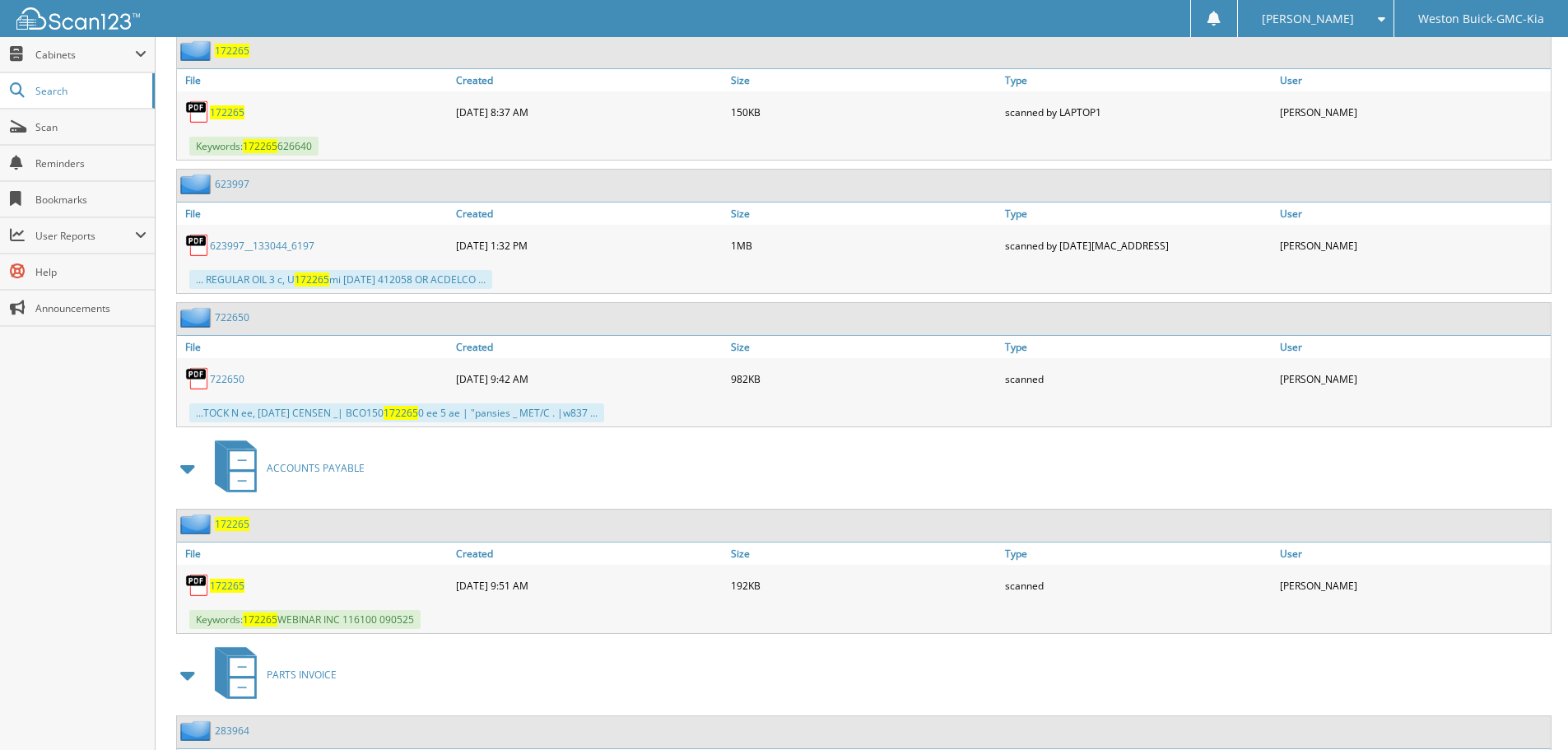
scroll to position [905, 0]
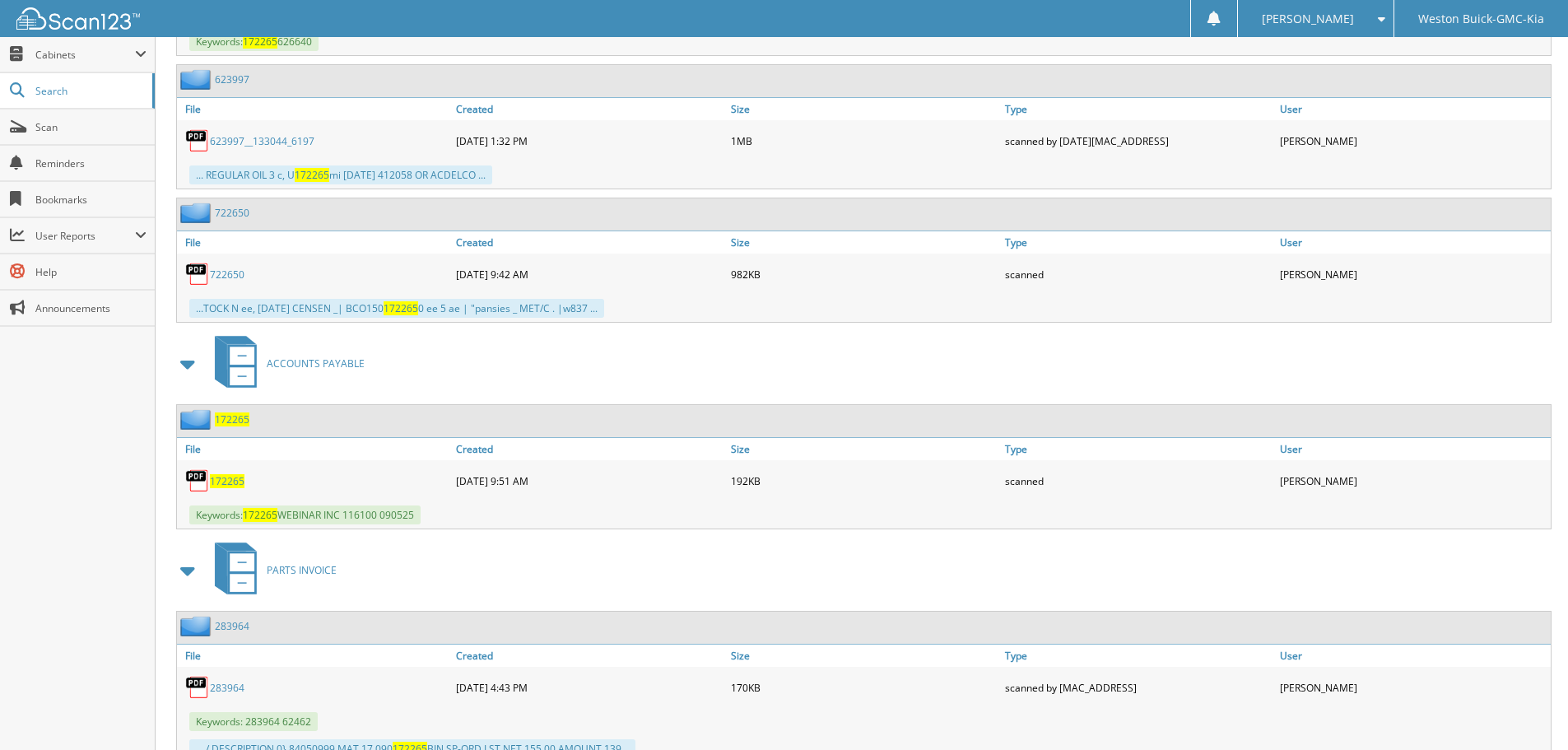
click at [240, 477] on span "172265" at bounding box center [227, 481] width 35 height 14
click at [227, 481] on span "172265" at bounding box center [227, 481] width 35 height 14
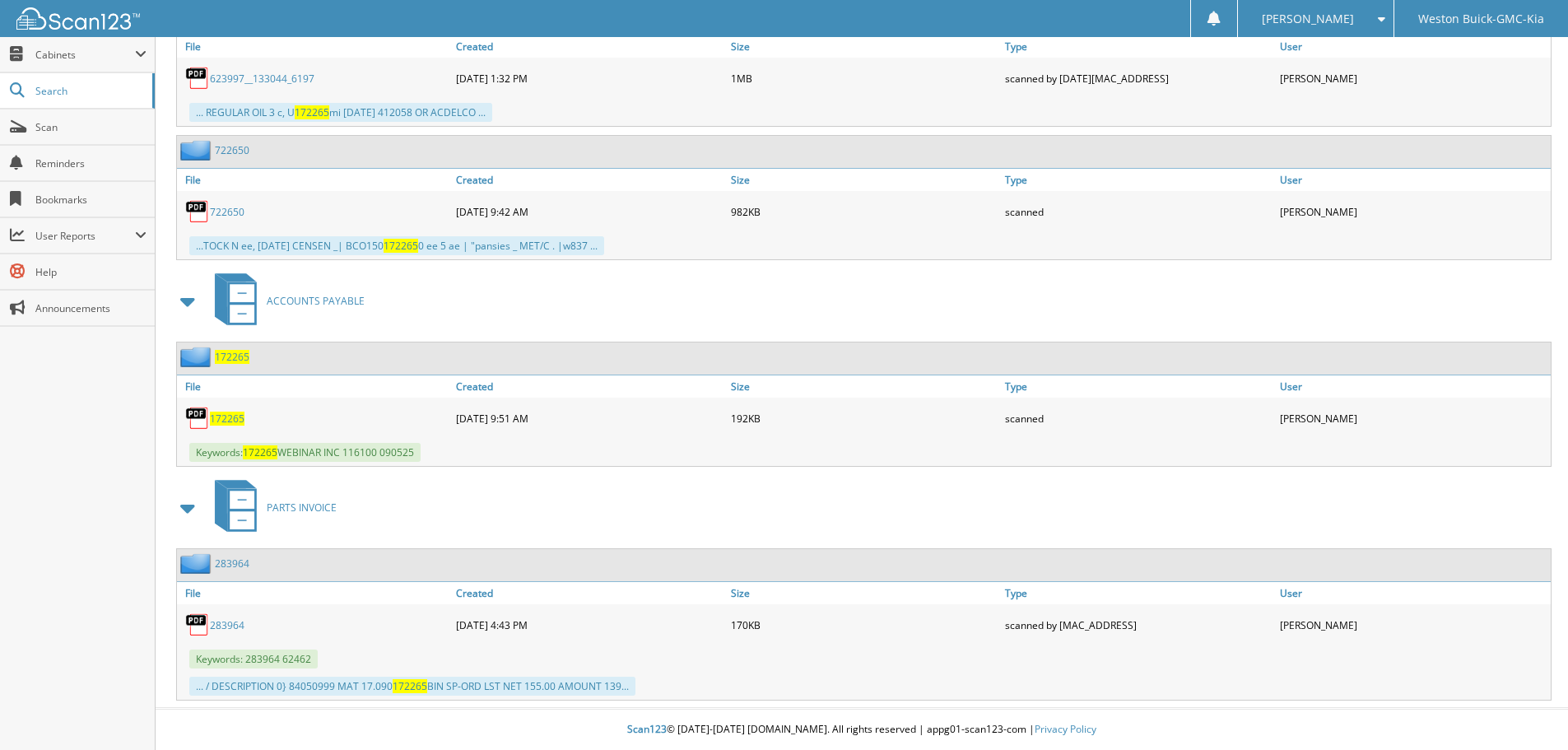
click at [227, 423] on span "172265" at bounding box center [227, 419] width 35 height 14
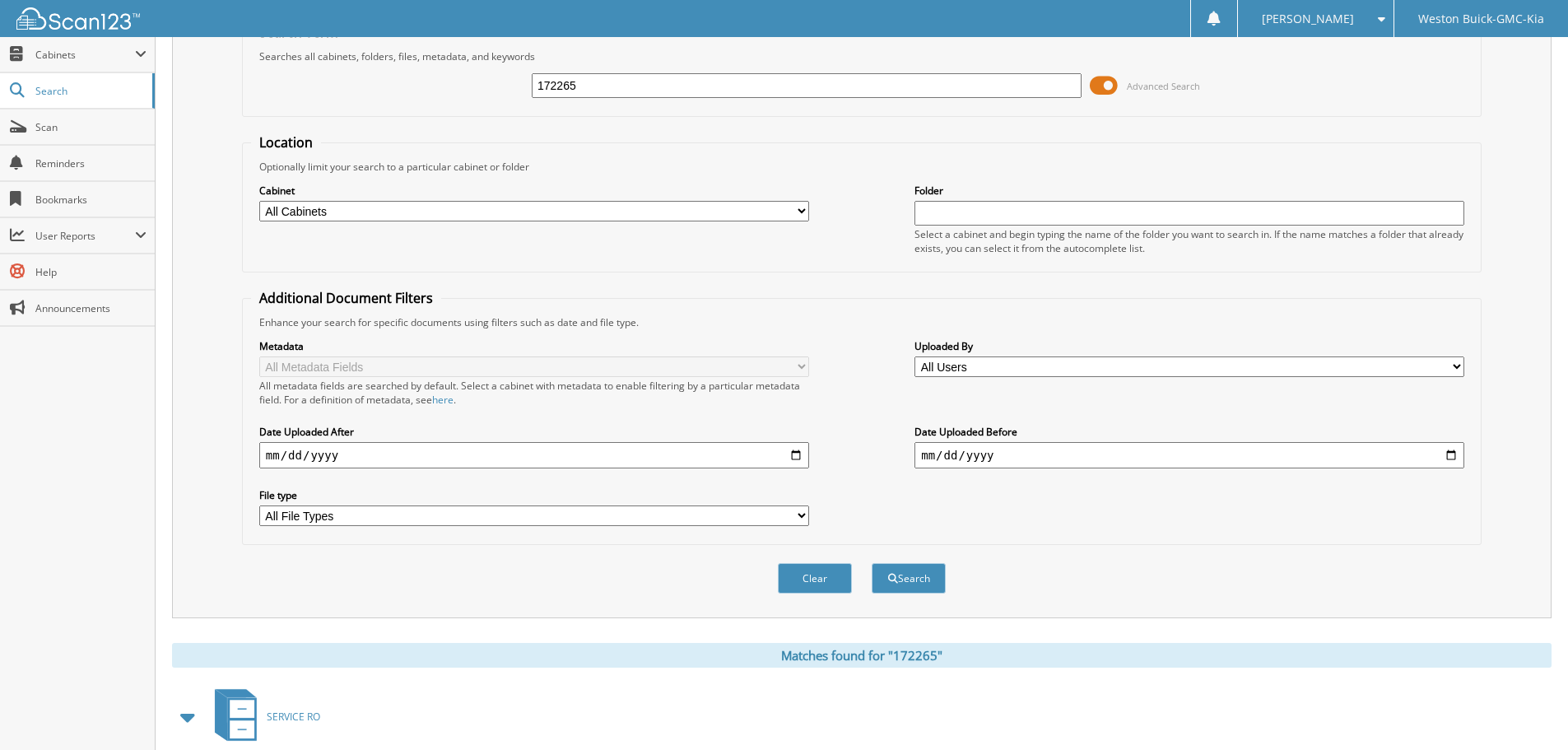
scroll to position [0, 0]
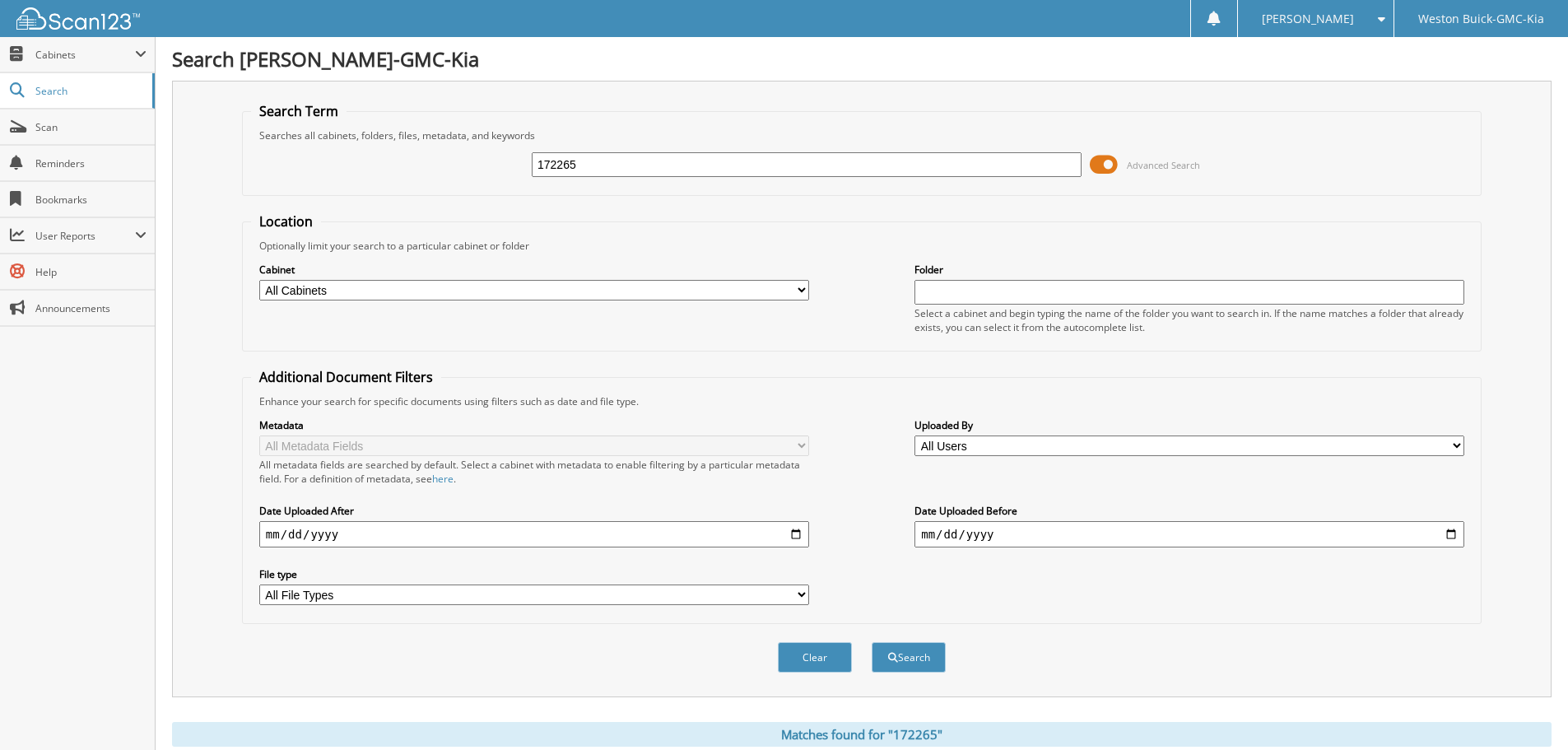
drag, startPoint x: 647, startPoint y: 167, endPoint x: 414, endPoint y: 183, distance: 233.5
click at [383, 172] on div "172265 Advanced Search" at bounding box center [862, 165] width 1221 height 45
type input "172249"
click at [872, 642] on button "Search" at bounding box center [909, 657] width 75 height 31
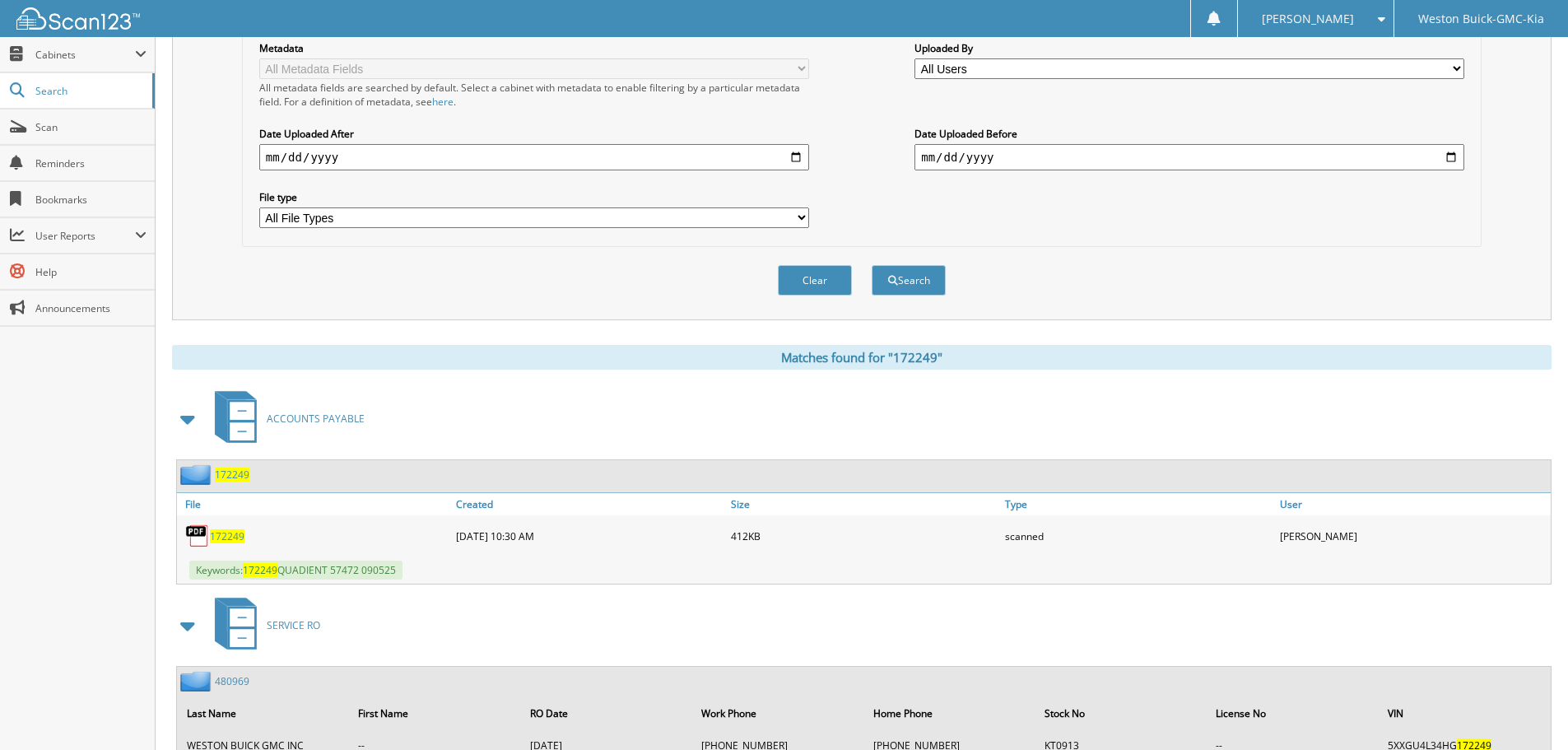
scroll to position [411, 0]
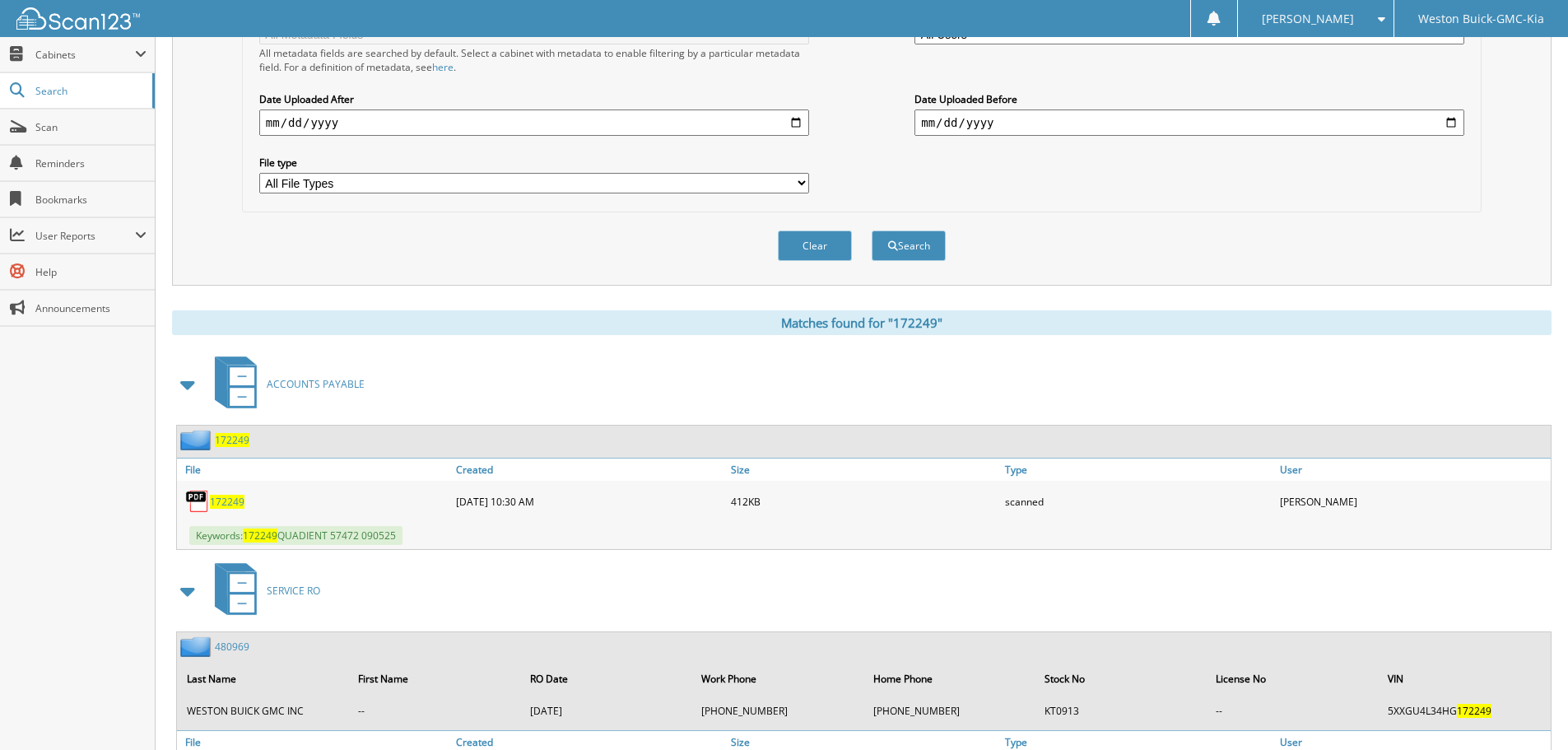
click at [231, 501] on span "172249" at bounding box center [227, 502] width 35 height 14
